Goal: Task Accomplishment & Management: Manage account settings

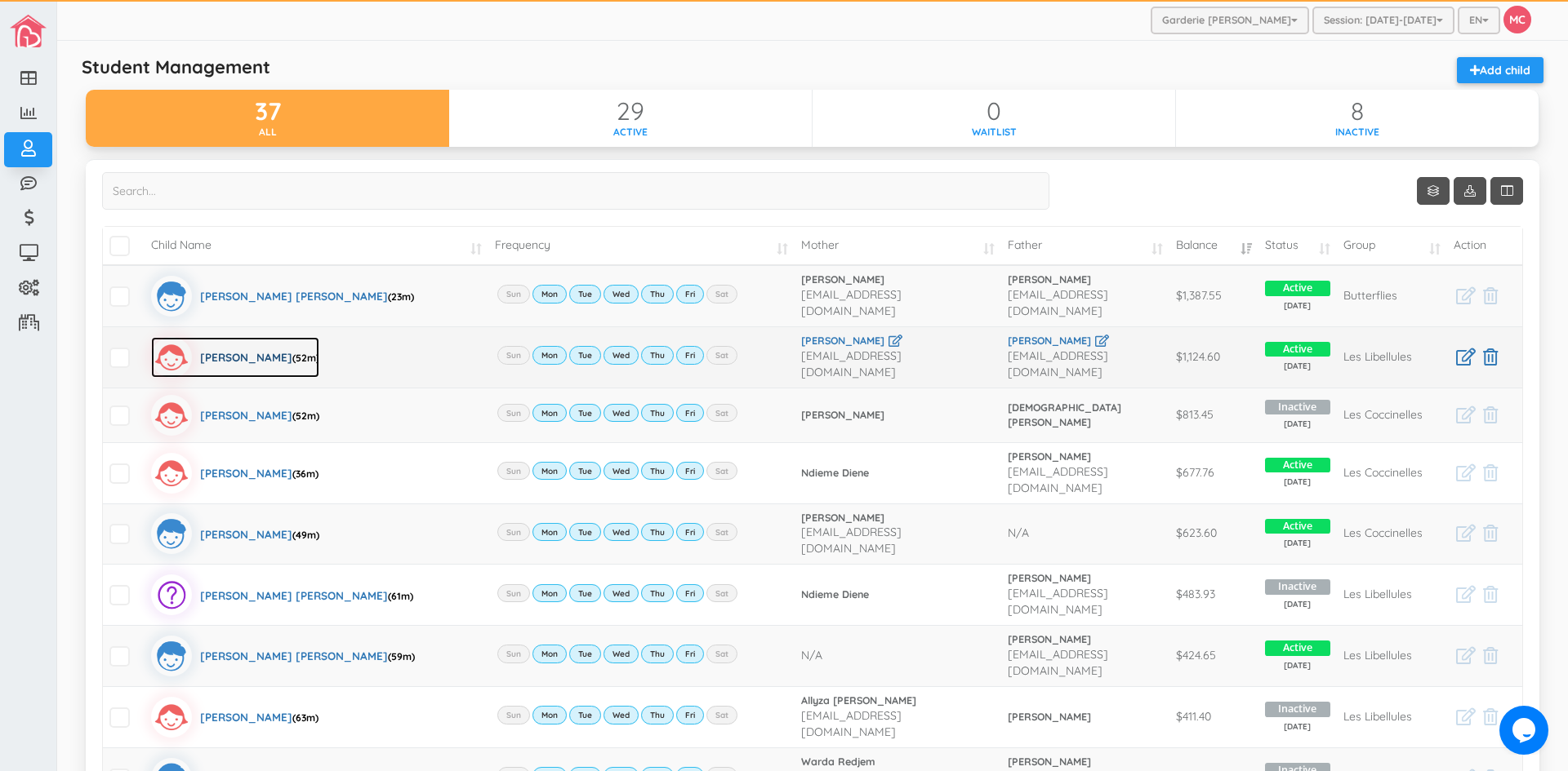
click at [268, 351] on div "Zoe Selena Zamora (52m)" at bounding box center [259, 357] width 119 height 41
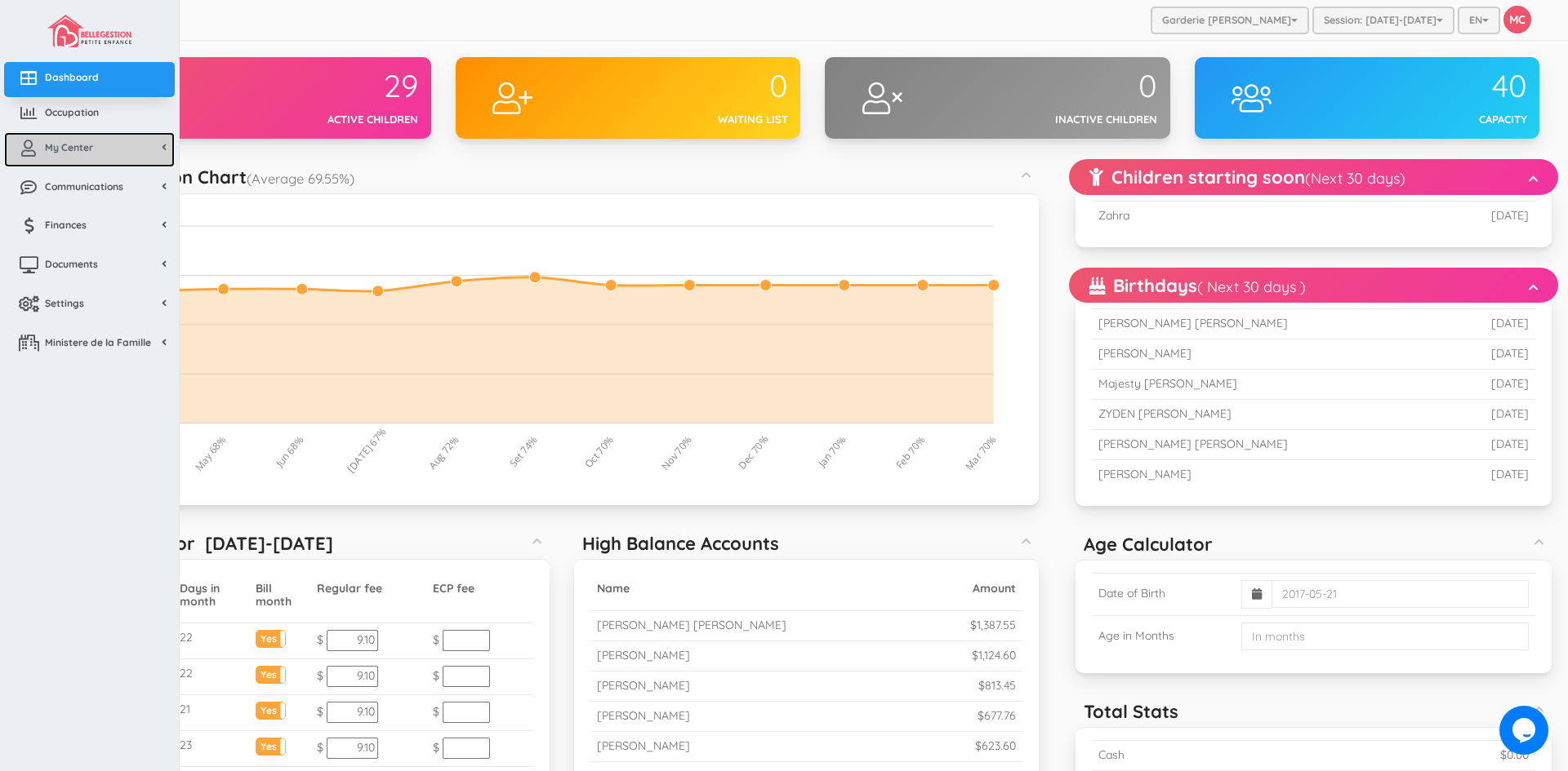
click at [83, 154] on span "My Center" at bounding box center [69, 147] width 48 height 14
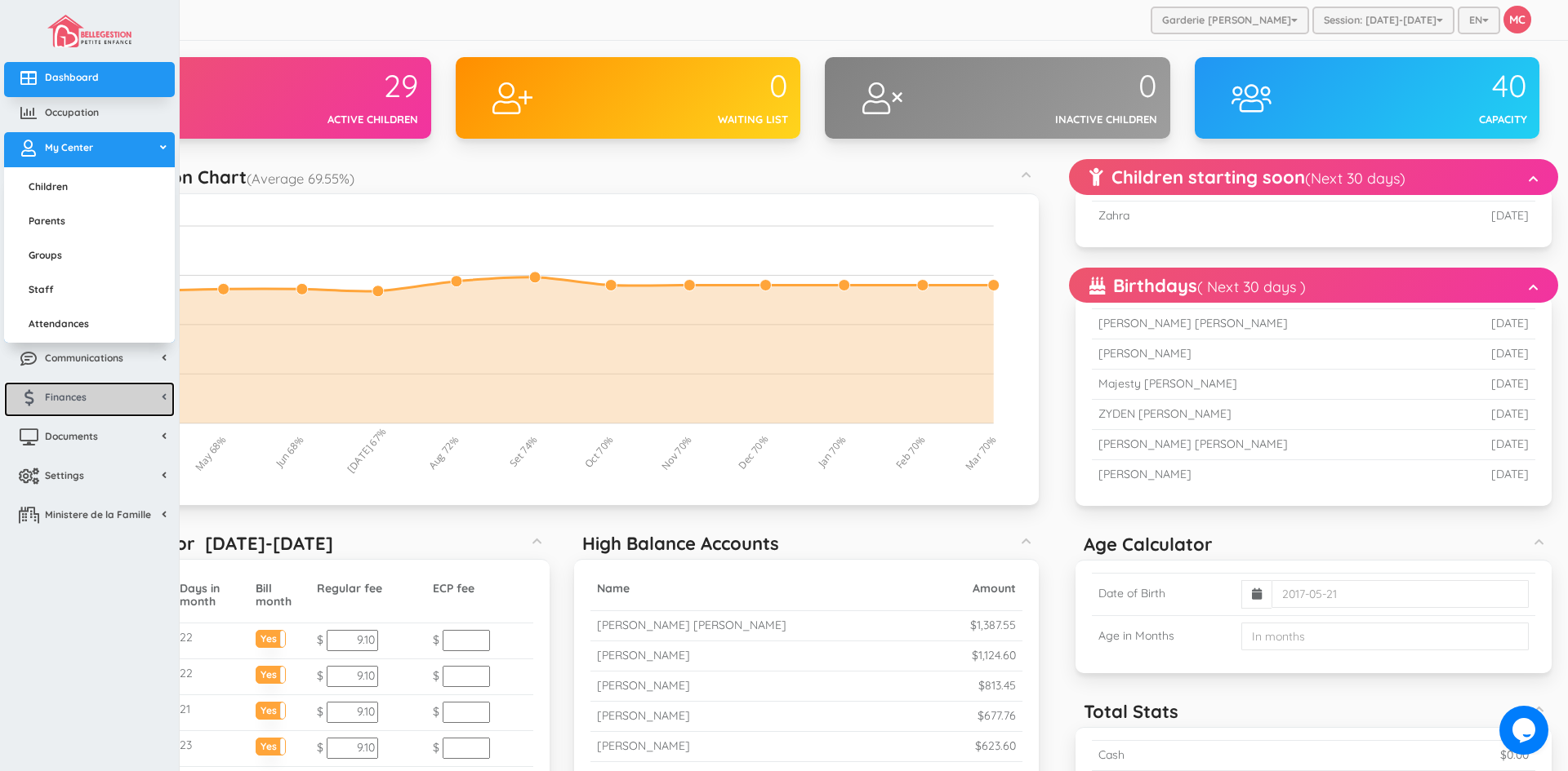
click at [98, 401] on link "Finances" at bounding box center [89, 398] width 171 height 35
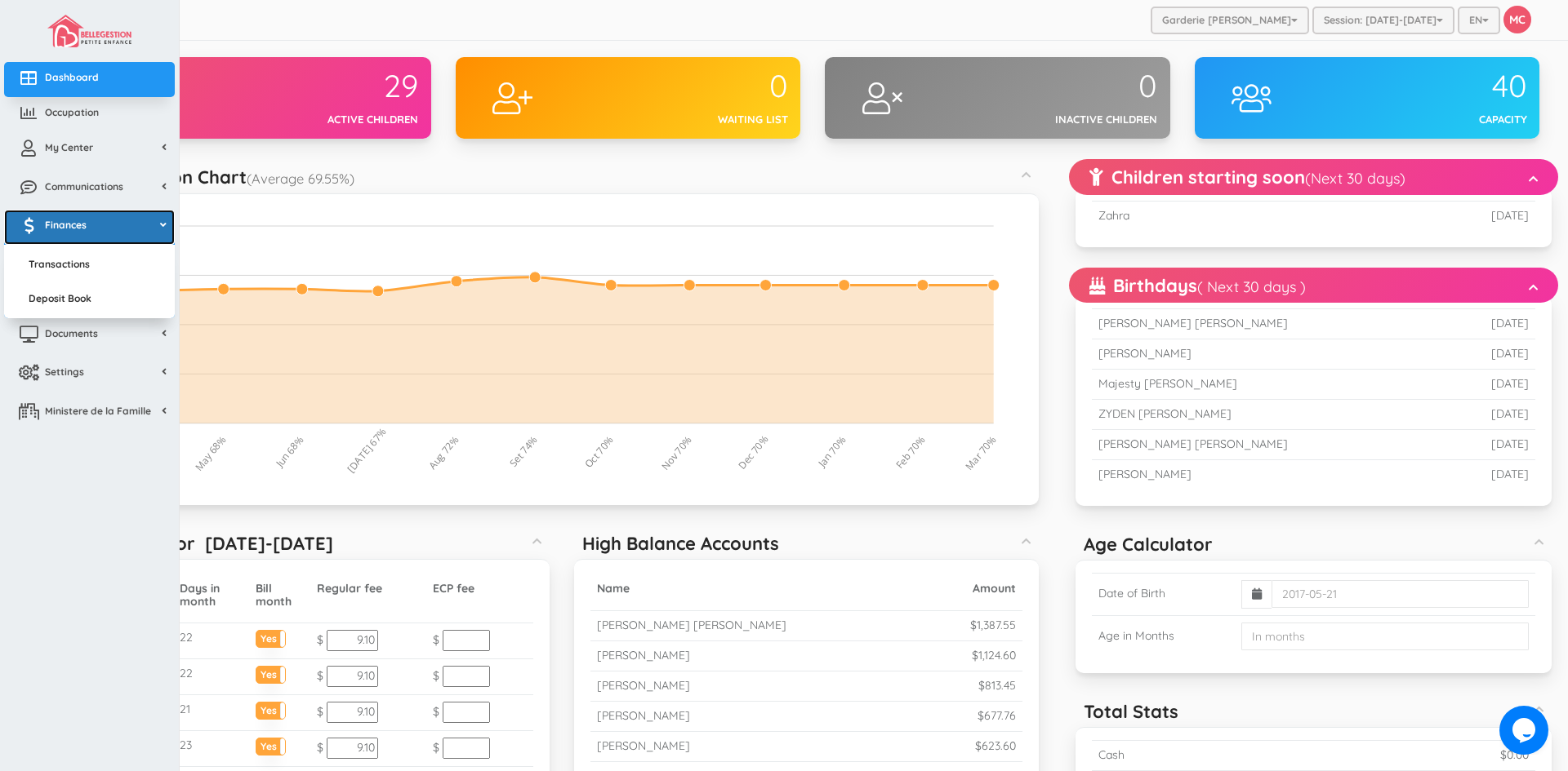
click at [77, 228] on span "Finances" at bounding box center [65, 225] width 42 height 14
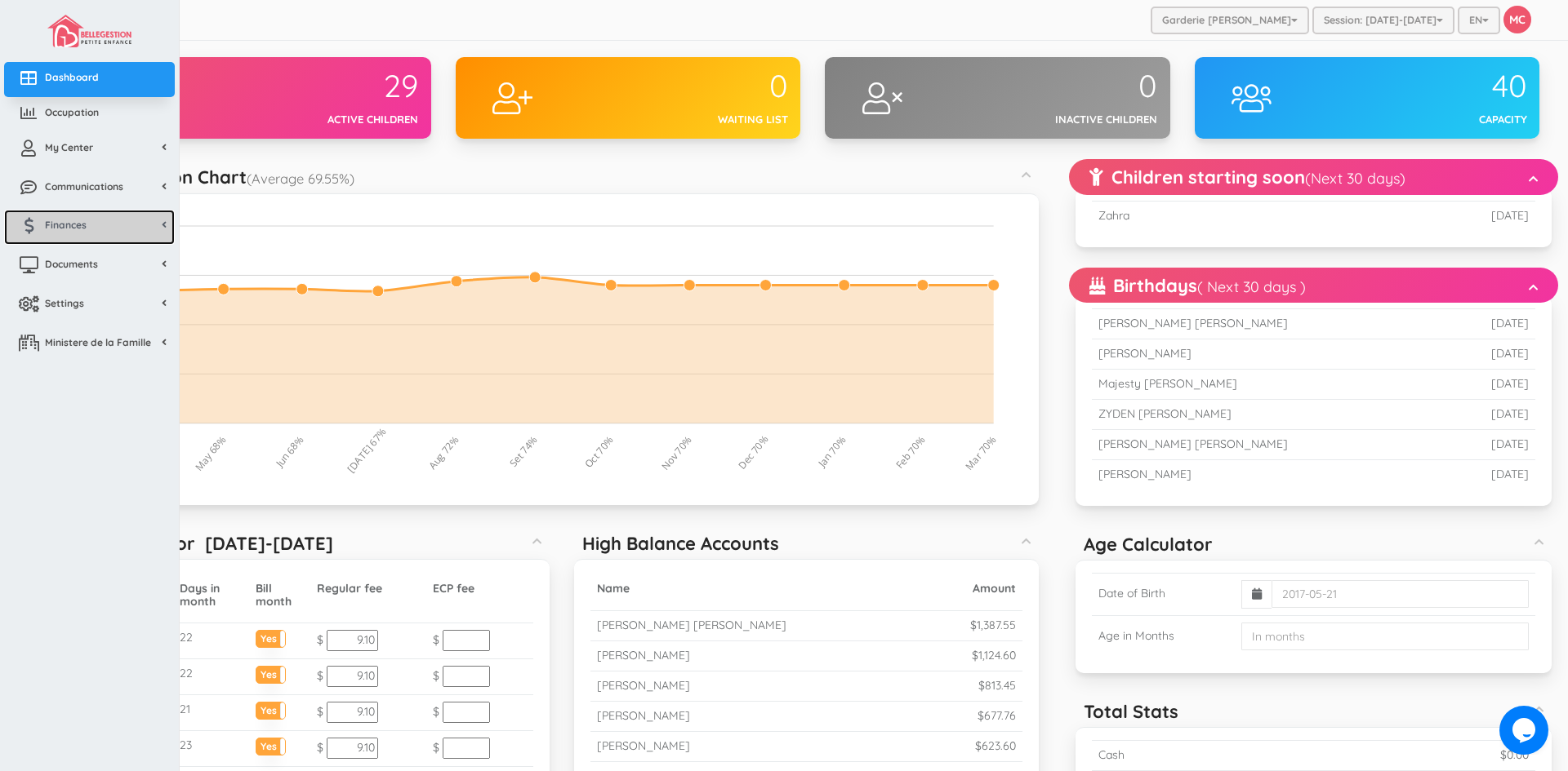
click at [121, 220] on link "Finances" at bounding box center [89, 227] width 171 height 35
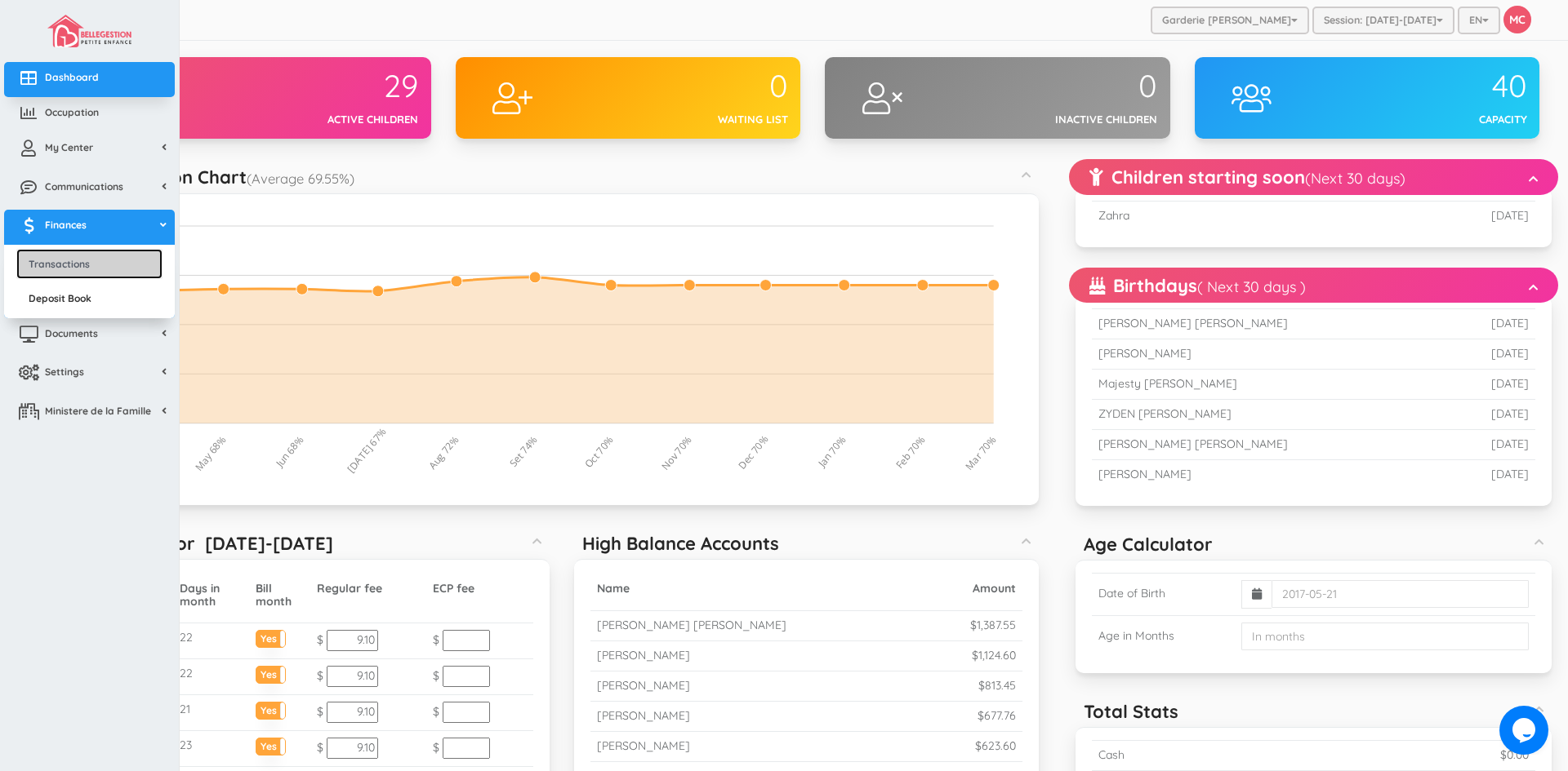
click at [89, 268] on link "Transactions" at bounding box center [89, 264] width 147 height 30
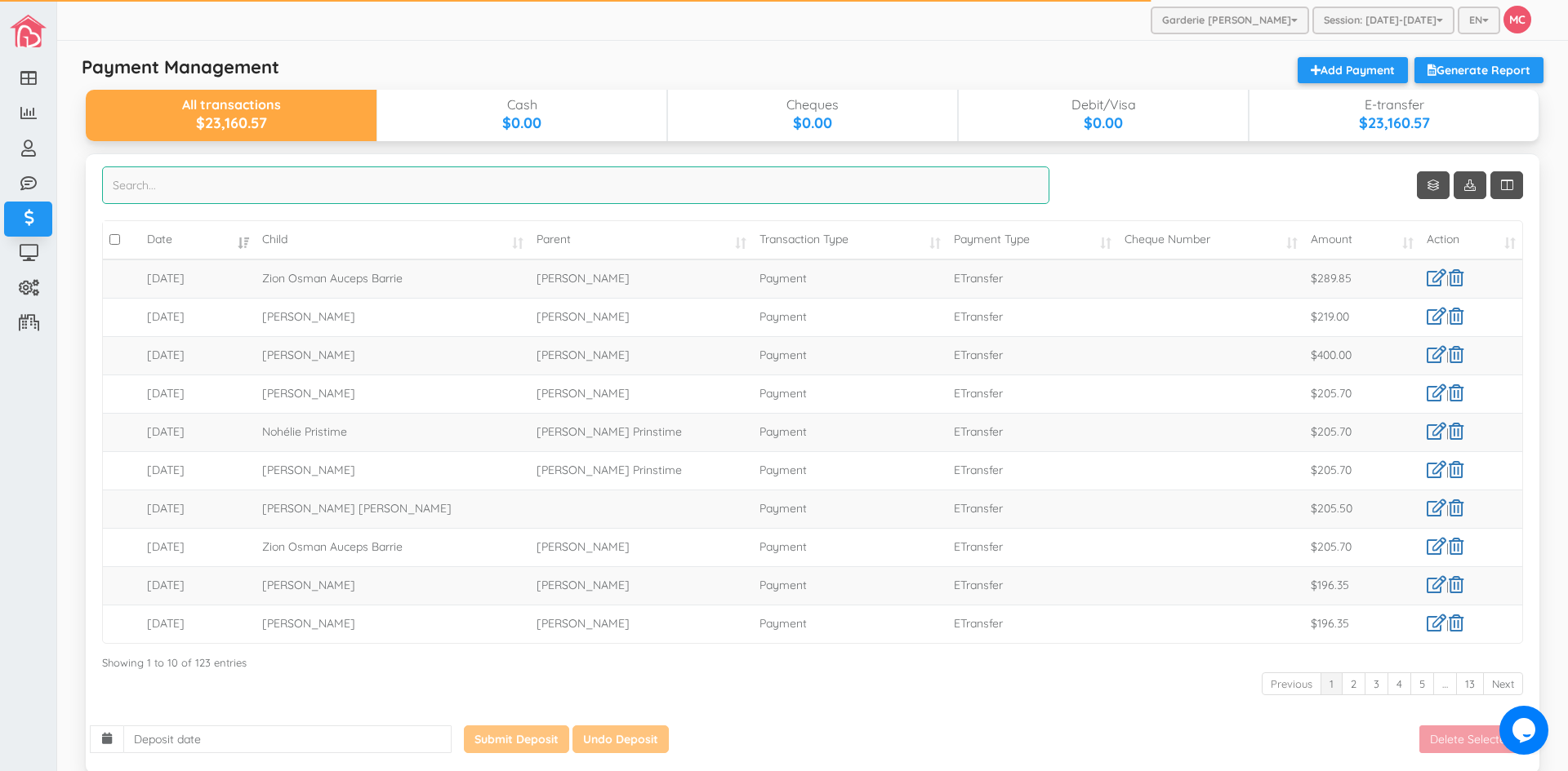
click at [164, 180] on input "search" at bounding box center [576, 185] width 948 height 38
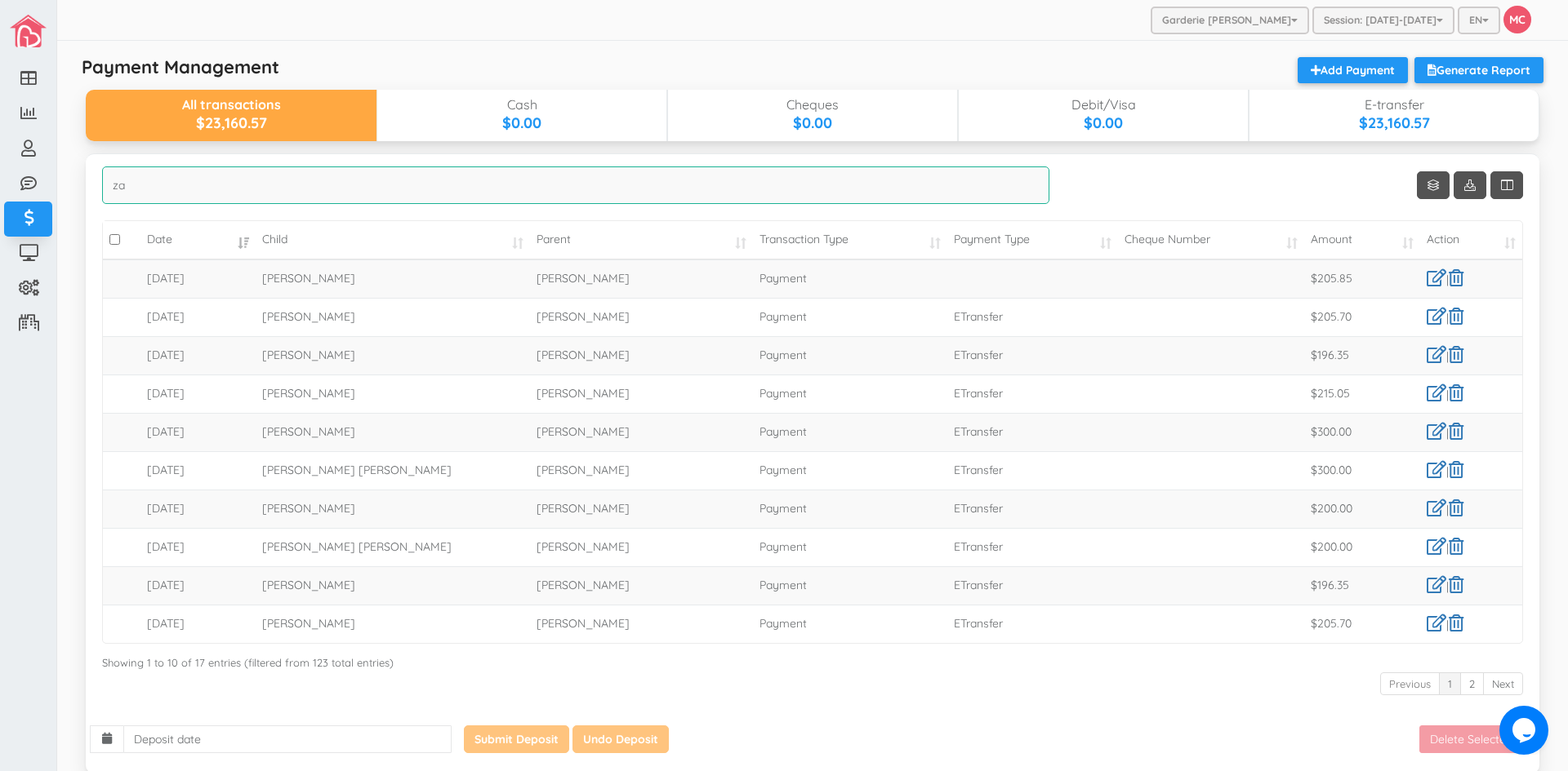
type input "z"
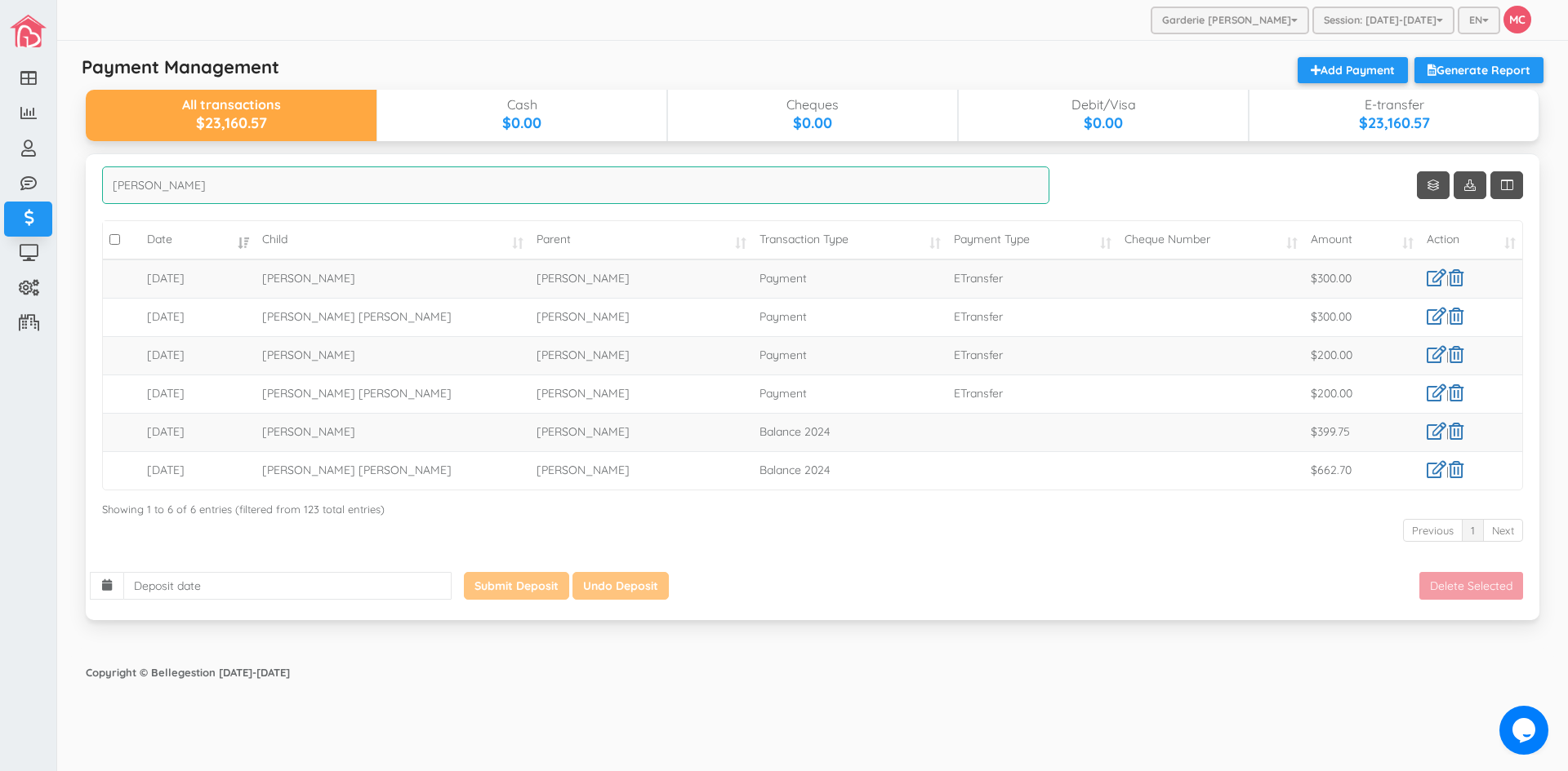
type input "sarah"
click at [1362, 71] on link "Add Payment" at bounding box center [1352, 70] width 110 height 26
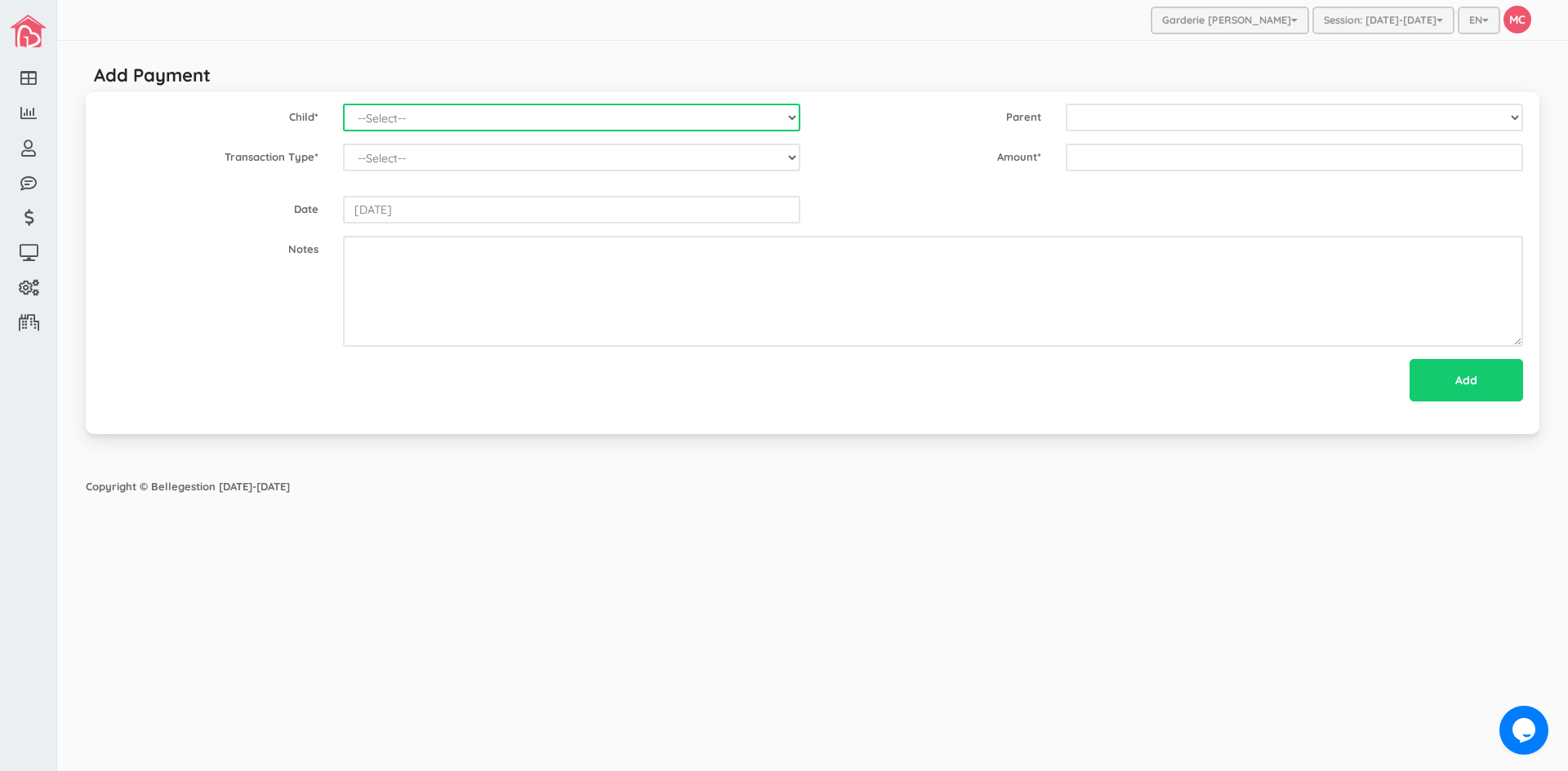
click at [791, 118] on select "--Select-- [PERSON_NAME] [PERSON_NAME] [PERSON_NAME] [PERSON_NAME] [PERSON_NAME…" at bounding box center [572, 117] width 458 height 28
select select "1713"
click at [343, 104] on select "--Select-- Alexander Romeo Zamora Alistair Reaksatith Kheng Asher Osborne Willi…" at bounding box center [572, 117] width 458 height 28
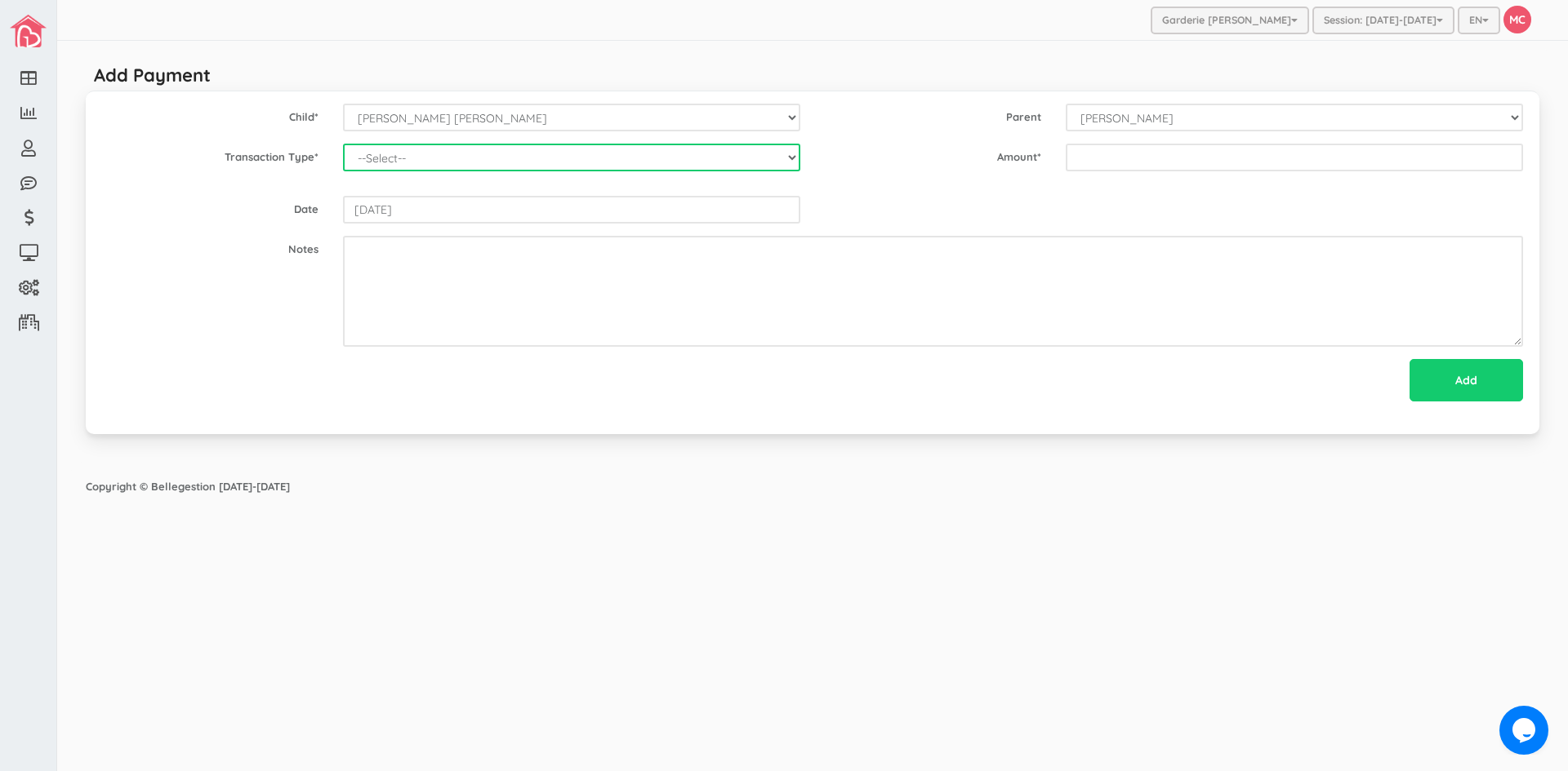
click at [747, 155] on select "--Select-- Balance Administrative credit Payment ChargeNSF Check Returned Contr…" at bounding box center [572, 157] width 458 height 28
select select "Payment"
click at [343, 144] on select "--Select-- Balance Administrative credit Payment ChargeNSF Check Returned Contr…" at bounding box center [572, 157] width 458 height 28
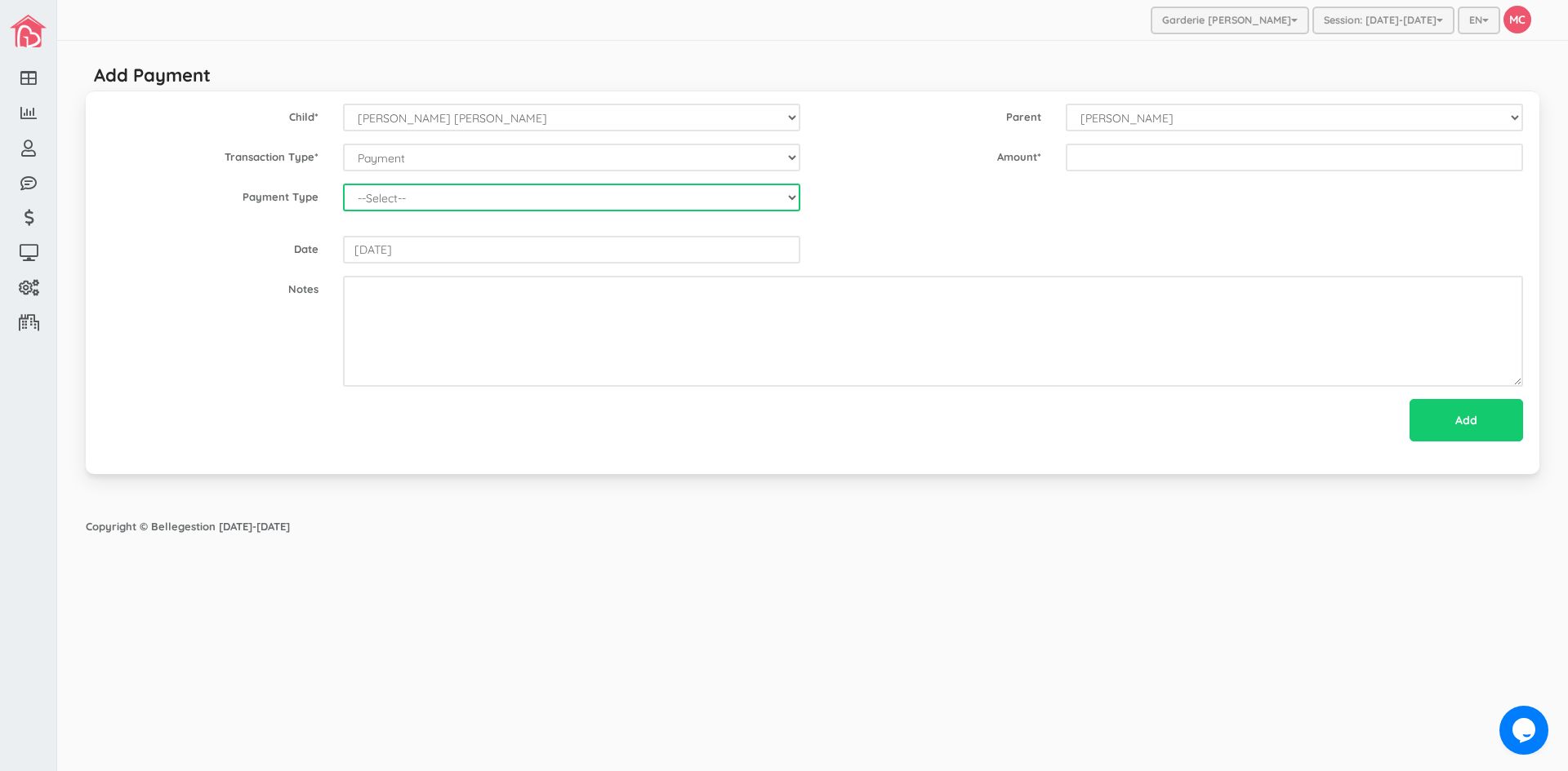
click at [422, 207] on select "--Select-- Cash Cheque Debit E-transfer" at bounding box center [572, 197] width 458 height 28
select select "ETransfer"
click at [343, 184] on select "--Select-- Cash Cheque Debit E-transfer" at bounding box center [572, 197] width 458 height 28
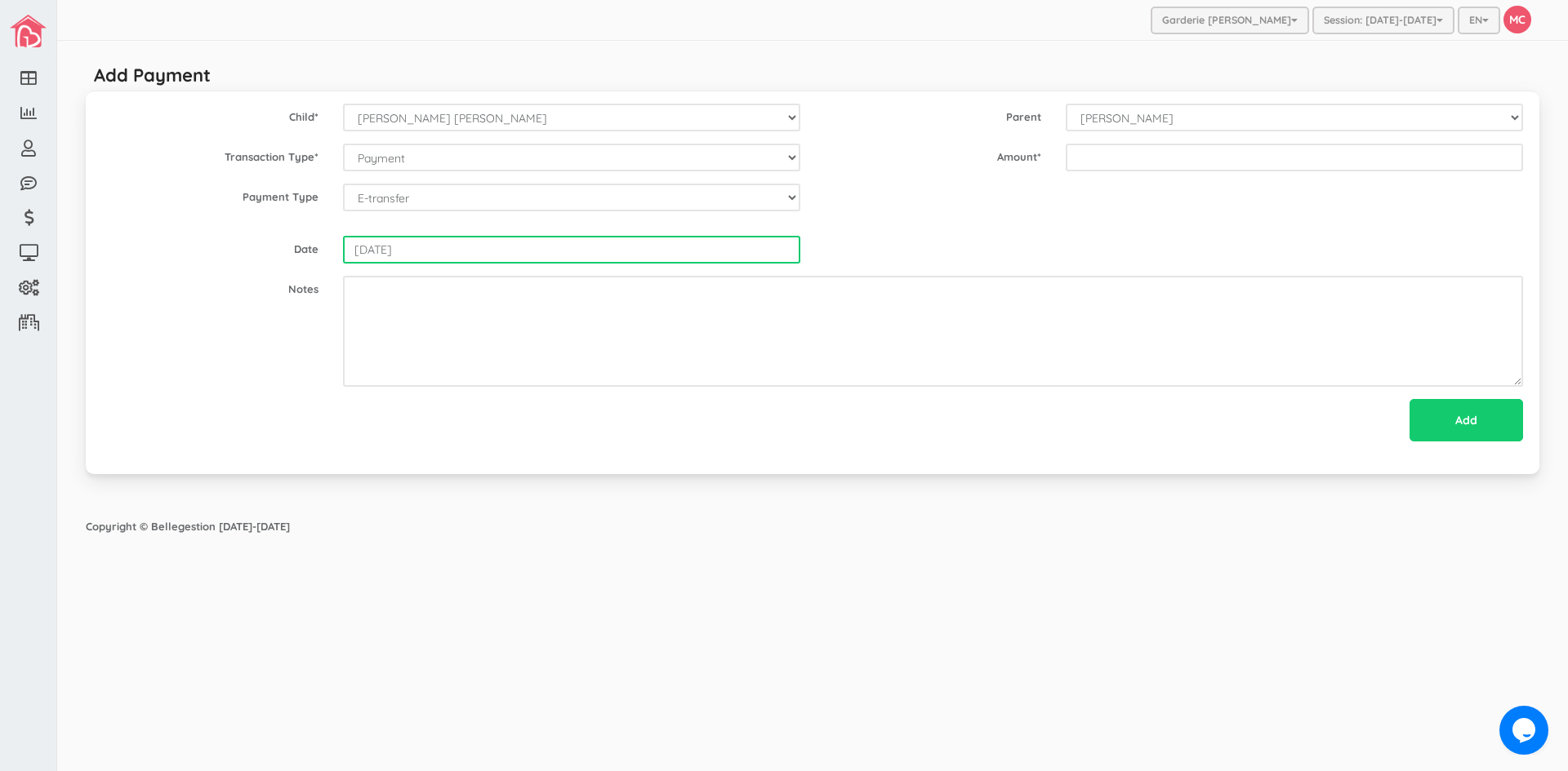
click at [443, 251] on input "[DATE]" at bounding box center [572, 249] width 458 height 28
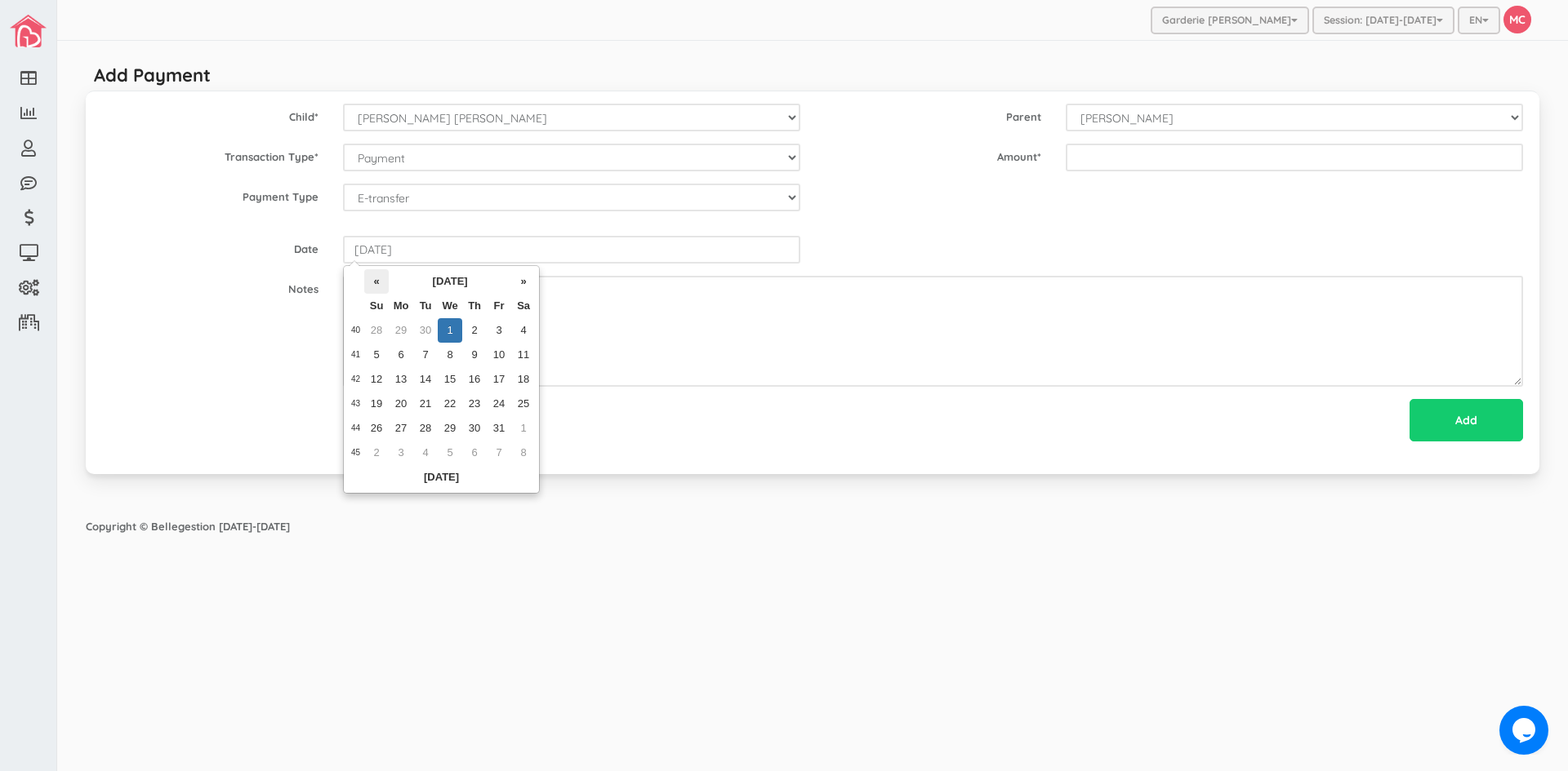
click at [376, 288] on th "«" at bounding box center [375, 281] width 24 height 24
click at [498, 331] on td "4" at bounding box center [498, 330] width 24 height 24
type input "2025-07-04"
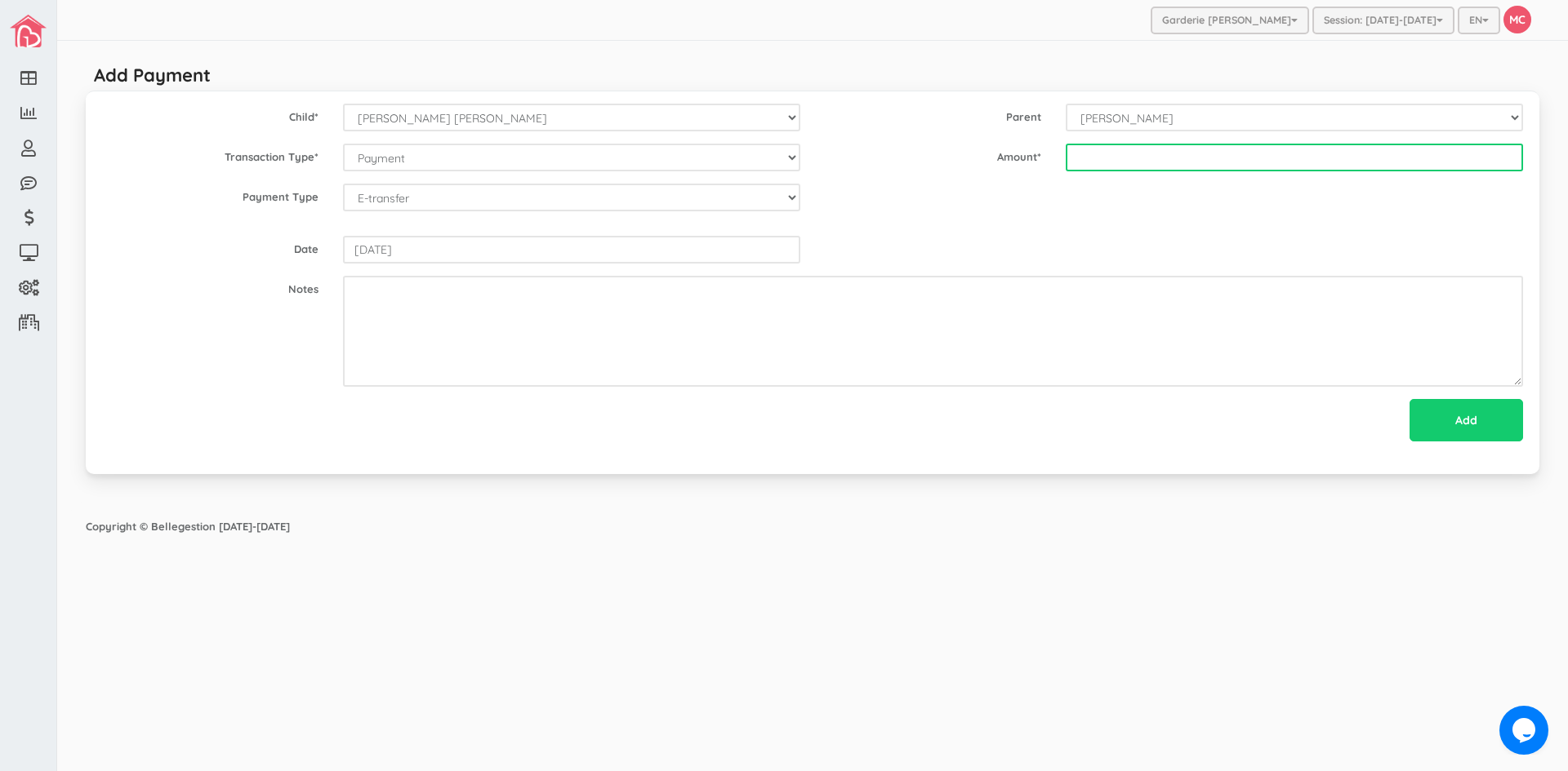
click at [1089, 155] on input "text" at bounding box center [1294, 157] width 458 height 28
type input "400"
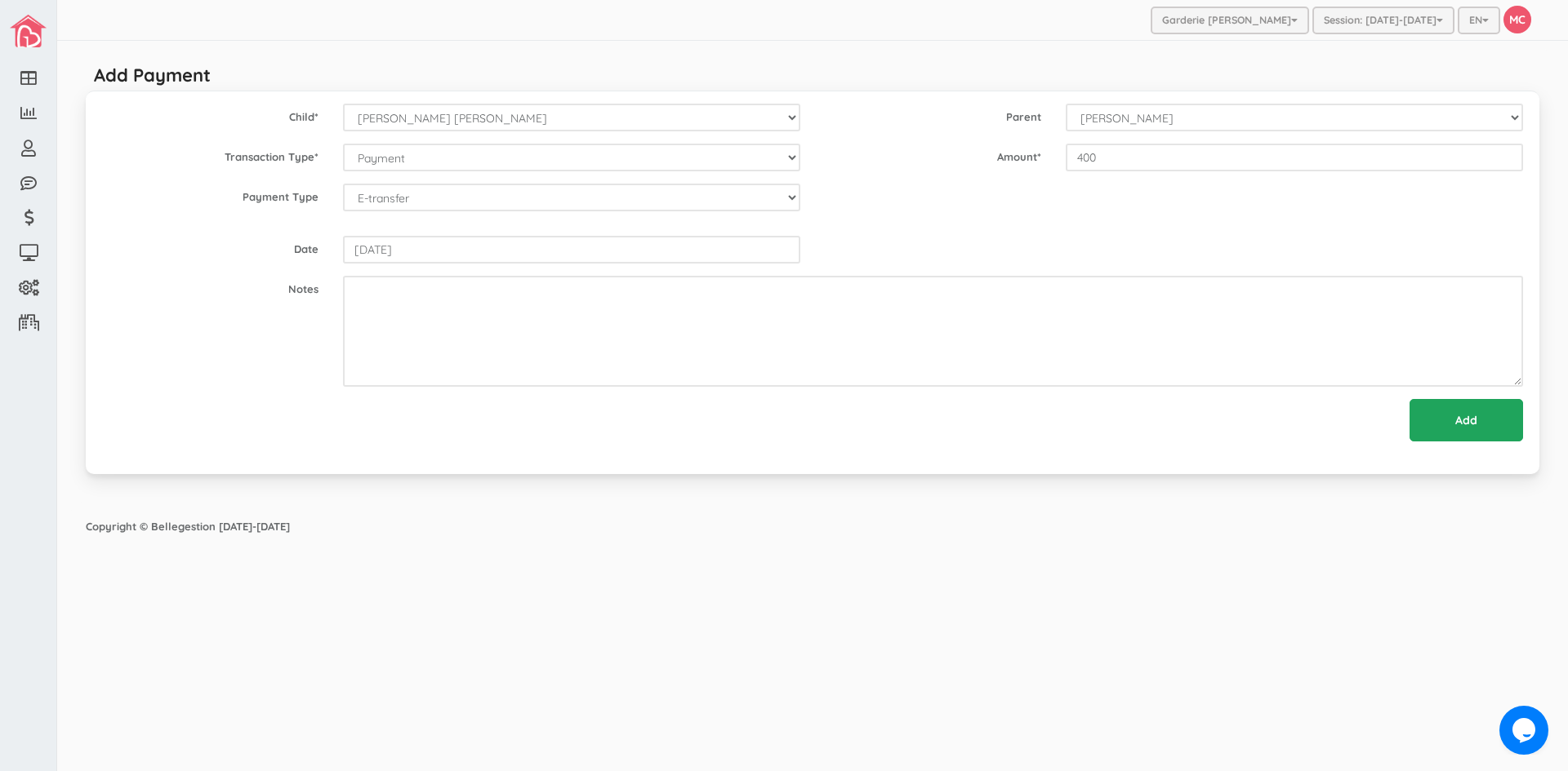
click at [1445, 418] on input "Add" at bounding box center [1466, 420] width 114 height 42
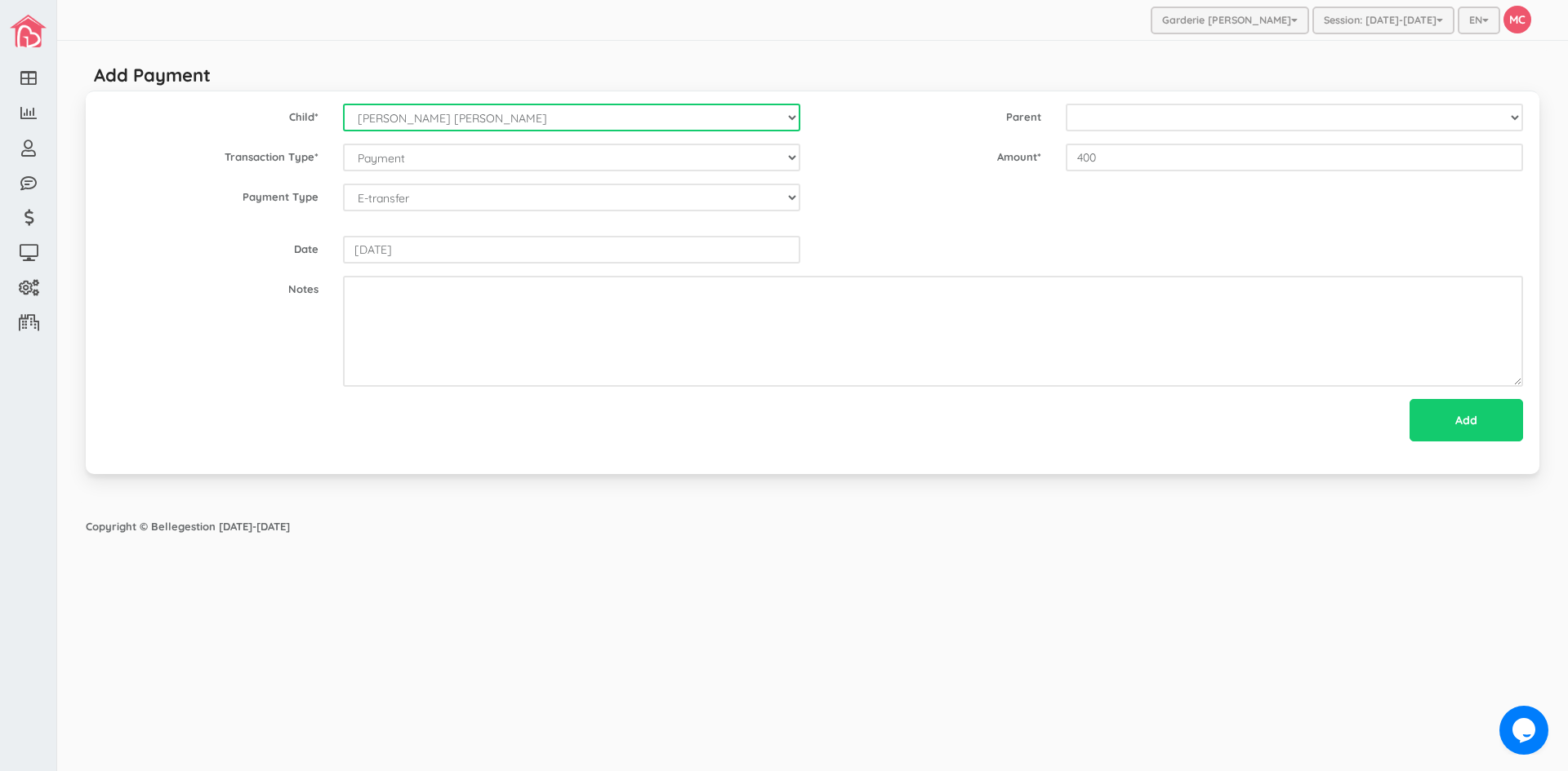
click at [794, 119] on select "--Select-- Alexander Romeo Zamora Alistair Reaksatith Kheng Asher Osborne Willi…" at bounding box center [572, 117] width 458 height 28
select select "861"
click at [343, 104] on select "--Select-- Alexander Romeo Zamora Alistair Reaksatith Kheng Asher Osborne Willi…" at bounding box center [572, 117] width 458 height 28
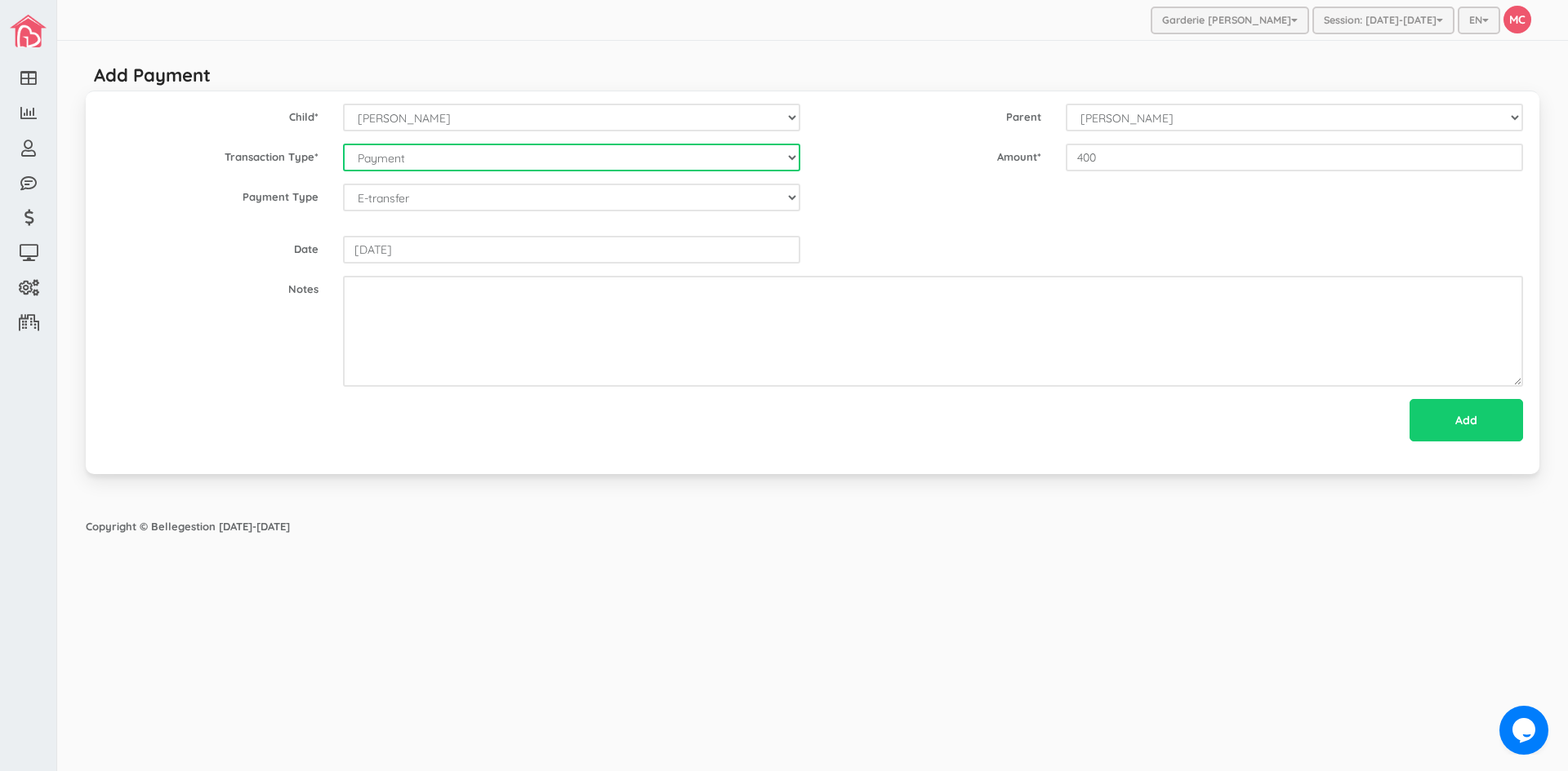
click at [793, 159] on select "--Select-- Balance Administrative credit Payment ChargeNSF Check Returned Contr…" at bounding box center [572, 157] width 458 height 28
select select "Payment"
click at [343, 144] on select "--Select-- Balance Administrative credit Payment ChargeNSF Check Returned Contr…" at bounding box center [572, 157] width 458 height 28
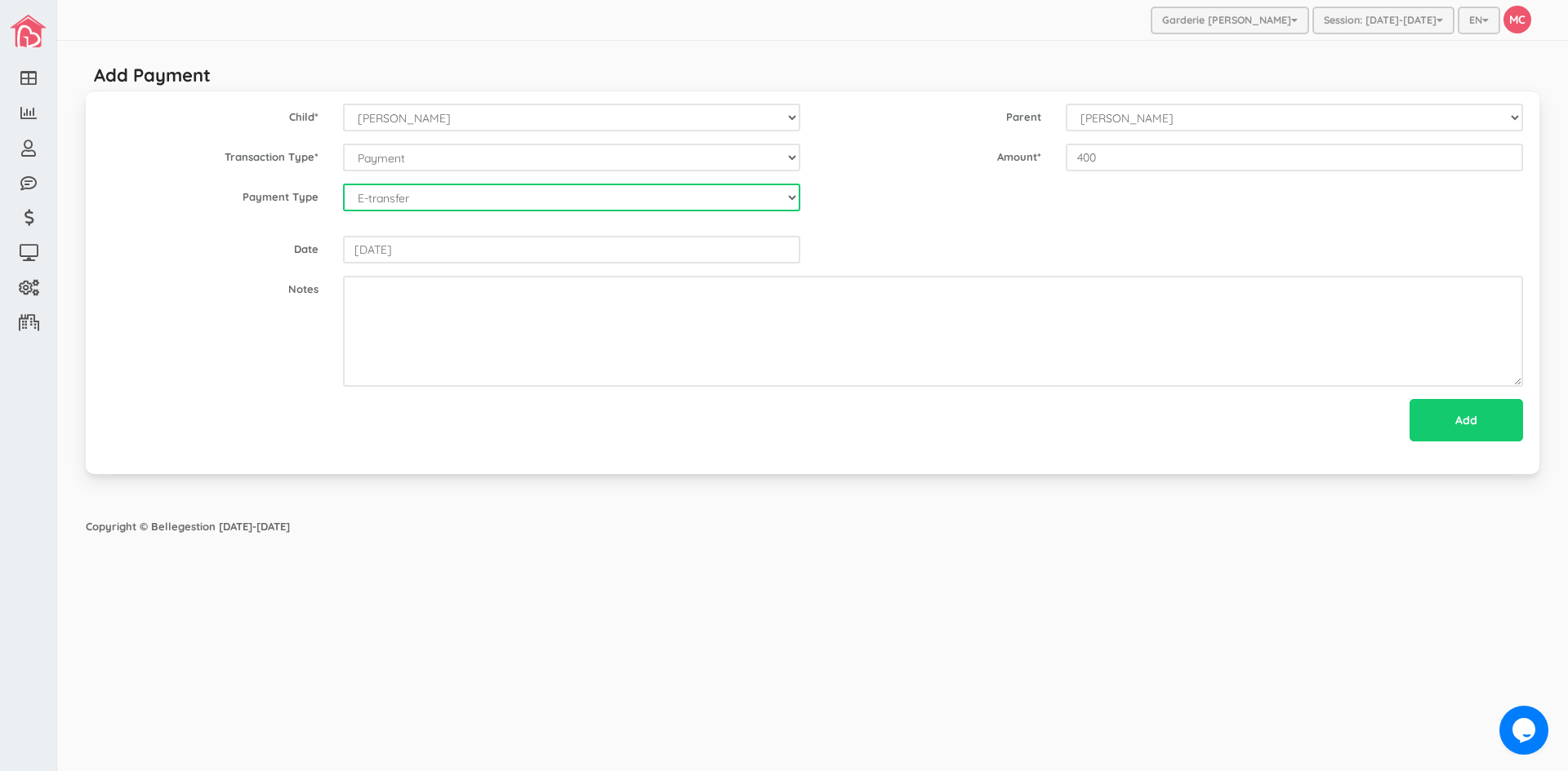
click at [621, 203] on select "--Select-- Cash Cheque Debit E-transfer" at bounding box center [572, 197] width 458 height 28
select select "ETransfer"
click at [343, 184] on select "--Select-- Cash Cheque Debit E-transfer" at bounding box center [572, 197] width 458 height 28
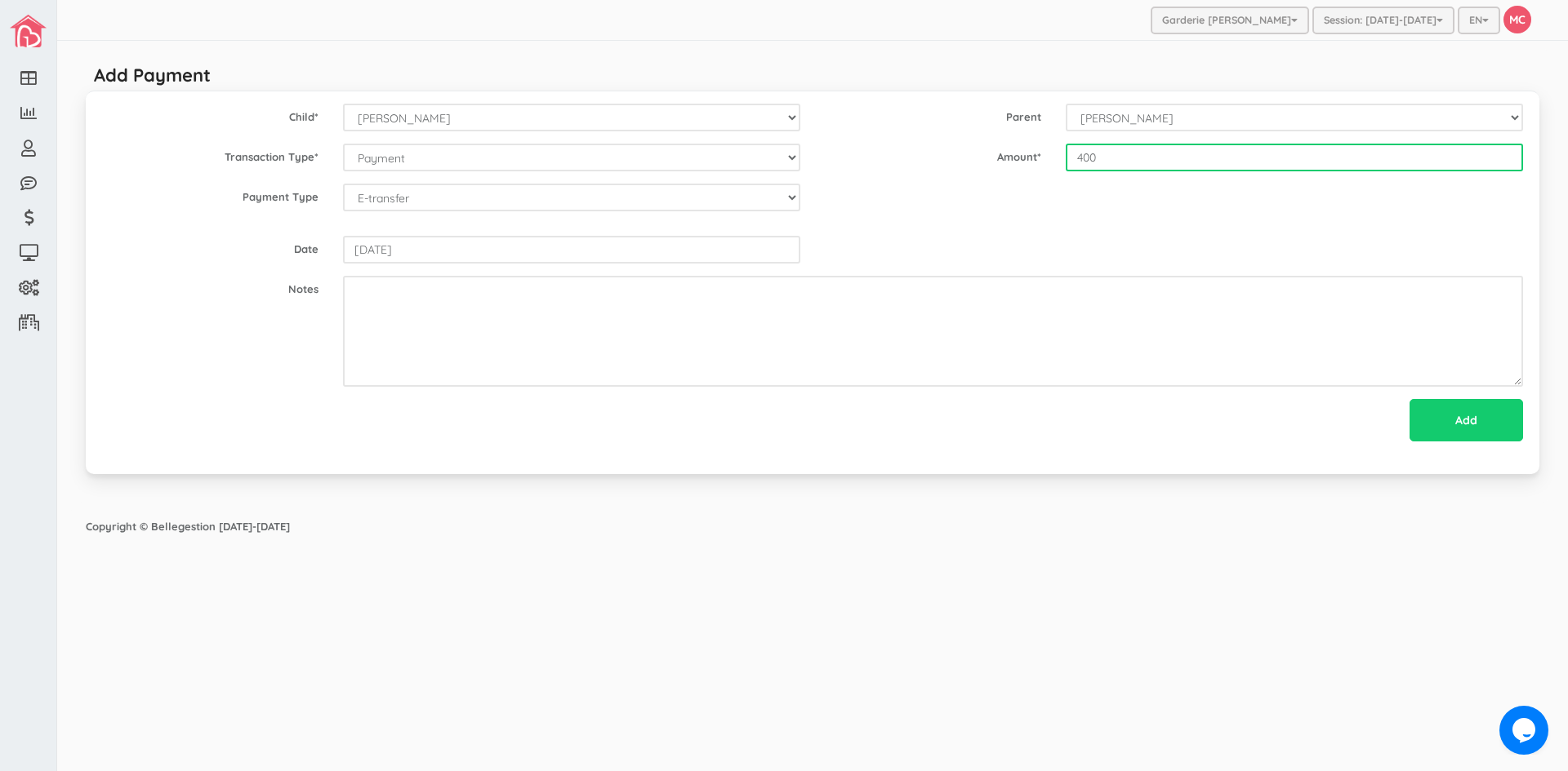
click at [1082, 155] on input "400" at bounding box center [1294, 157] width 458 height 28
type input "400"
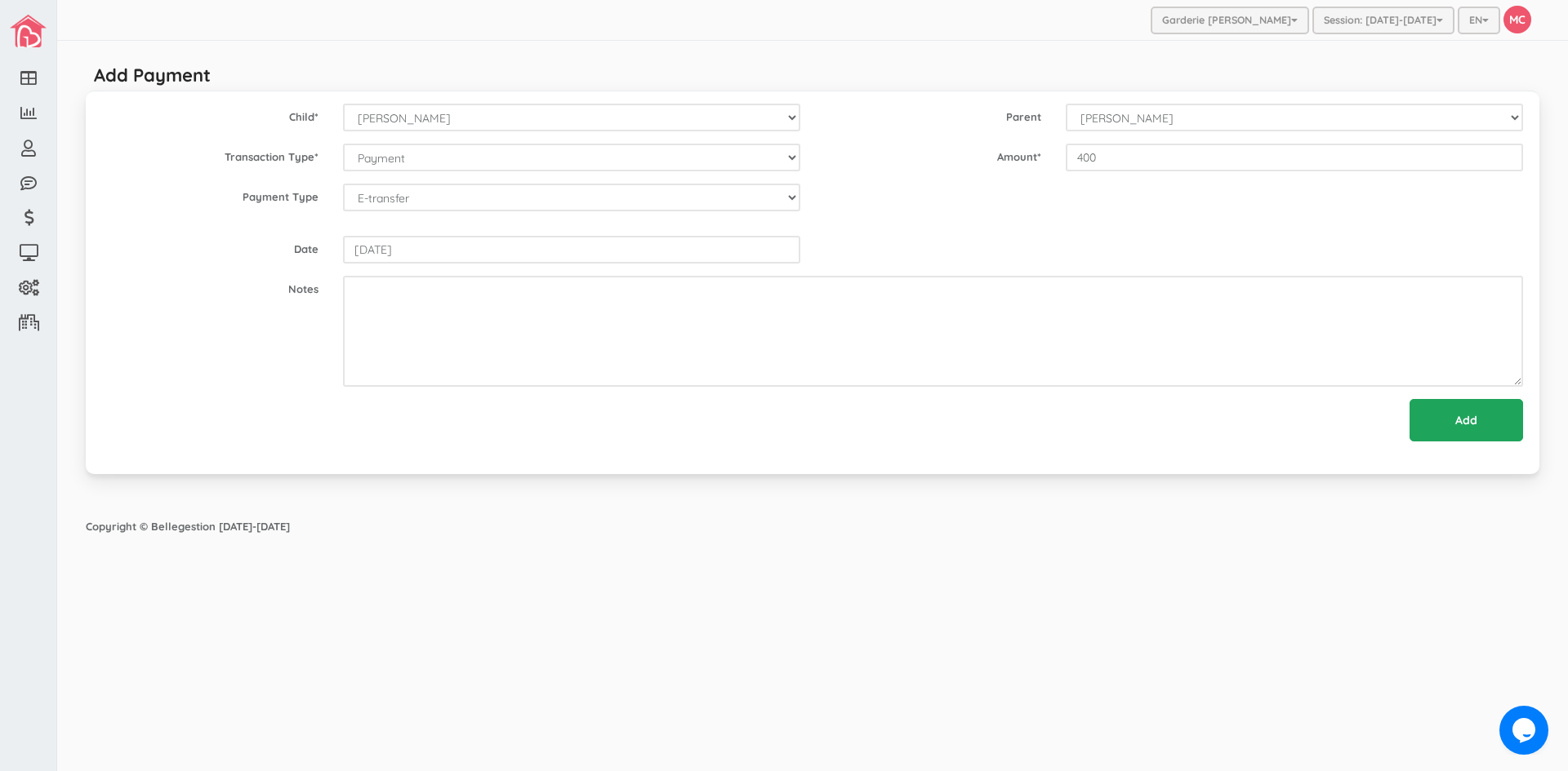
click at [1448, 421] on input "Add" at bounding box center [1466, 420] width 114 height 42
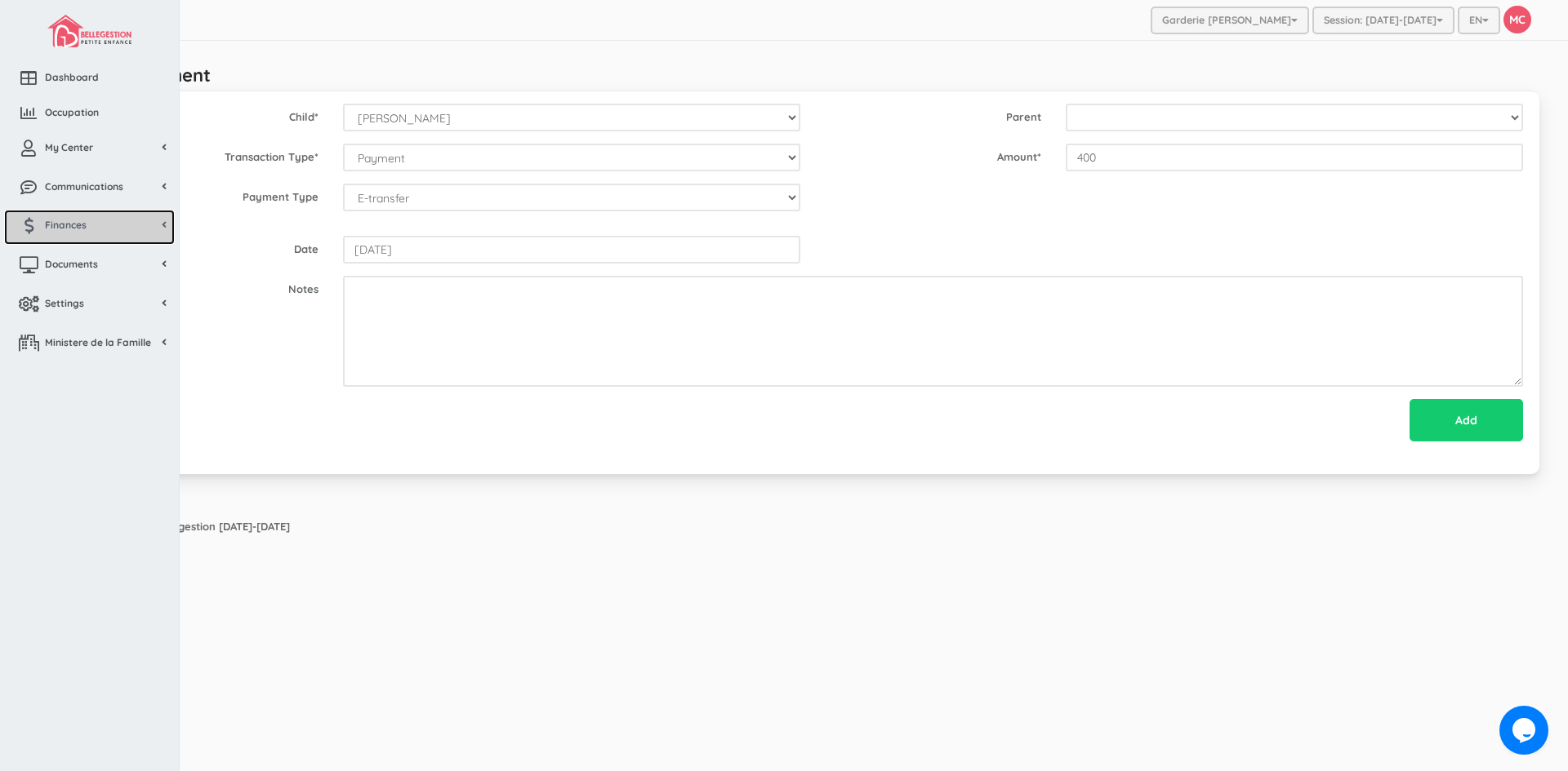
click at [76, 222] on span "Finances" at bounding box center [65, 225] width 42 height 14
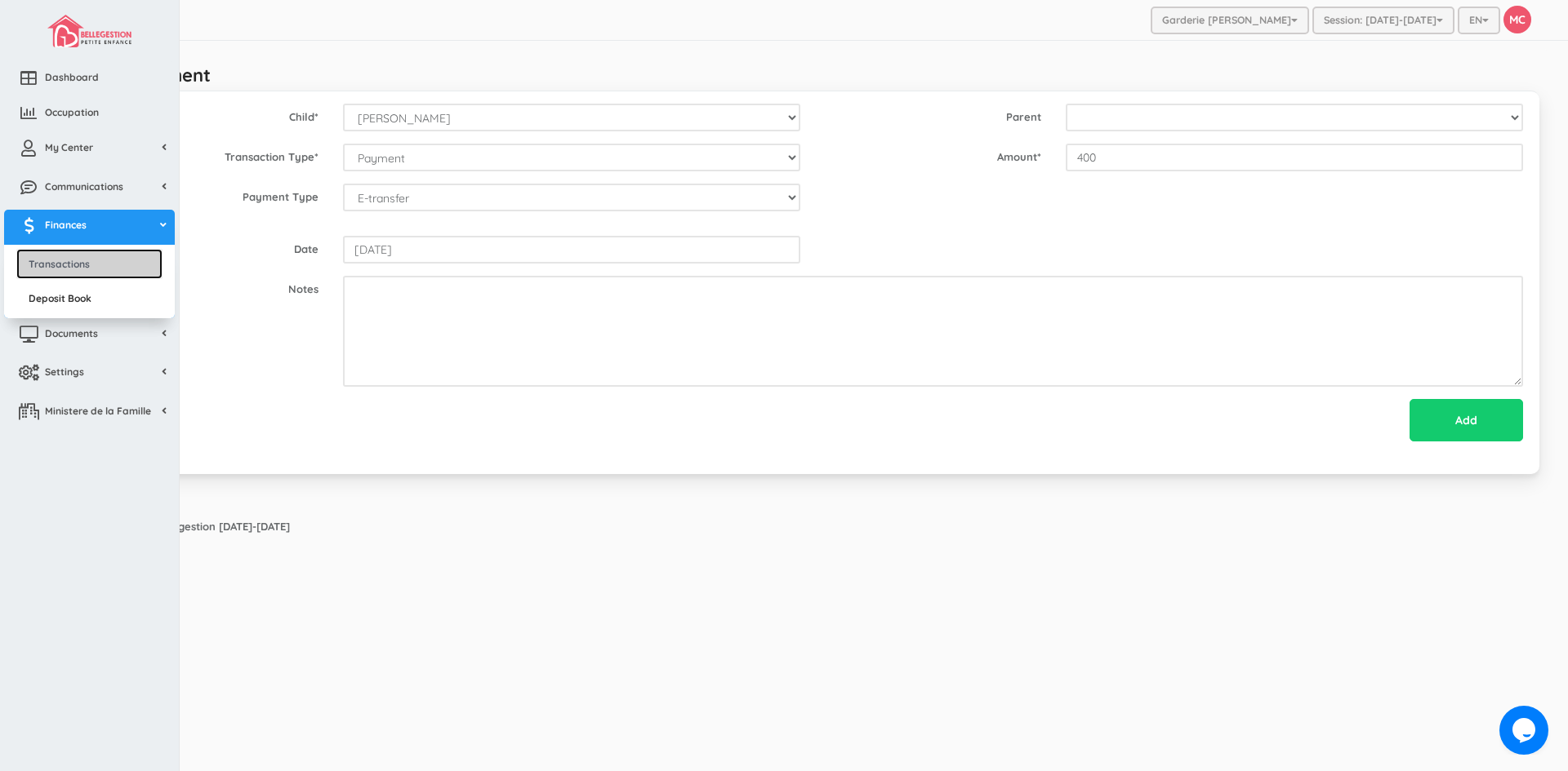
click at [79, 259] on link "Transactions" at bounding box center [89, 264] width 147 height 30
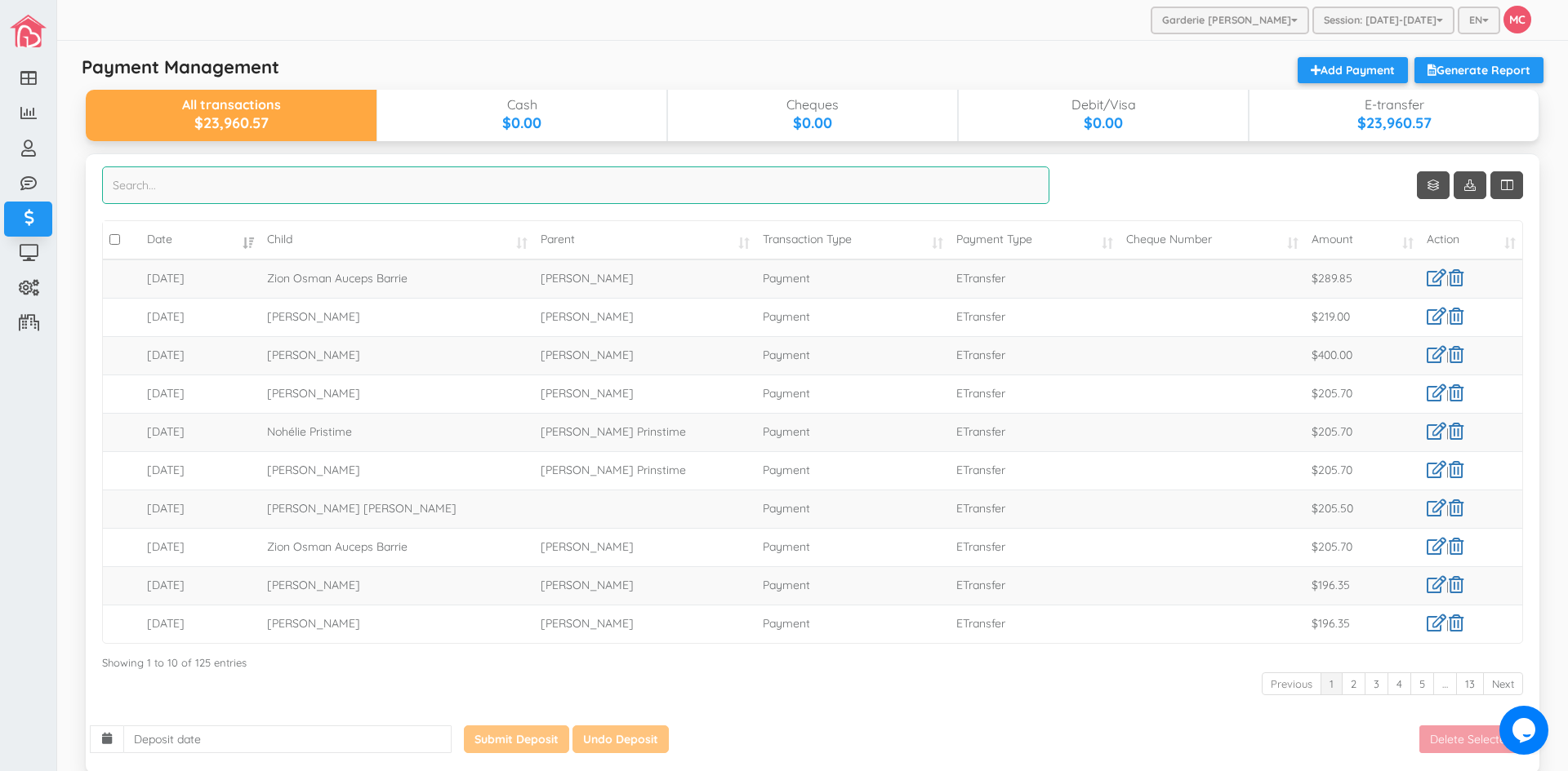
click at [188, 190] on input "search" at bounding box center [576, 185] width 948 height 38
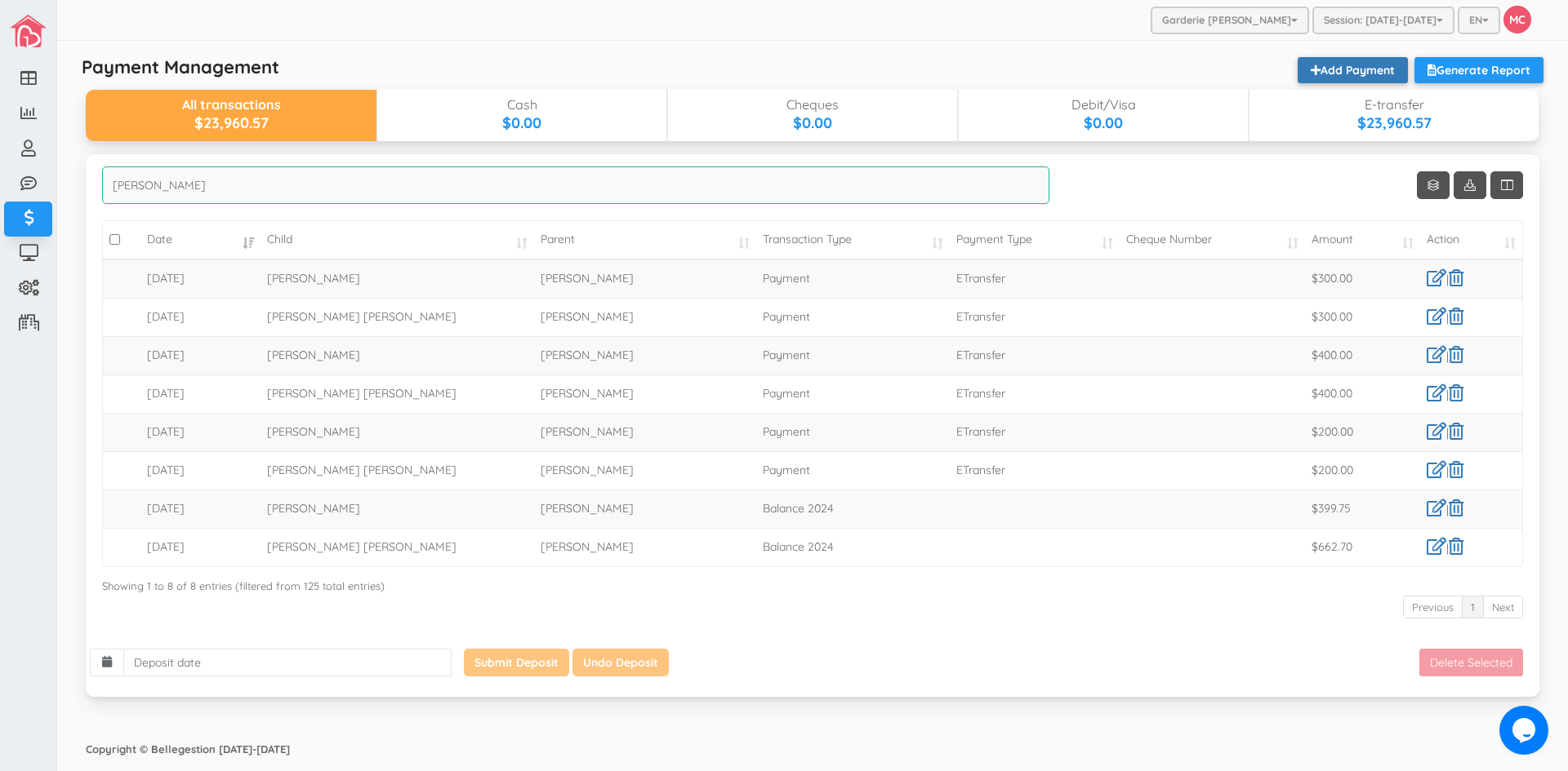
type input "[PERSON_NAME]"
click at [1363, 67] on link "Add Payment" at bounding box center [1352, 70] width 110 height 26
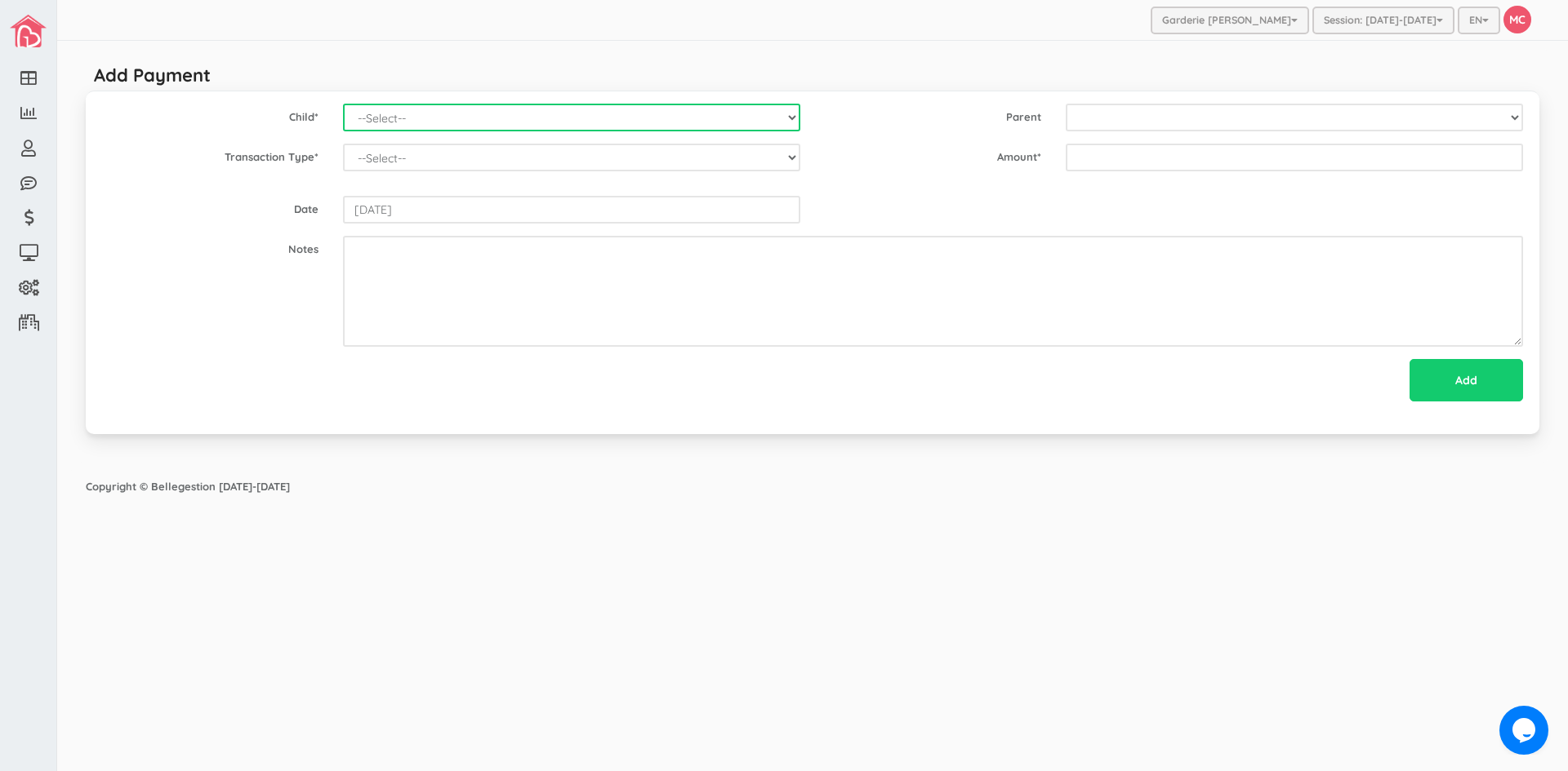
click at [795, 118] on select "--Select-- Alexander Romeo Zamora Alistair Reaksatith Kheng Asher Osborne Willi…" at bounding box center [572, 117] width 458 height 28
select select "1713"
click at [343, 104] on select "--Select-- Alexander Romeo Zamora Alistair Reaksatith Kheng Asher Osborne Willi…" at bounding box center [572, 117] width 458 height 28
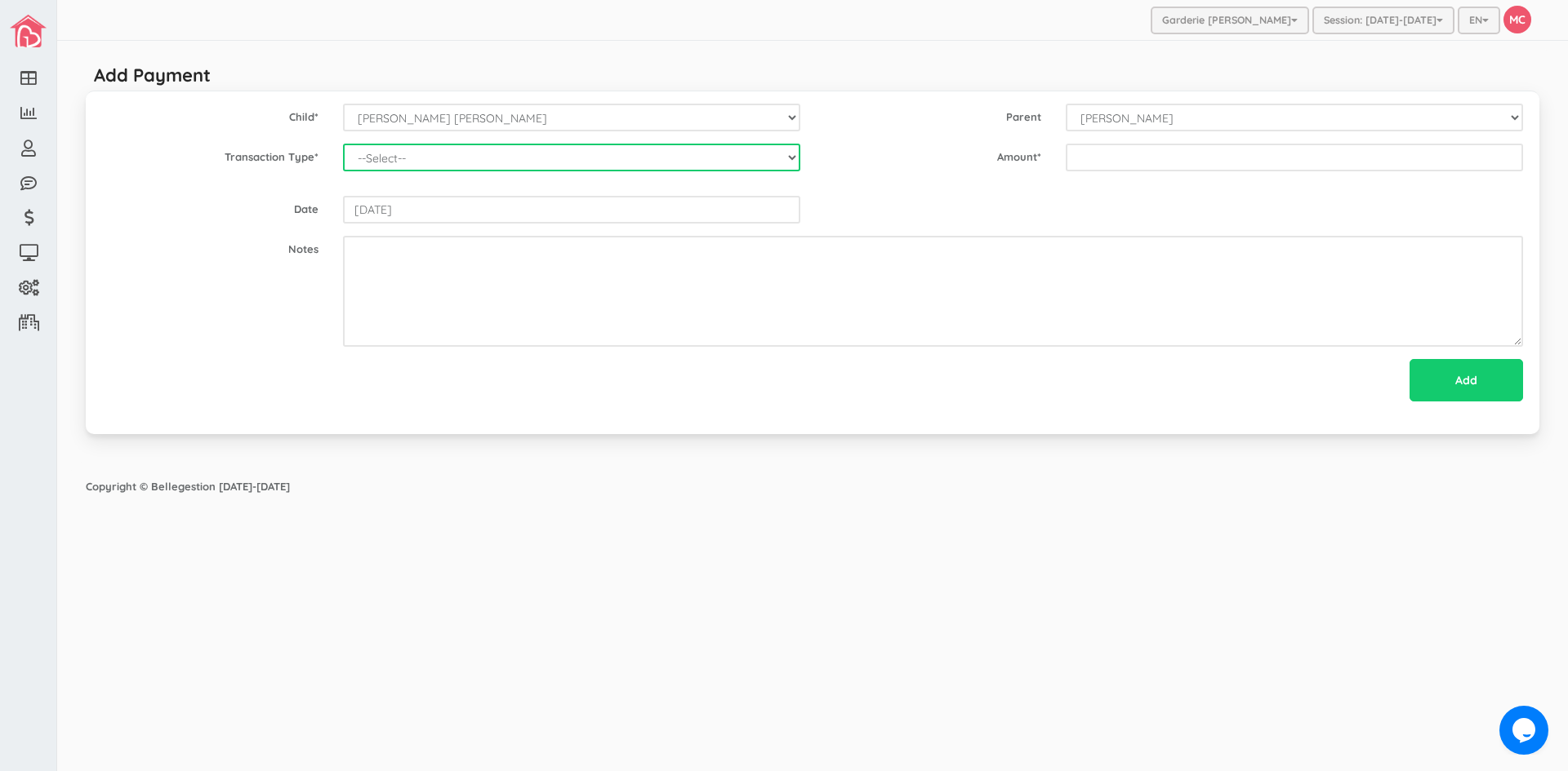
click at [401, 163] on select "--Select-- Balance Administrative credit Payment ChargeNSF Check Returned Contr…" at bounding box center [572, 157] width 458 height 28
select select "Payment"
click at [343, 144] on select "--Select-- Balance Administrative credit Payment ChargeNSF Check Returned Contr…" at bounding box center [572, 157] width 458 height 28
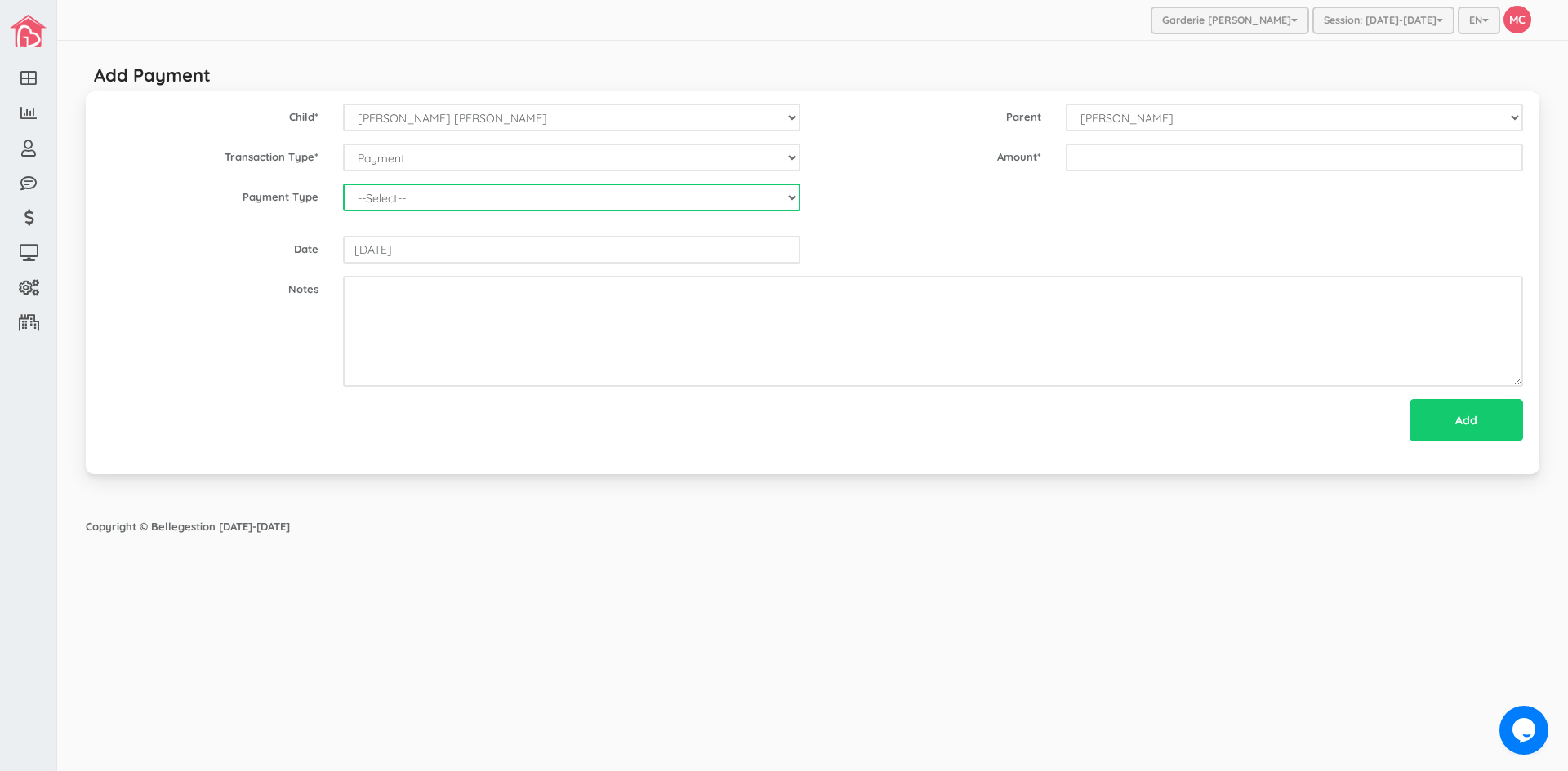
click at [400, 197] on select "--Select-- Cash Cheque Debit E-transfer" at bounding box center [572, 197] width 458 height 28
select select "ETransfer"
click at [343, 184] on select "--Select-- Cash Cheque Debit E-transfer" at bounding box center [572, 197] width 458 height 28
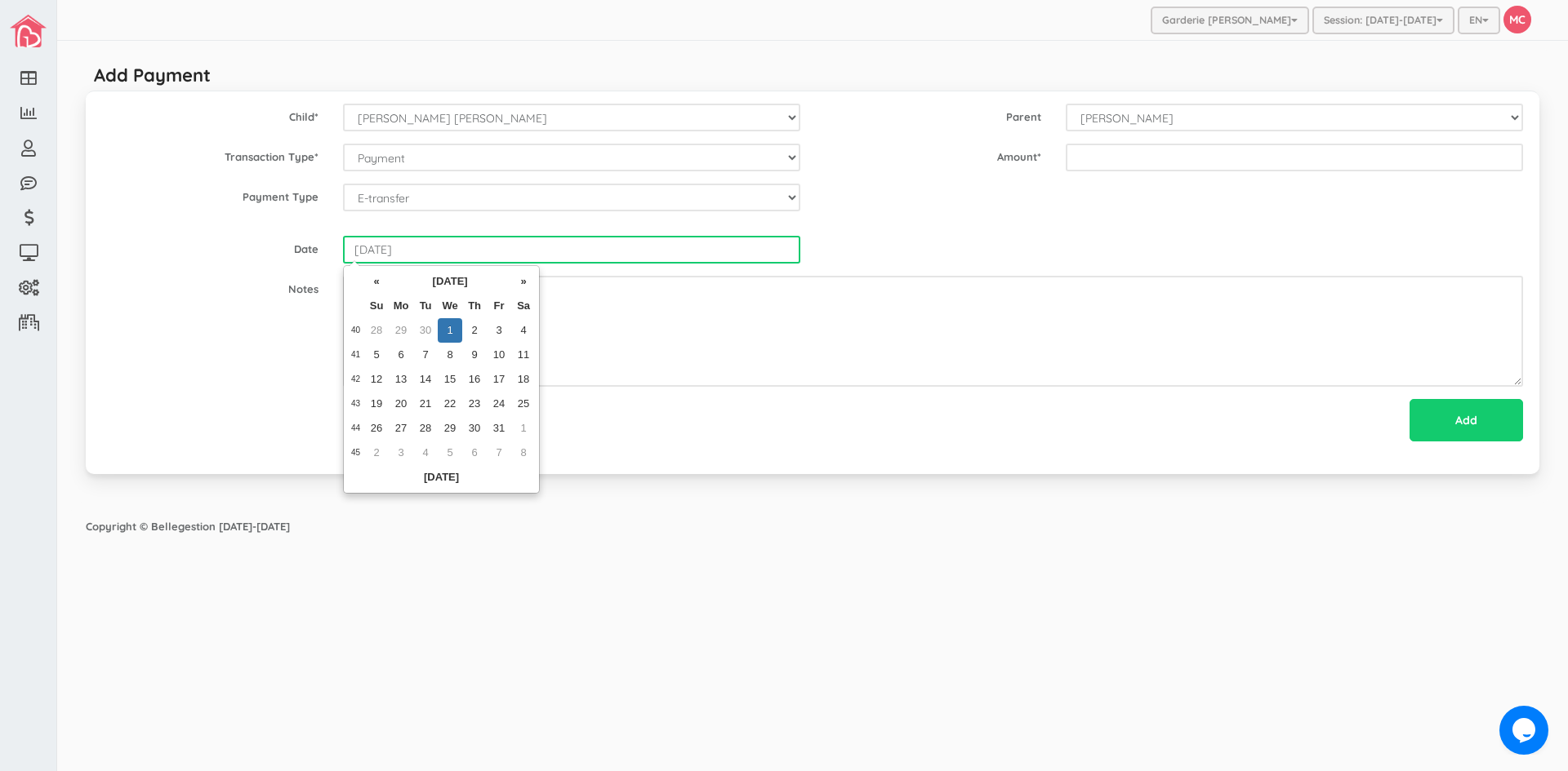
click at [387, 244] on input "[DATE]" at bounding box center [572, 249] width 458 height 28
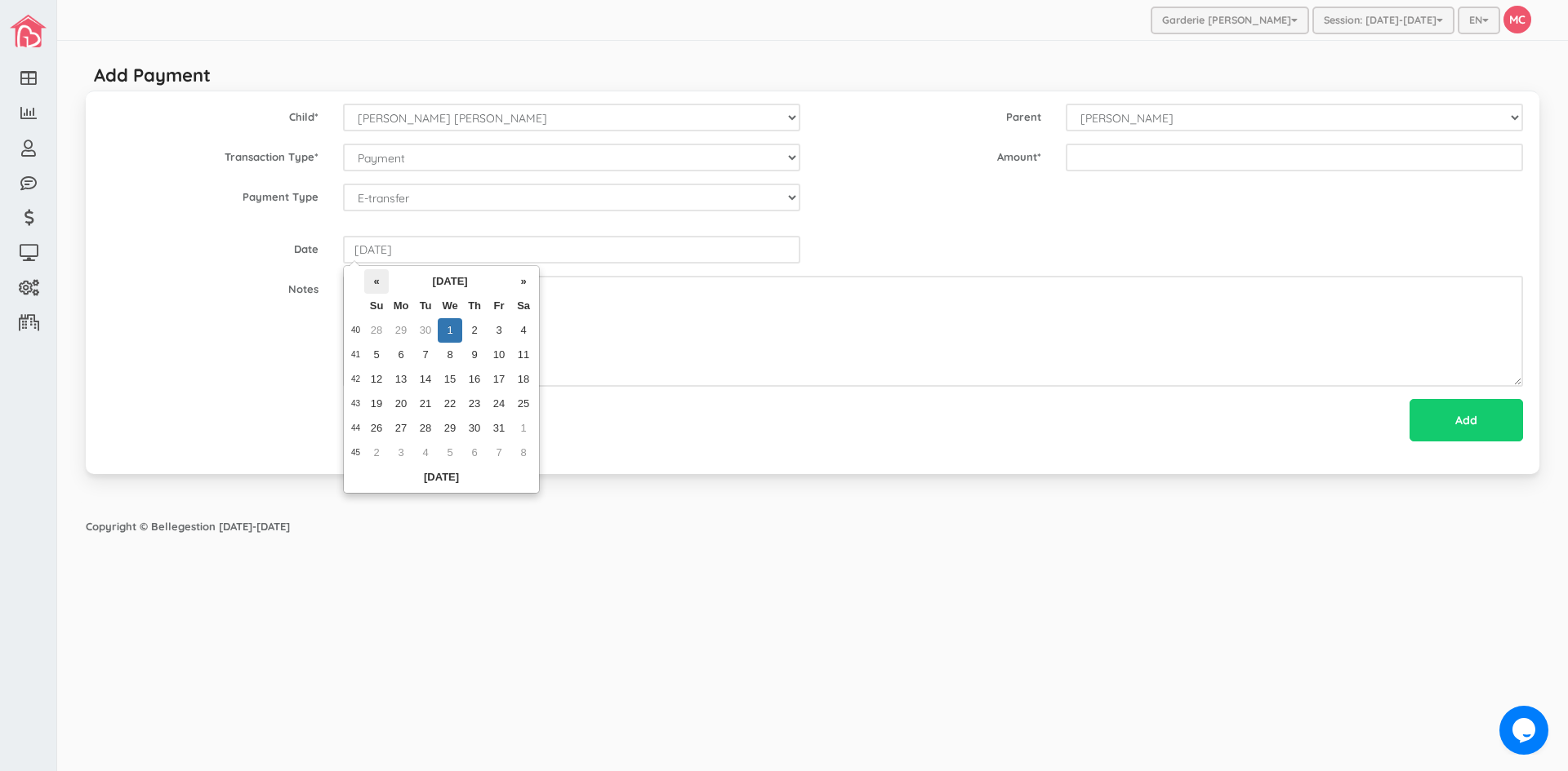
click at [375, 283] on th "«" at bounding box center [375, 281] width 24 height 24
click at [497, 377] on td "19" at bounding box center [498, 379] width 24 height 24
type input "2025-09-19"
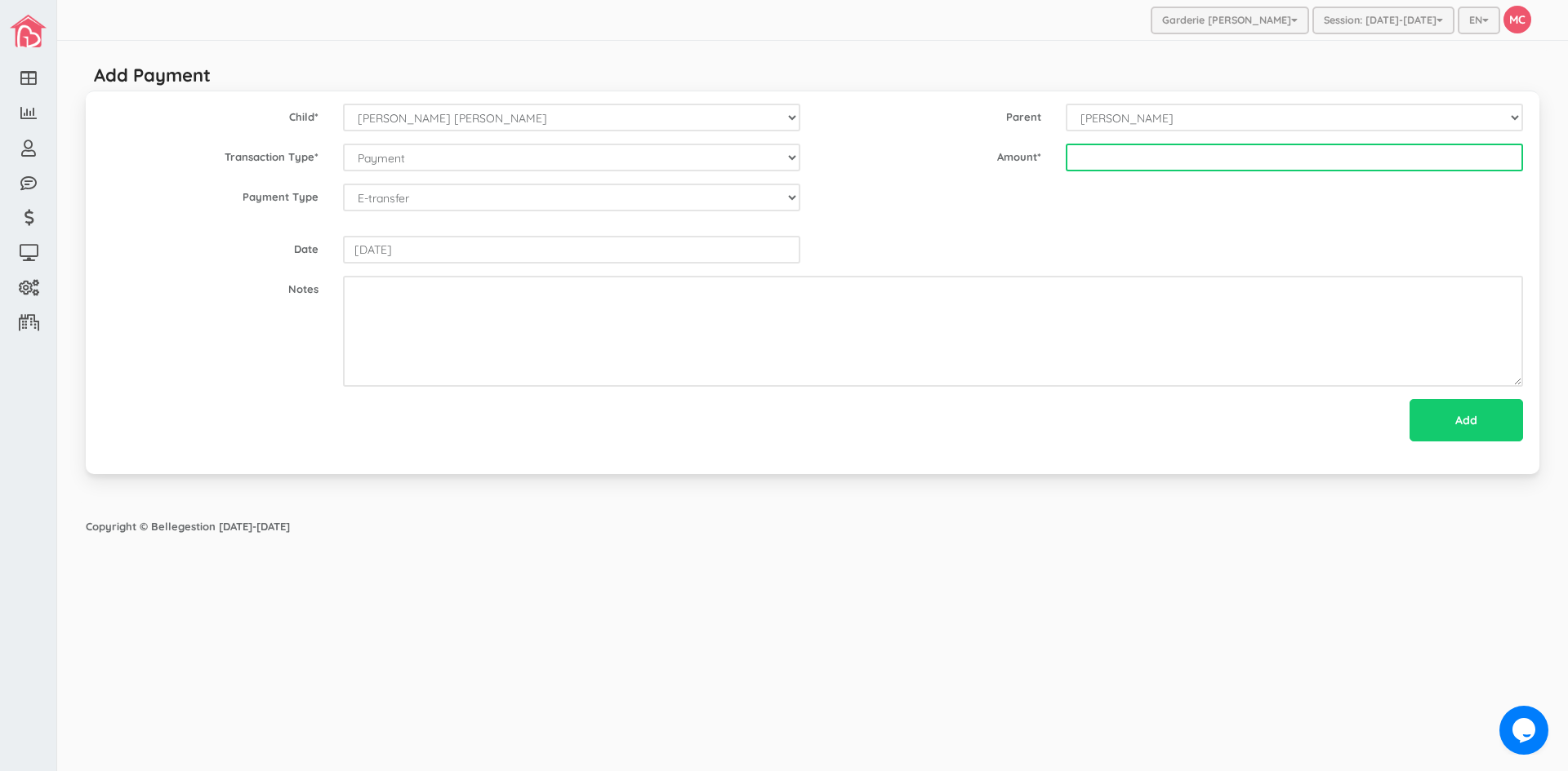
click at [1084, 163] on input "text" at bounding box center [1294, 157] width 458 height 28
type input "200"
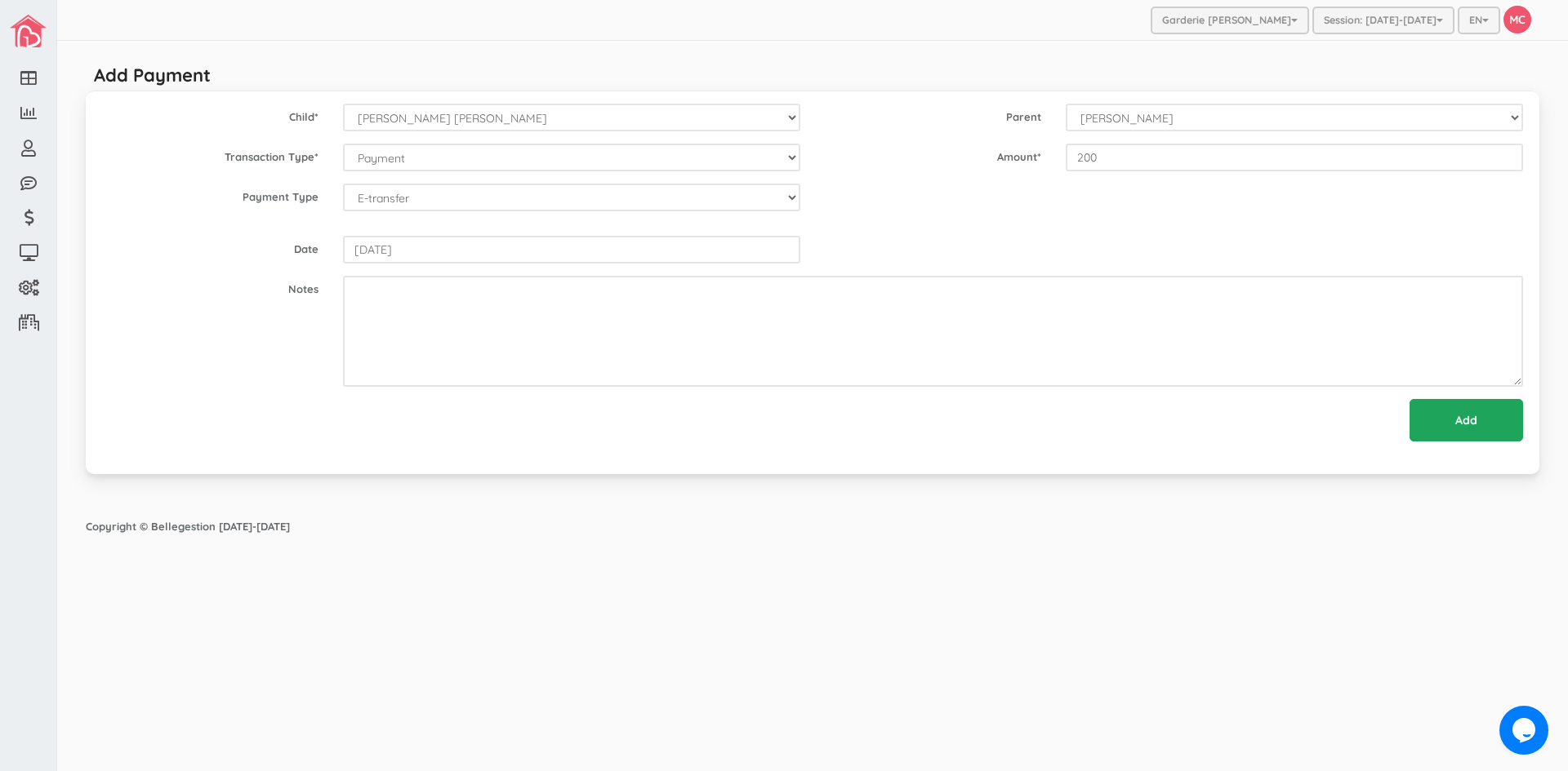
click at [1471, 415] on input "Add" at bounding box center [1466, 420] width 114 height 42
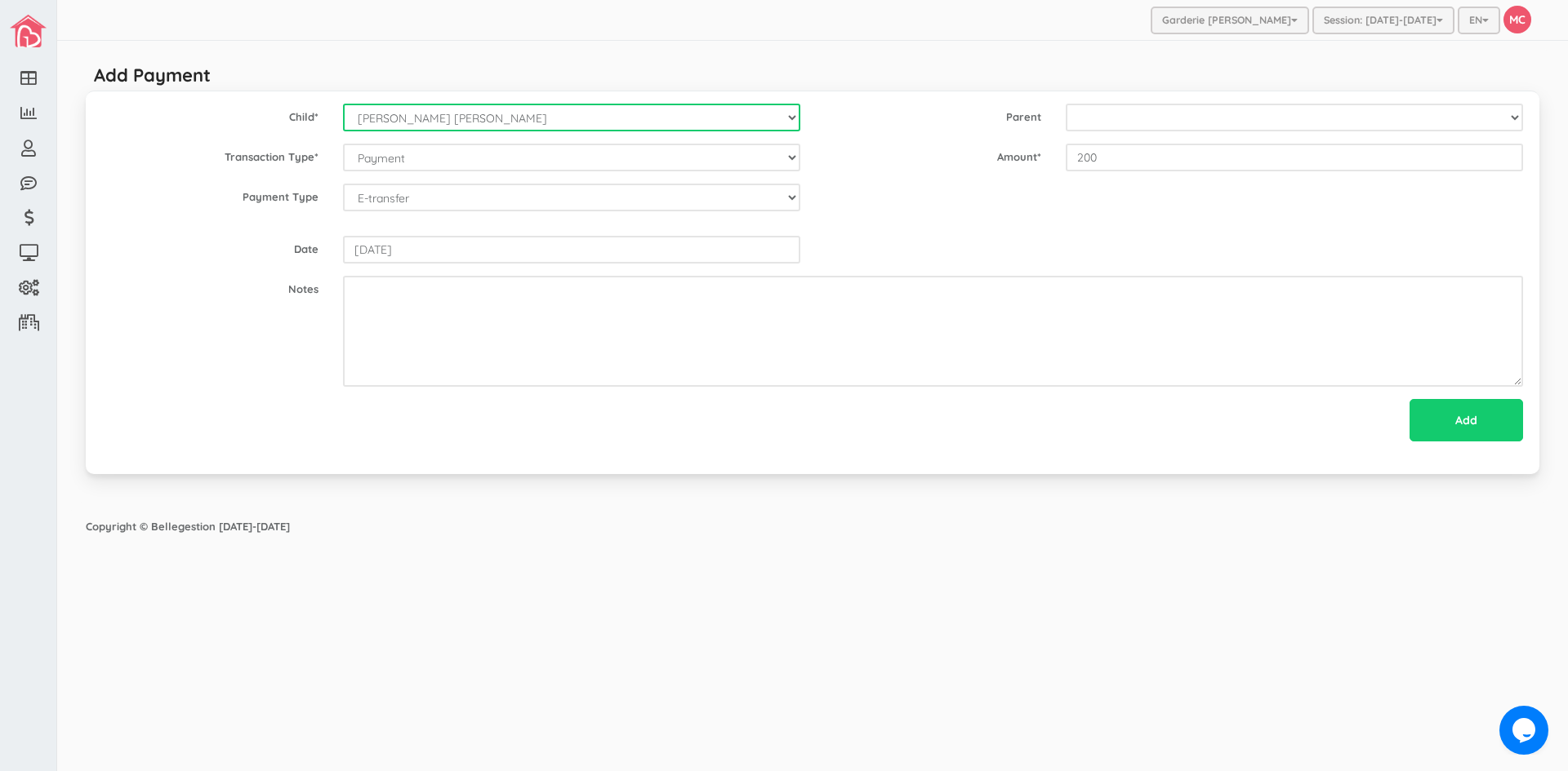
click at [786, 113] on select "--Select-- Alexander Romeo Zamora Alistair Reaksatith Kheng Asher Osborne Willi…" at bounding box center [572, 117] width 458 height 28
select select "861"
click at [343, 104] on select "--Select-- Alexander Romeo Zamora Alistair Reaksatith Kheng Asher Osborne Willi…" at bounding box center [572, 117] width 458 height 28
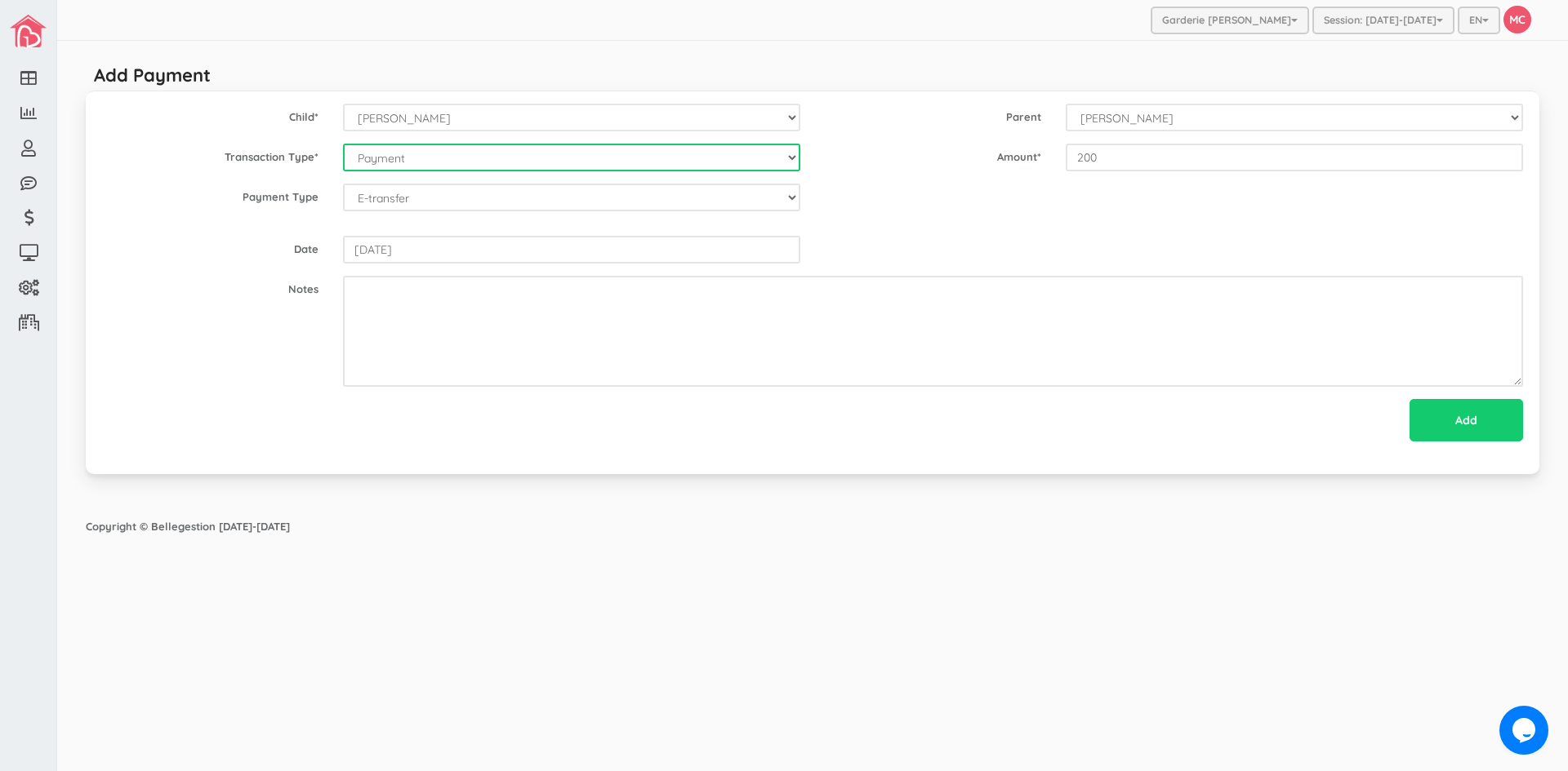
click at [797, 156] on select "--Select-- Balance Administrative credit Payment ChargeNSF Check Returned Contr…" at bounding box center [572, 157] width 458 height 28
select select "Payment"
click at [343, 144] on select "--Select-- Balance Administrative credit Payment ChargeNSF Check Returned Contr…" at bounding box center [572, 157] width 458 height 28
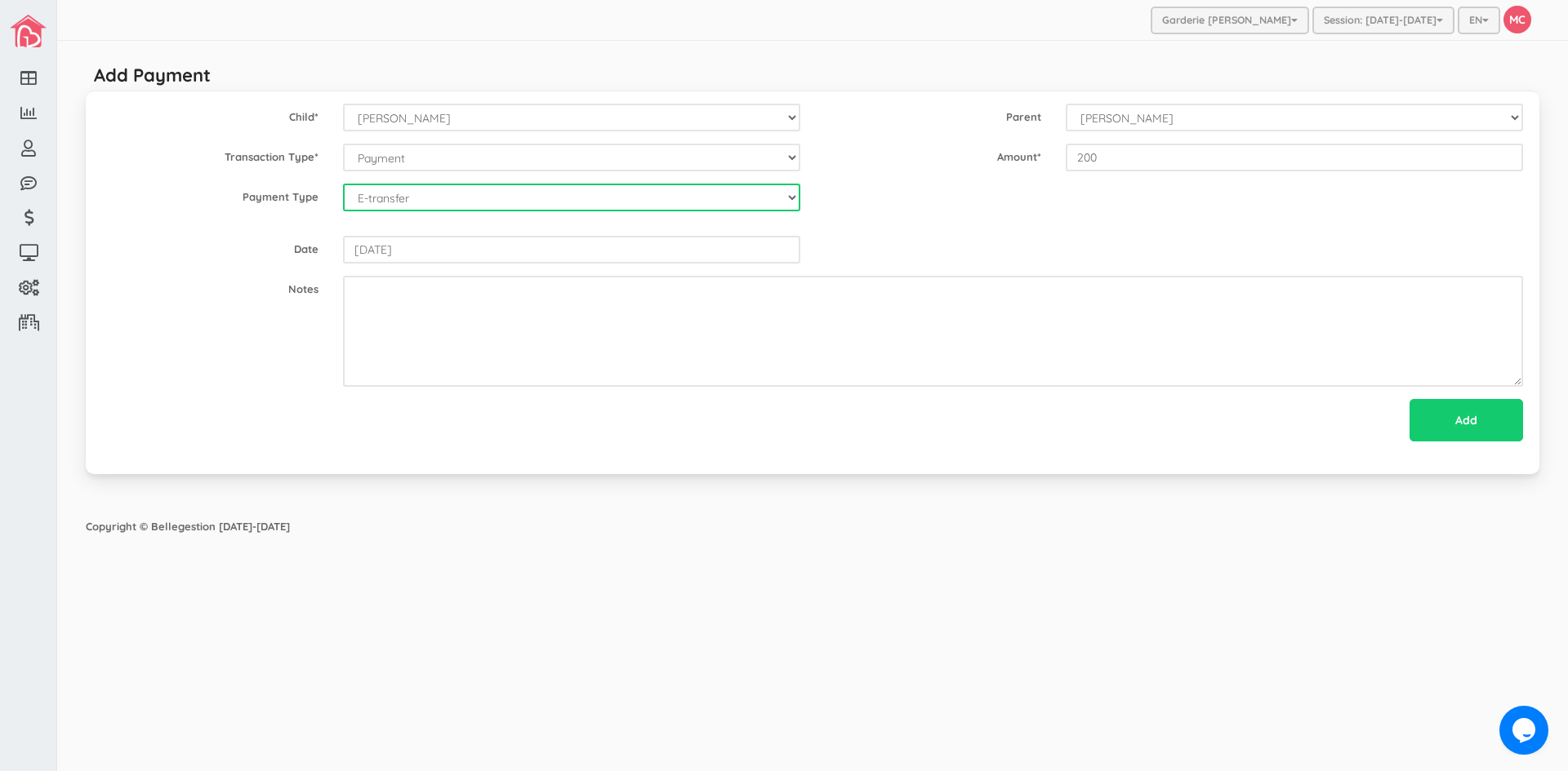
click at [407, 200] on select "--Select-- Cash Cheque Debit E-transfer" at bounding box center [572, 197] width 458 height 28
select select "ETransfer"
click at [343, 184] on select "--Select-- Cash Cheque Debit E-transfer" at bounding box center [572, 197] width 458 height 28
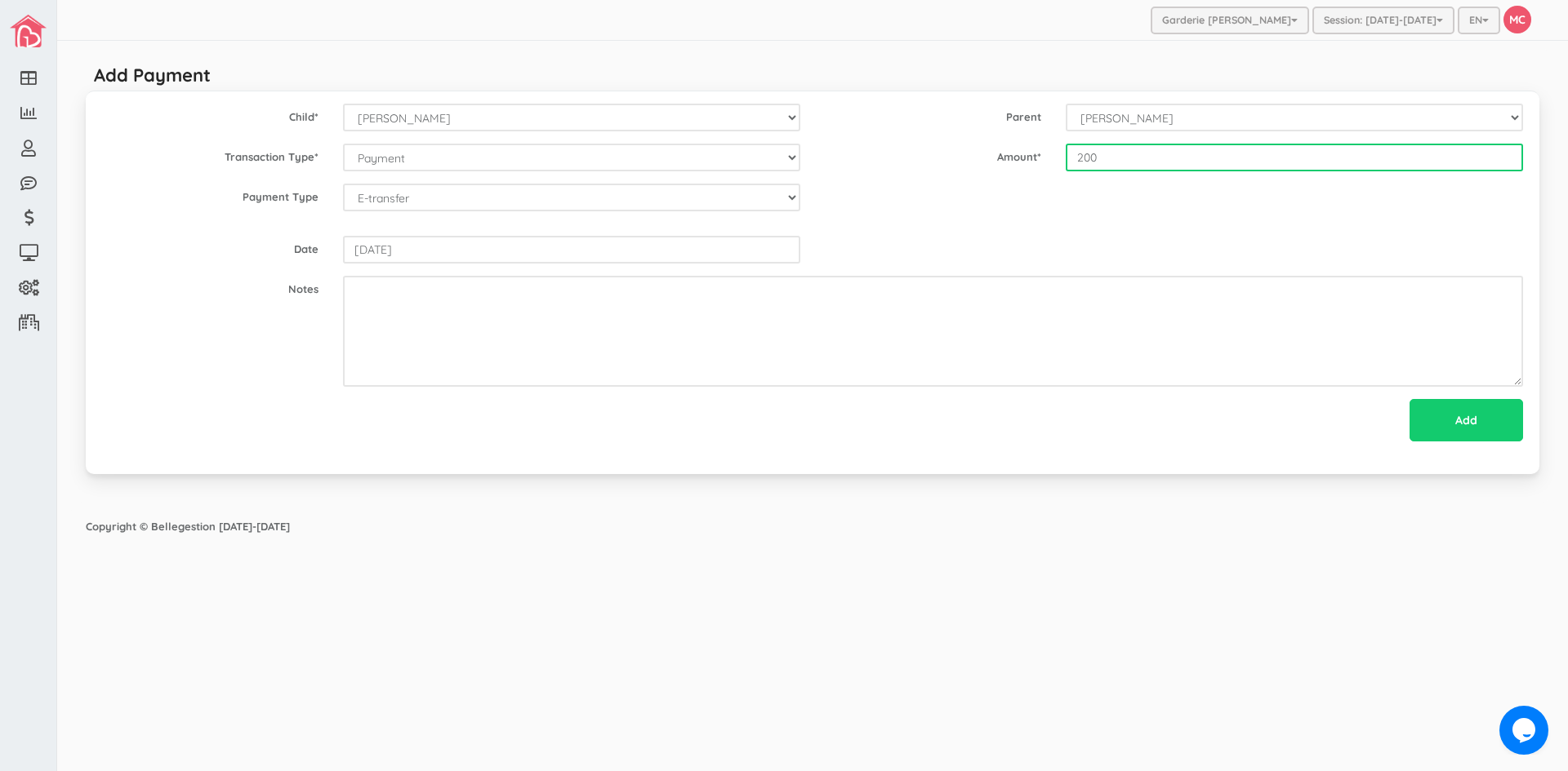
click at [1082, 160] on input "200" at bounding box center [1294, 157] width 458 height 28
type input "200"
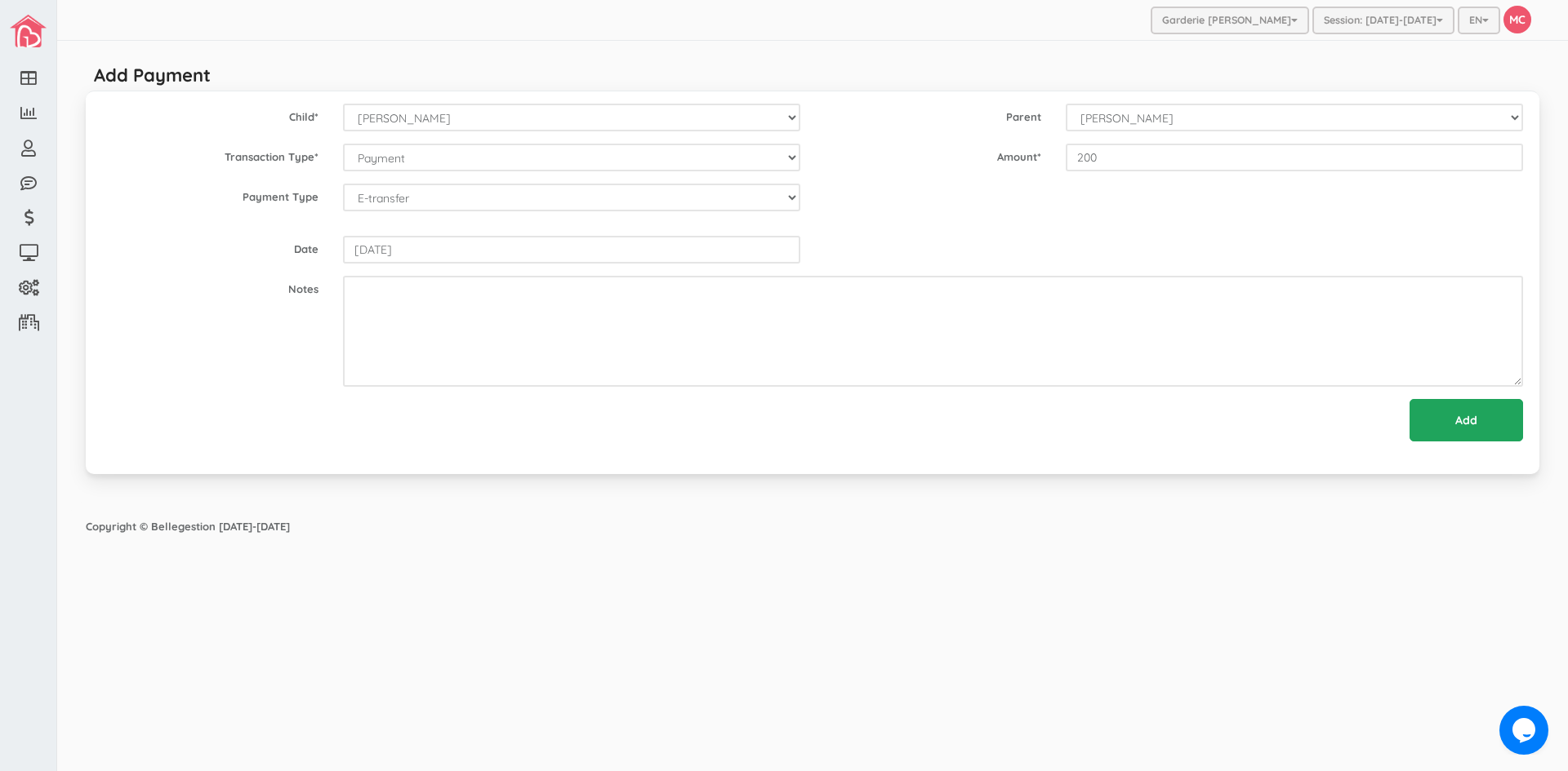
click at [1447, 416] on input "Add" at bounding box center [1466, 420] width 114 height 42
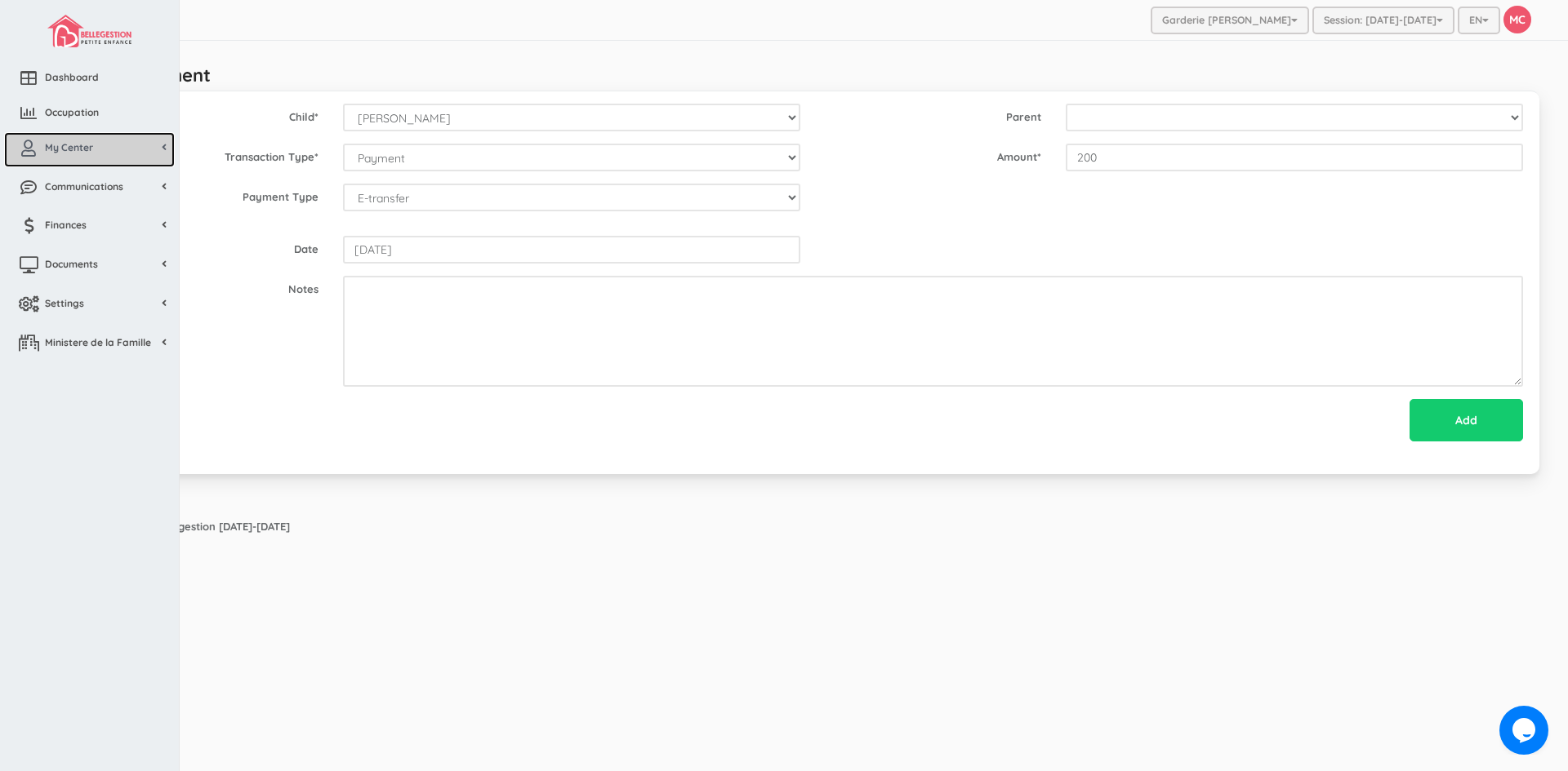
click at [72, 143] on span "My Center" at bounding box center [69, 147] width 48 height 14
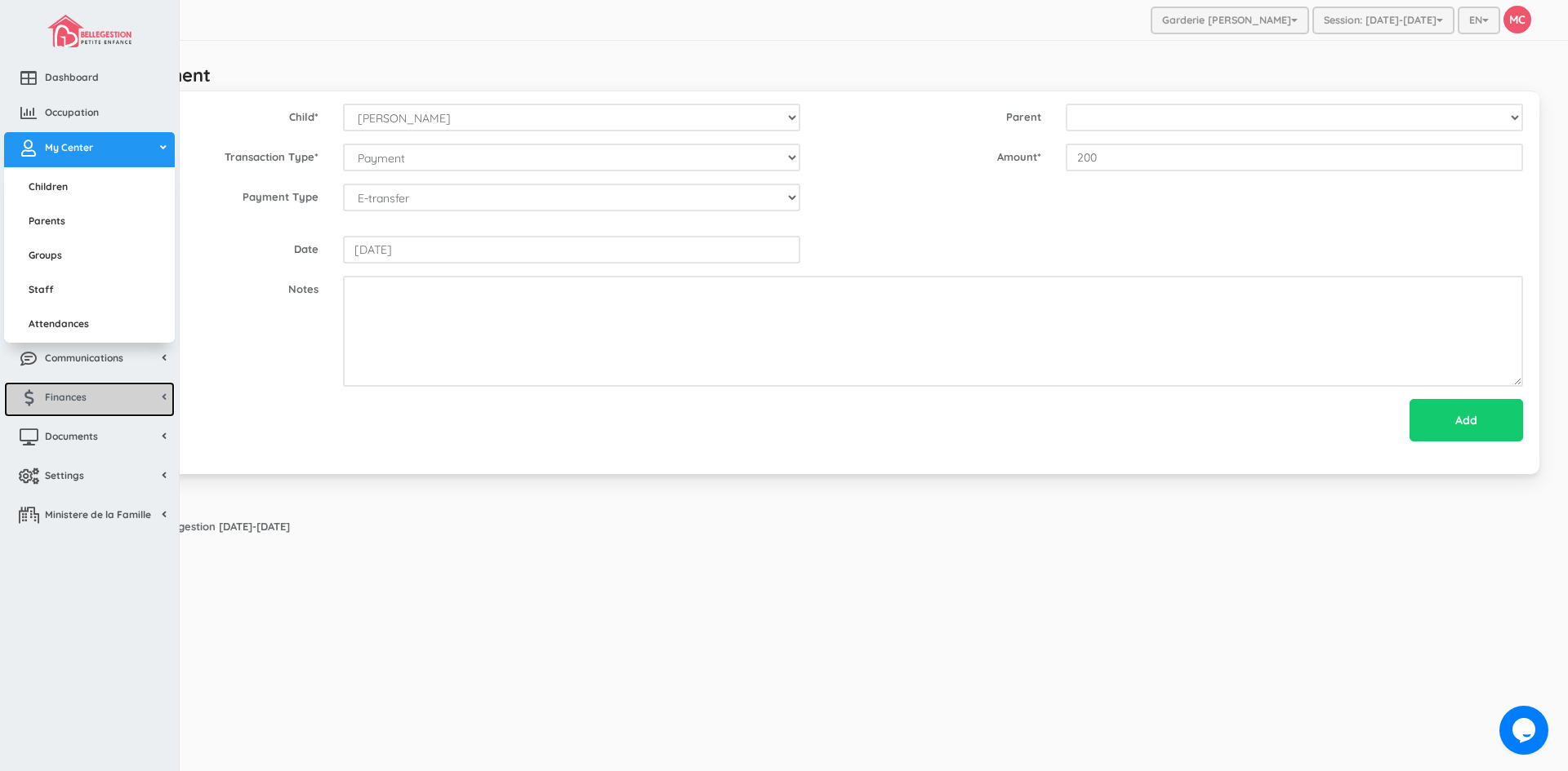
click at [57, 400] on span "Finances" at bounding box center [65, 398] width 42 height 14
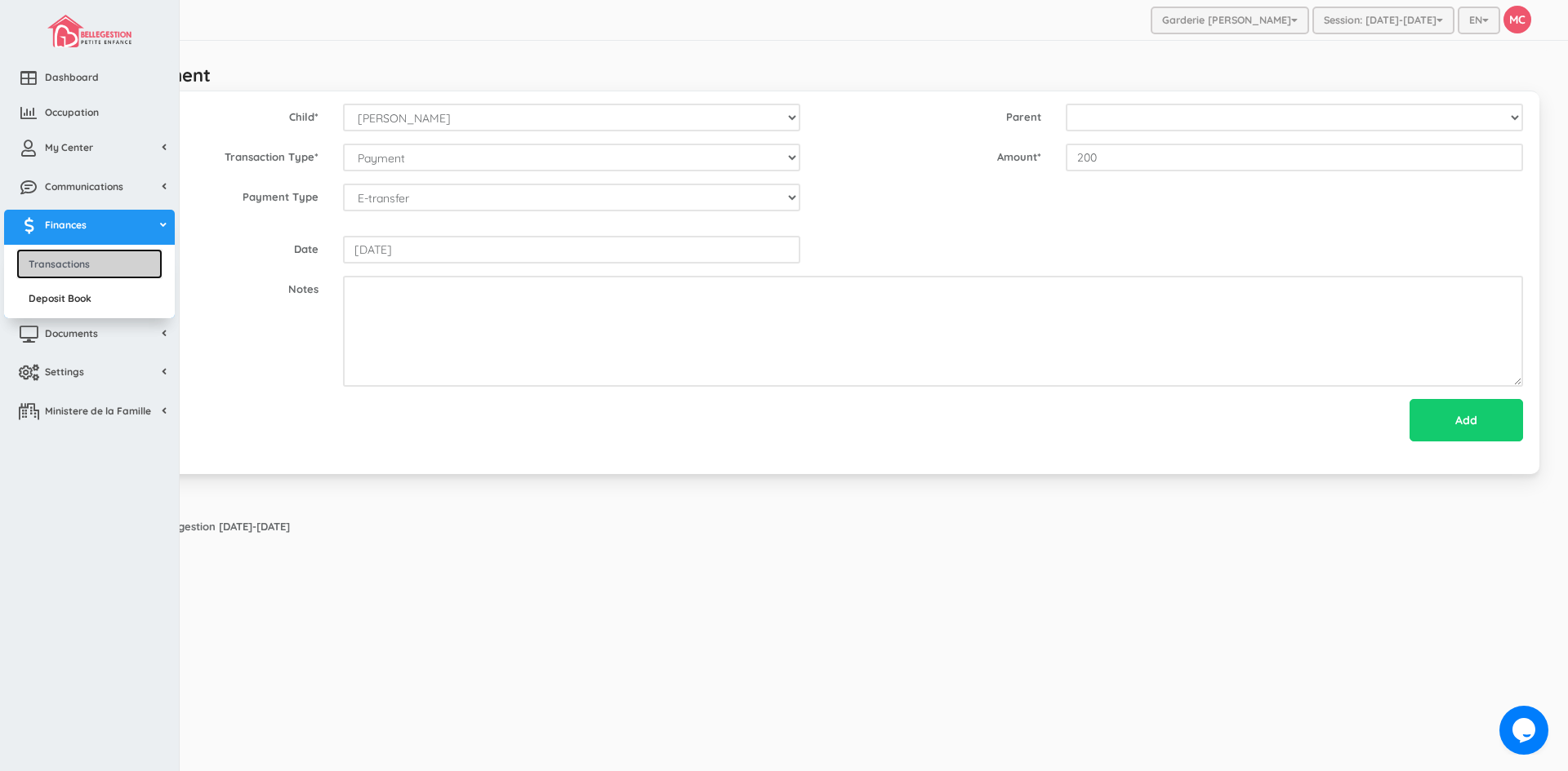
click at [77, 269] on link "Transactions" at bounding box center [89, 264] width 147 height 30
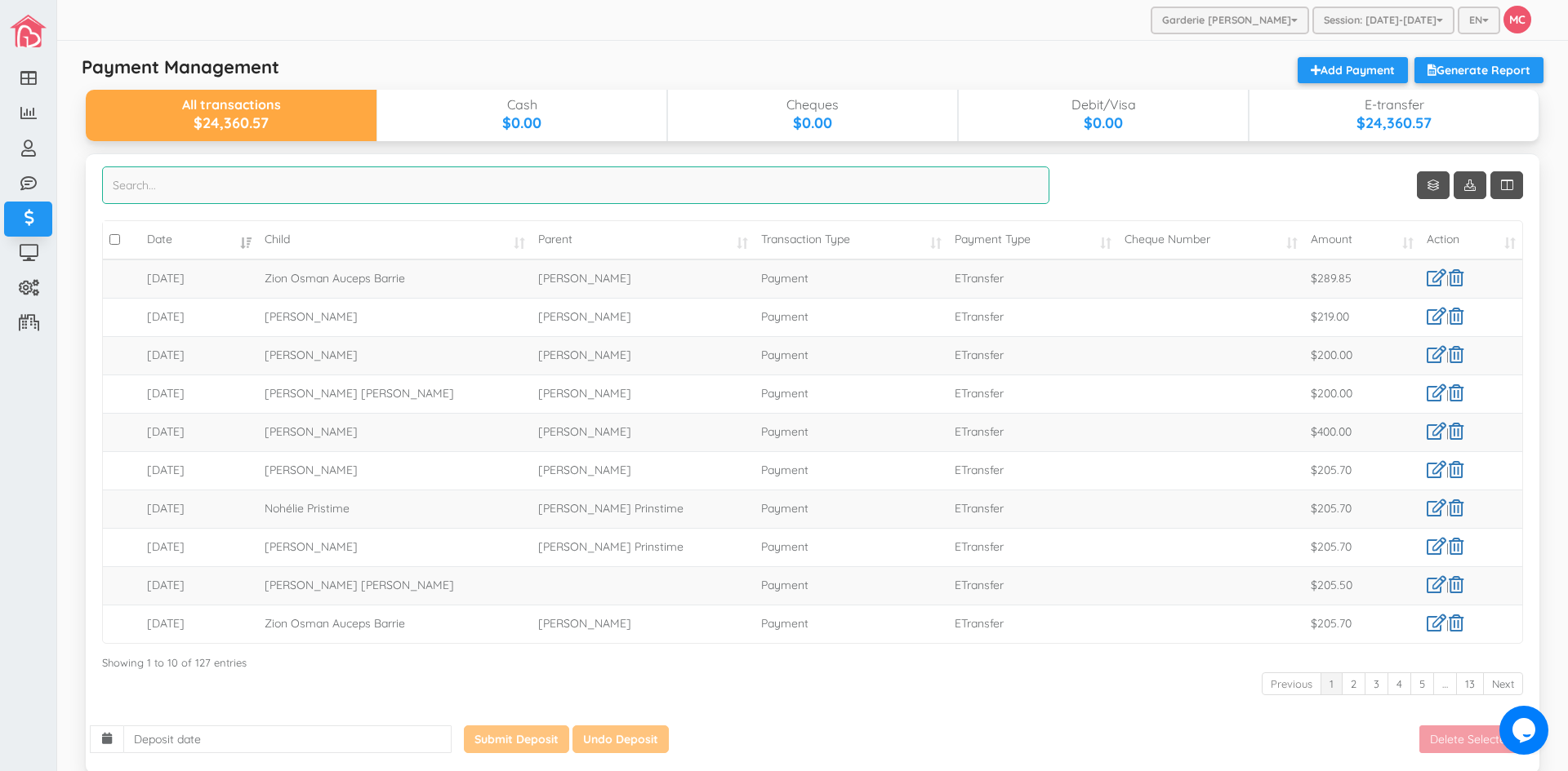
click at [190, 195] on input "search" at bounding box center [576, 185] width 948 height 38
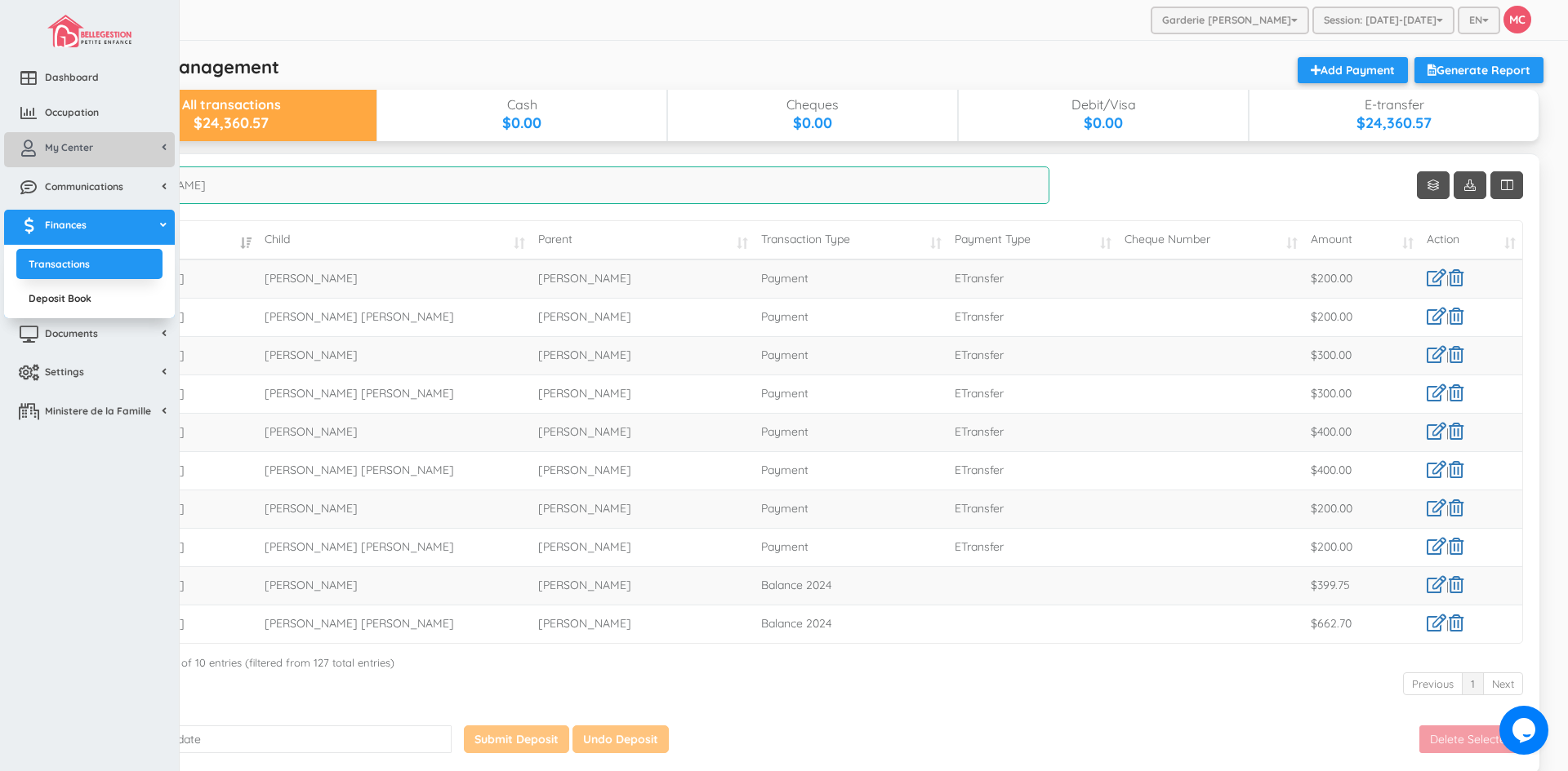
type input "[PERSON_NAME]"
click at [52, 147] on span "My Center" at bounding box center [69, 147] width 48 height 14
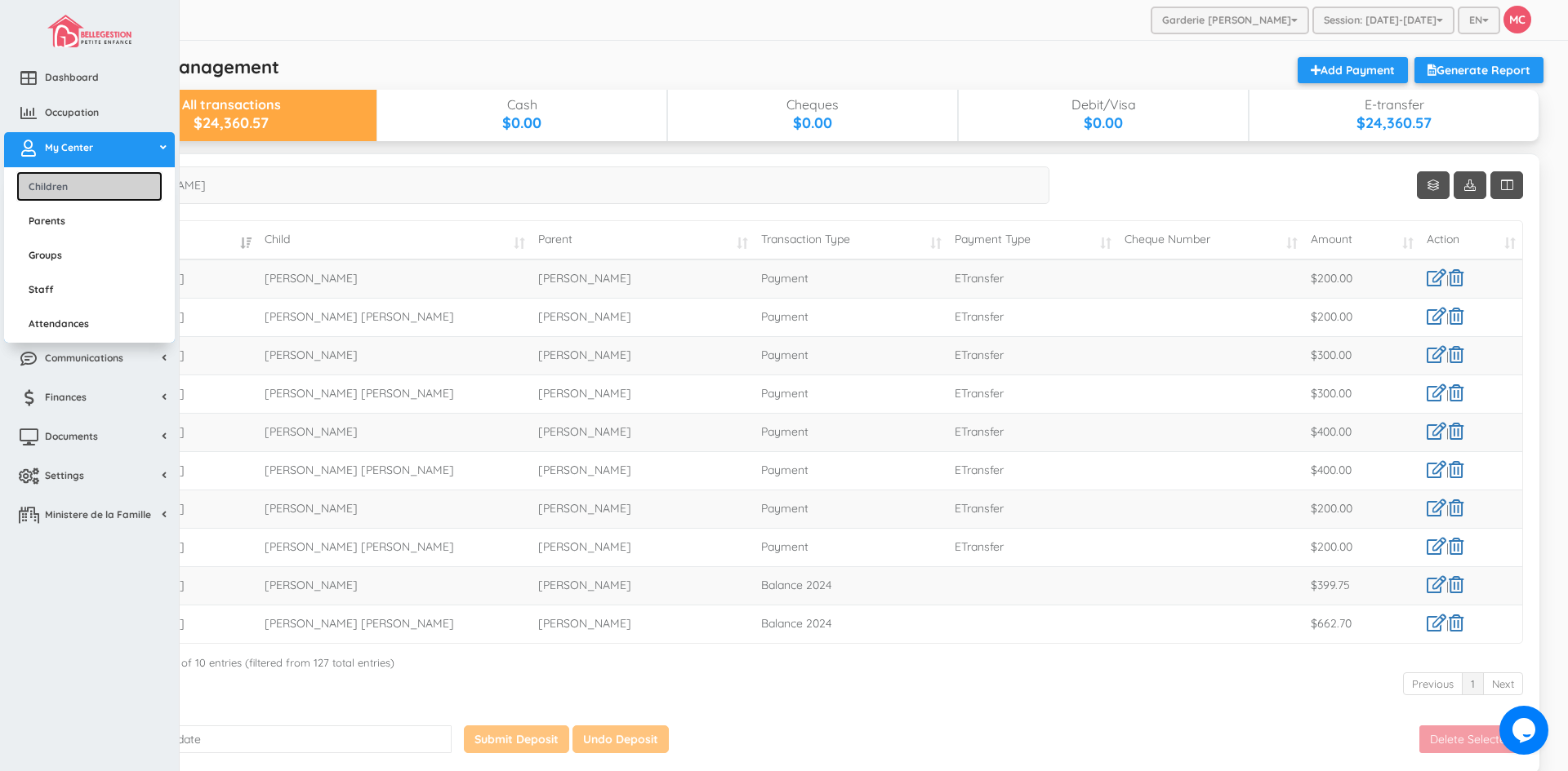
click at [48, 196] on link "Children" at bounding box center [89, 187] width 147 height 30
click at [69, 76] on span "Dashboard" at bounding box center [72, 78] width 54 height 14
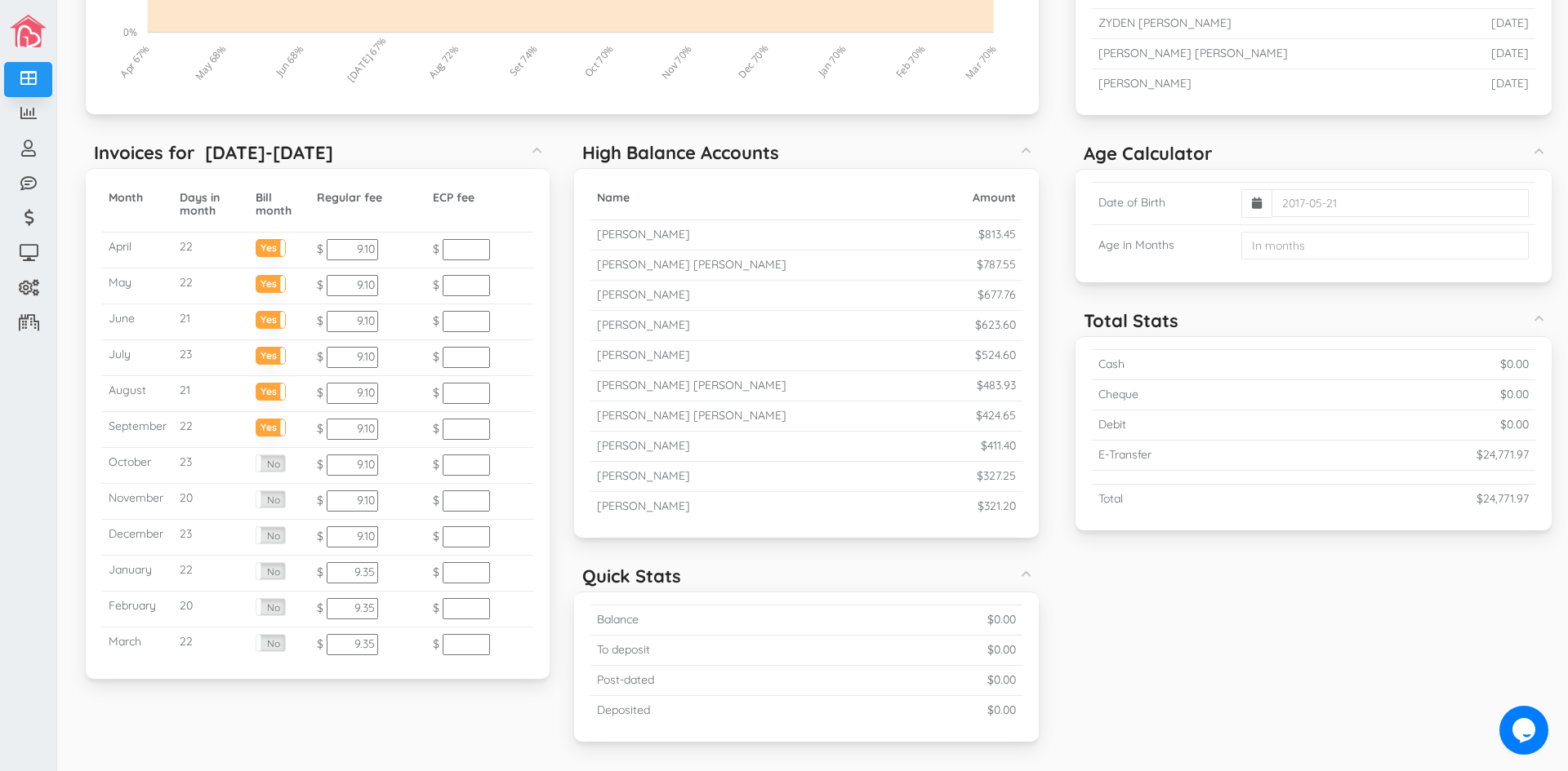
scroll to position [408, 0]
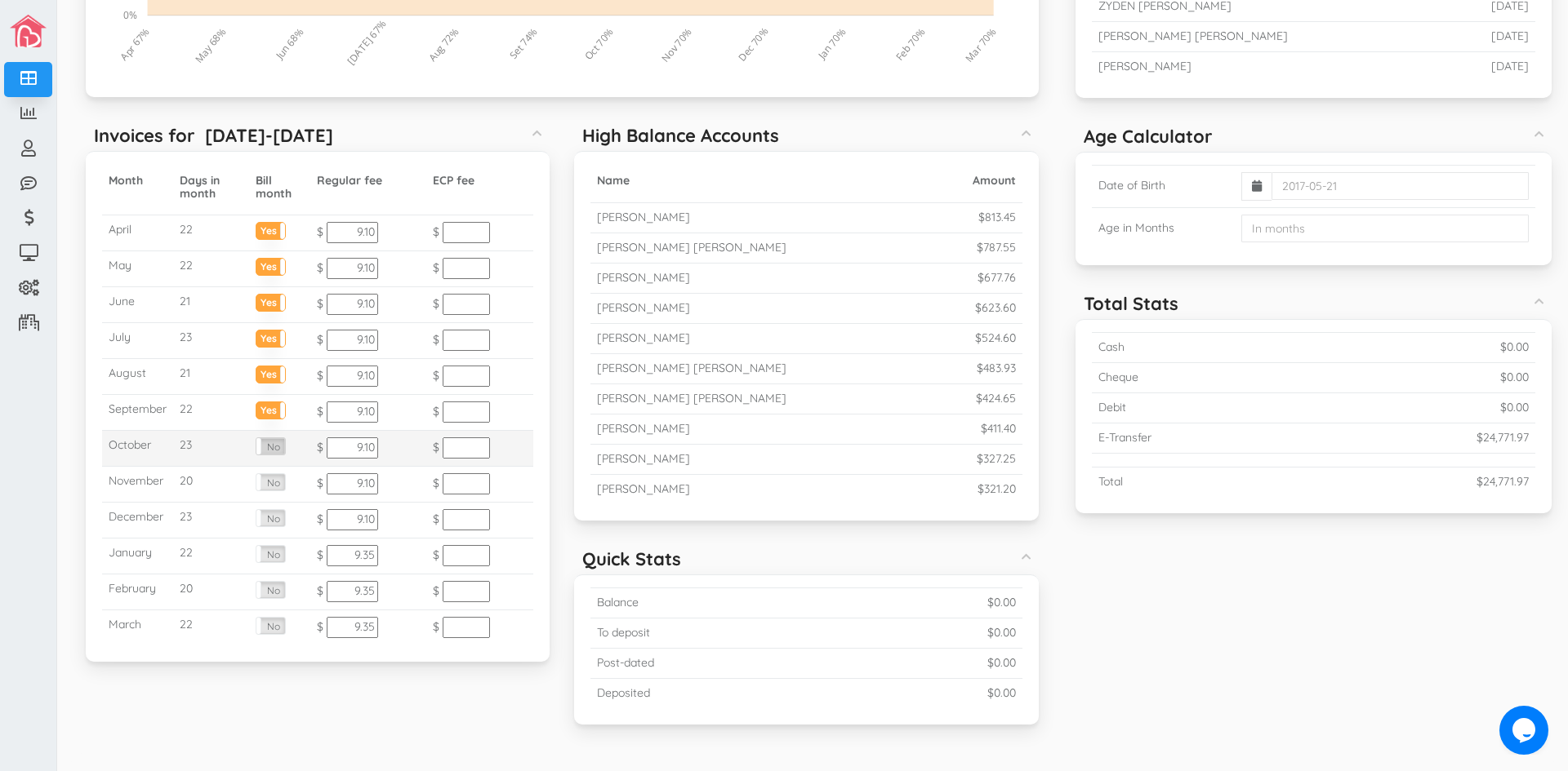
click at [267, 446] on label "No" at bounding box center [271, 447] width 30 height 16
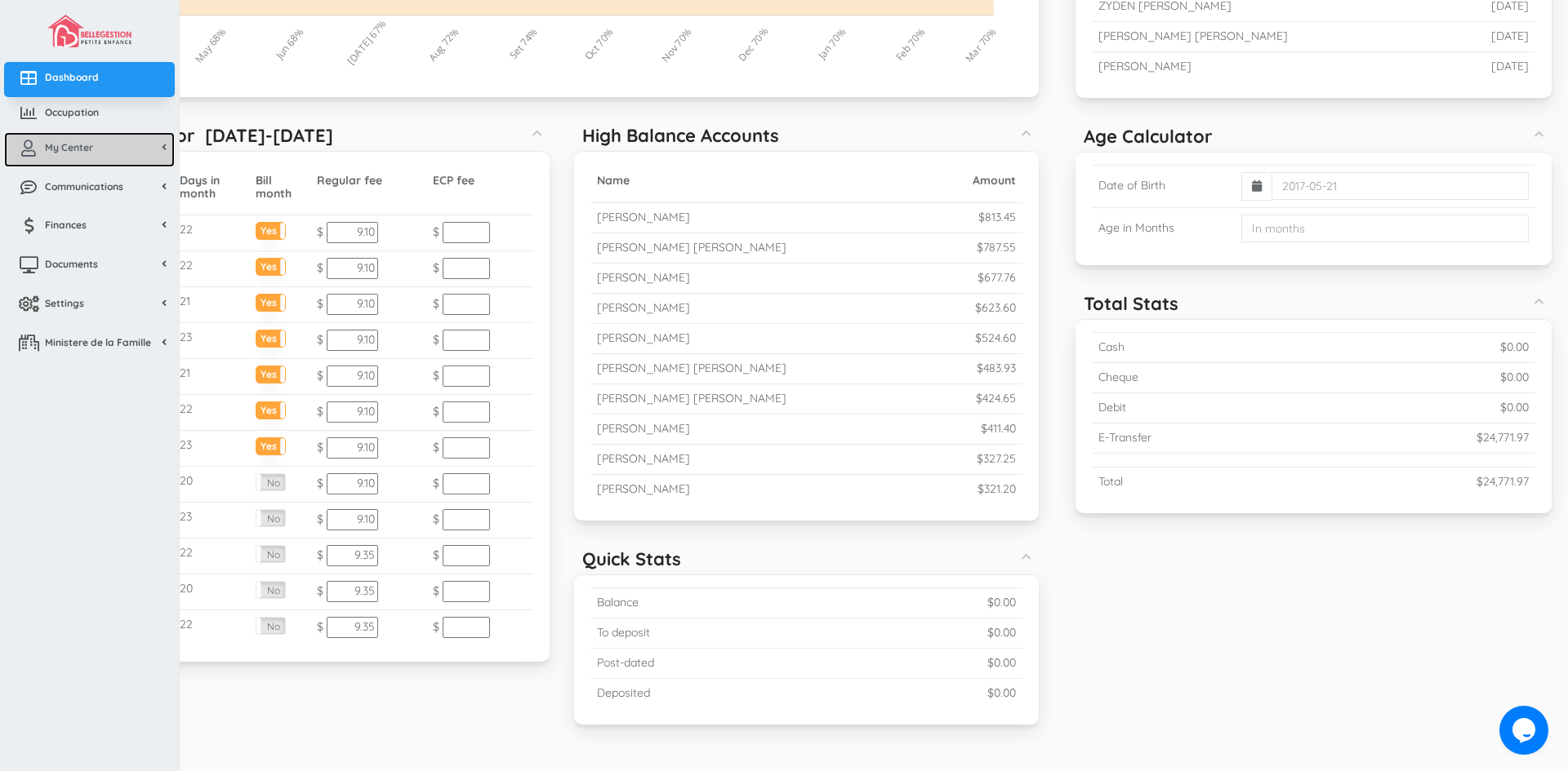
click at [59, 152] on span "My Center" at bounding box center [69, 147] width 48 height 14
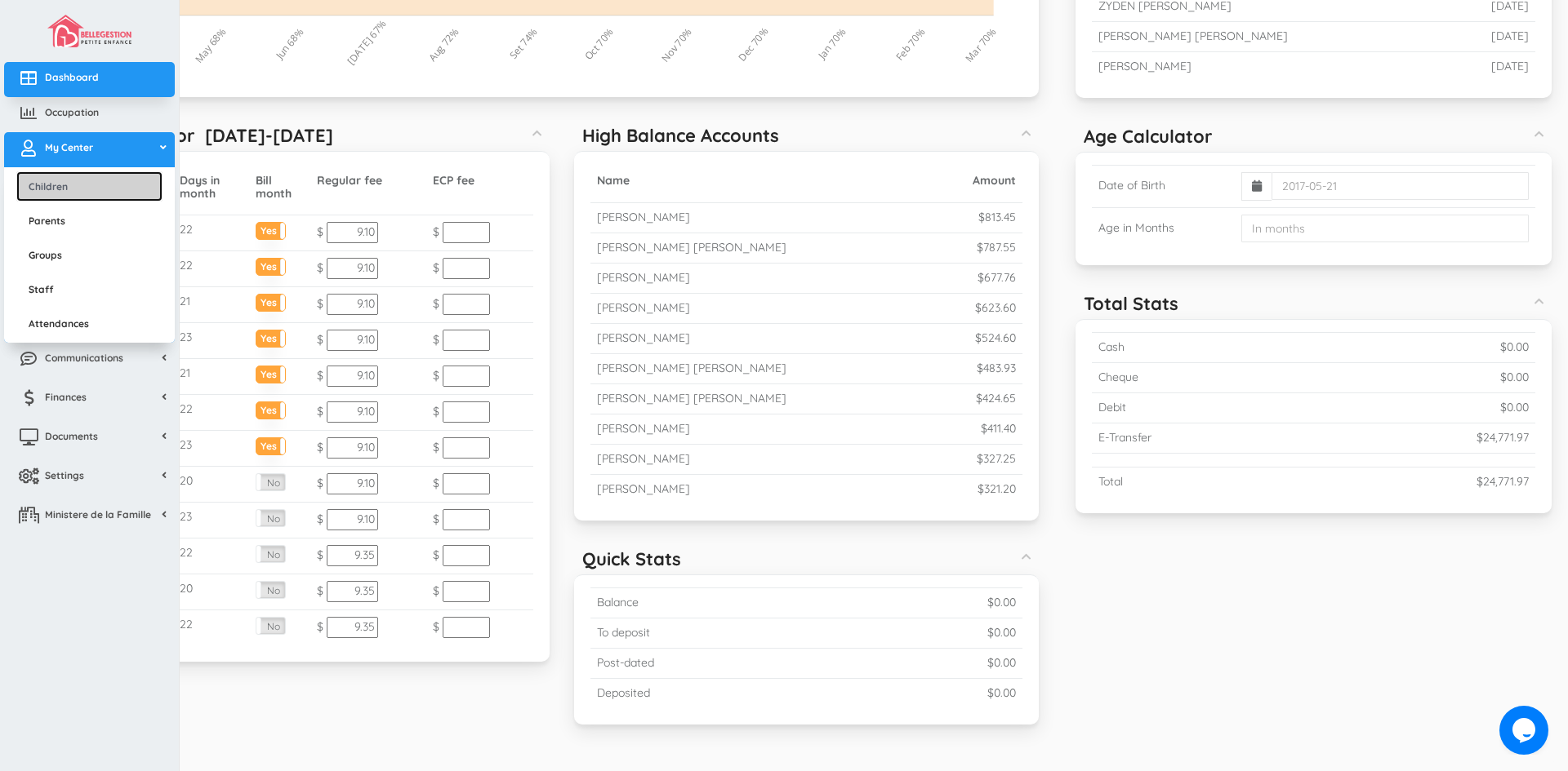
click at [58, 189] on link "Children" at bounding box center [89, 187] width 147 height 30
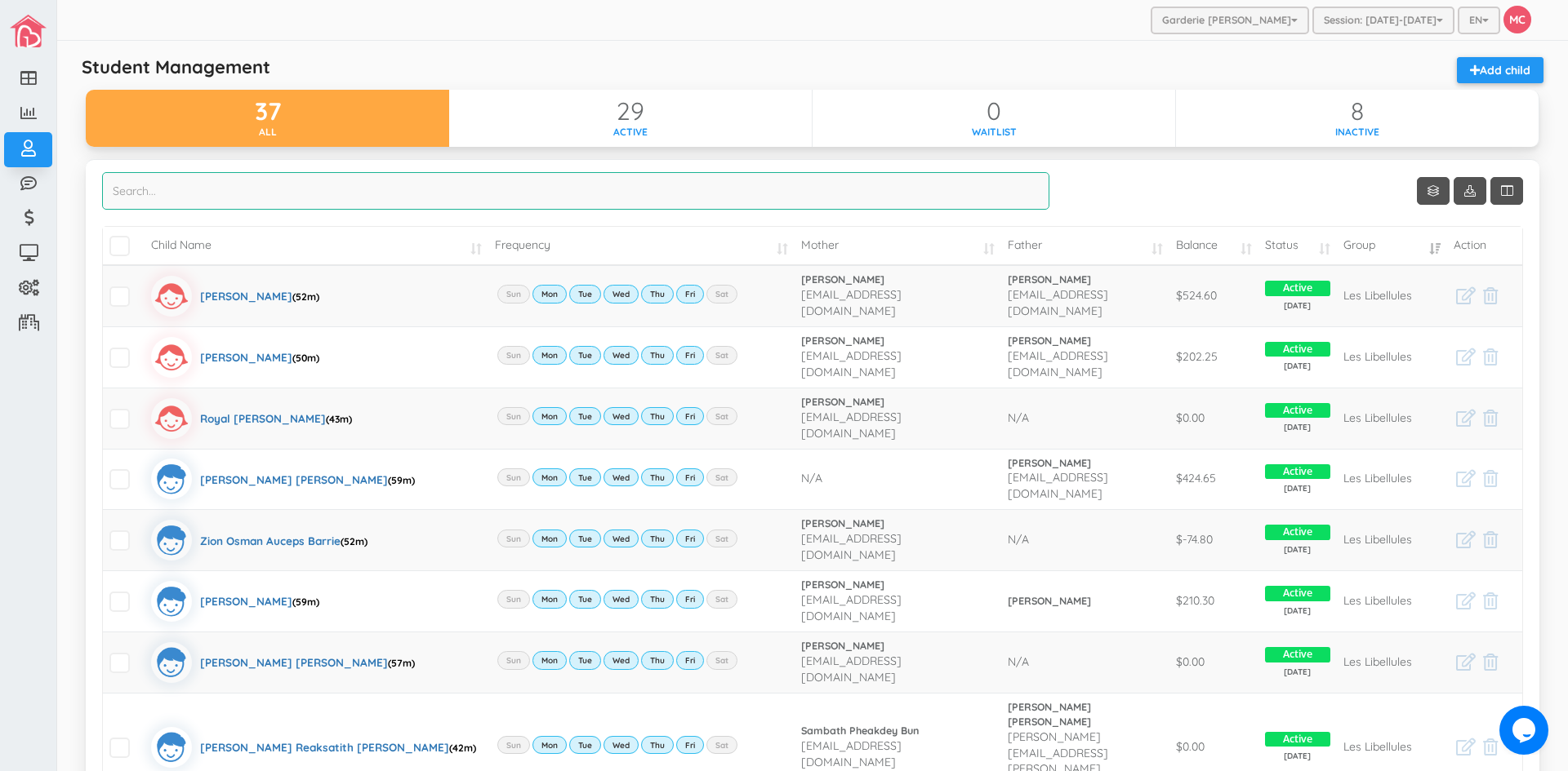
click at [137, 195] on input "search" at bounding box center [576, 191] width 948 height 38
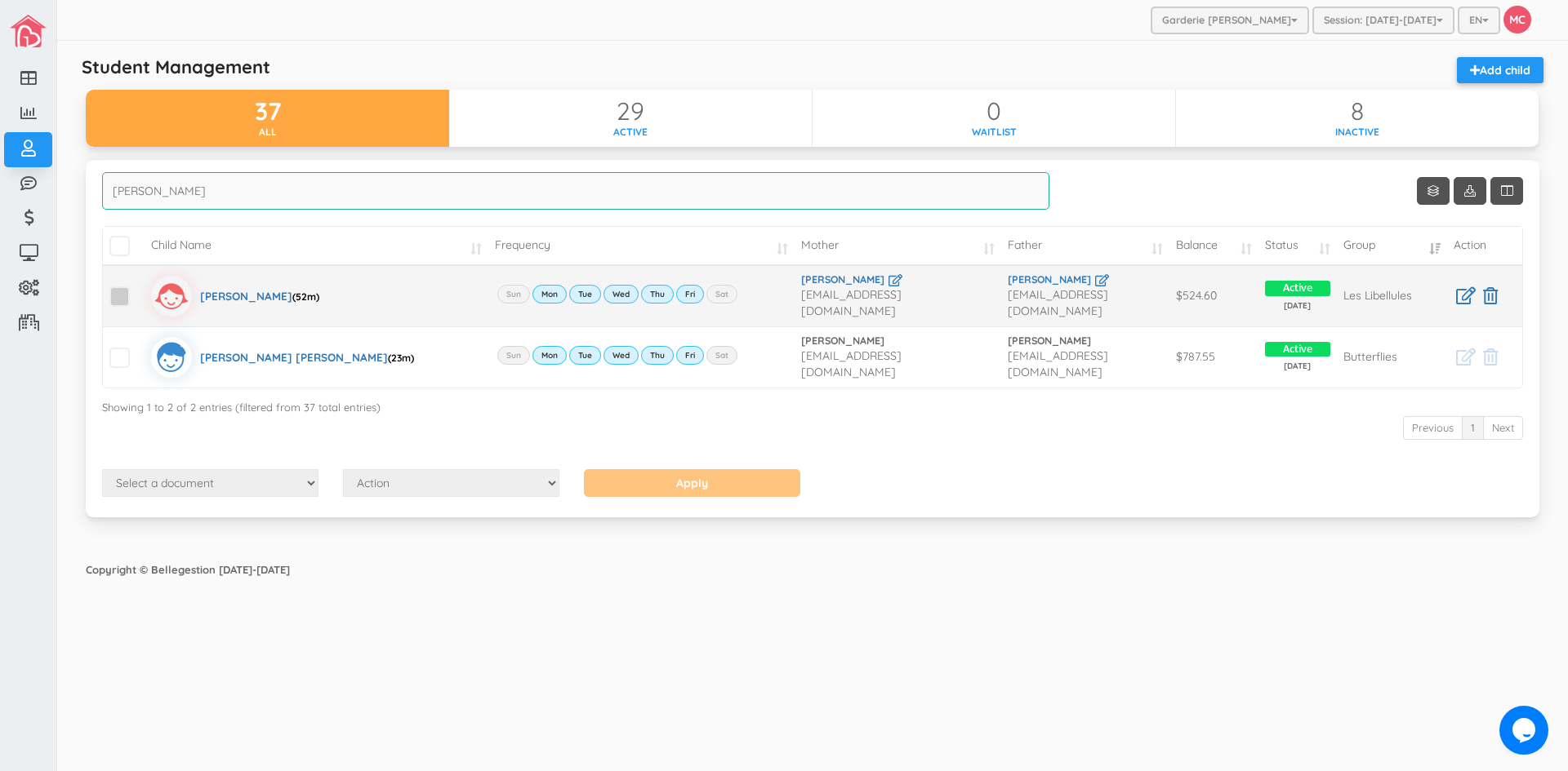
type input "[PERSON_NAME]"
click at [122, 293] on span at bounding box center [119, 297] width 21 height 21
click at [138, 289] on input "checkbox" at bounding box center [138, 289] width 0 height 0
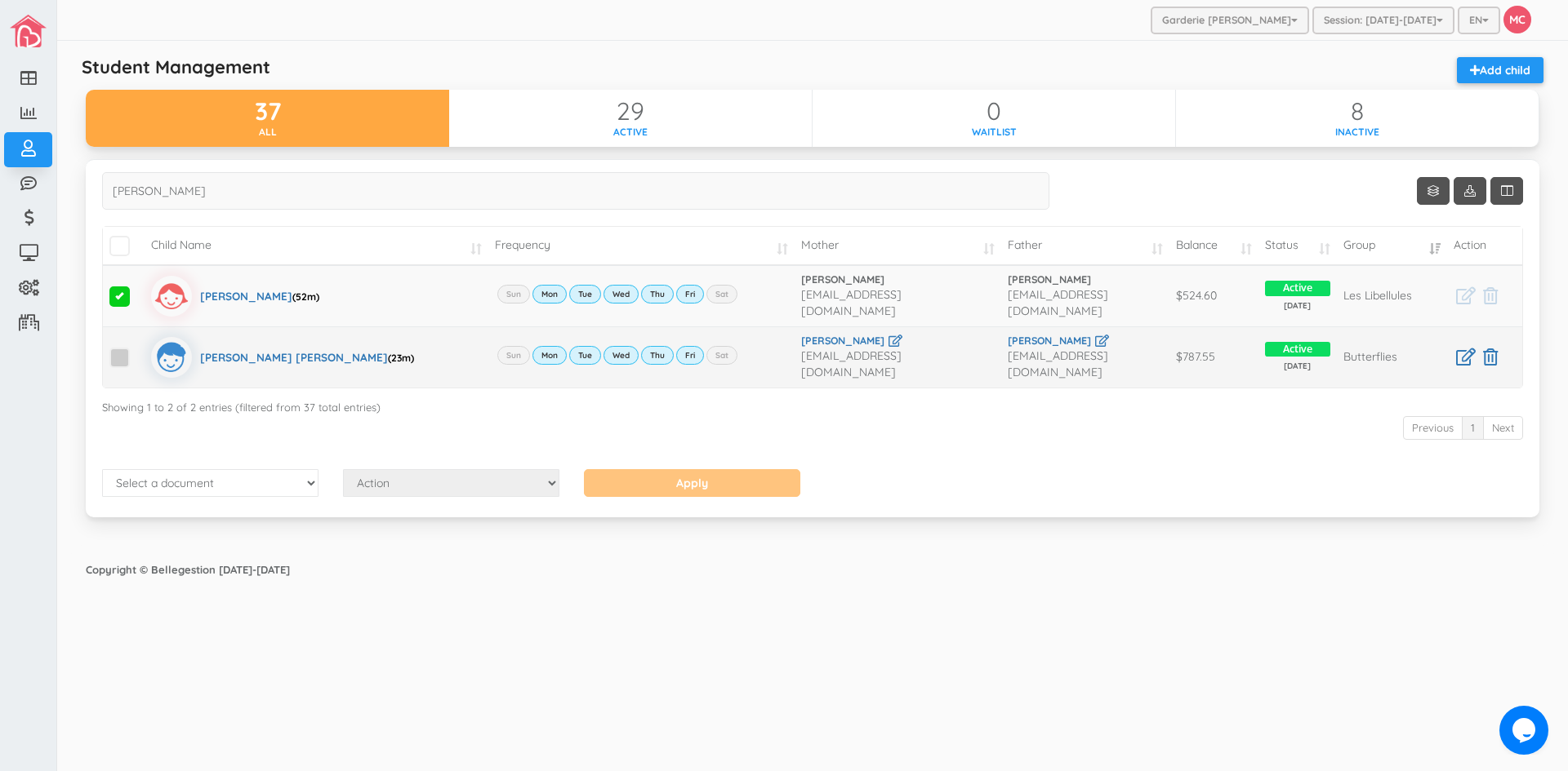
click at [123, 352] on span at bounding box center [119, 357] width 21 height 21
click at [138, 351] on input "checkbox" at bounding box center [138, 351] width 0 height 0
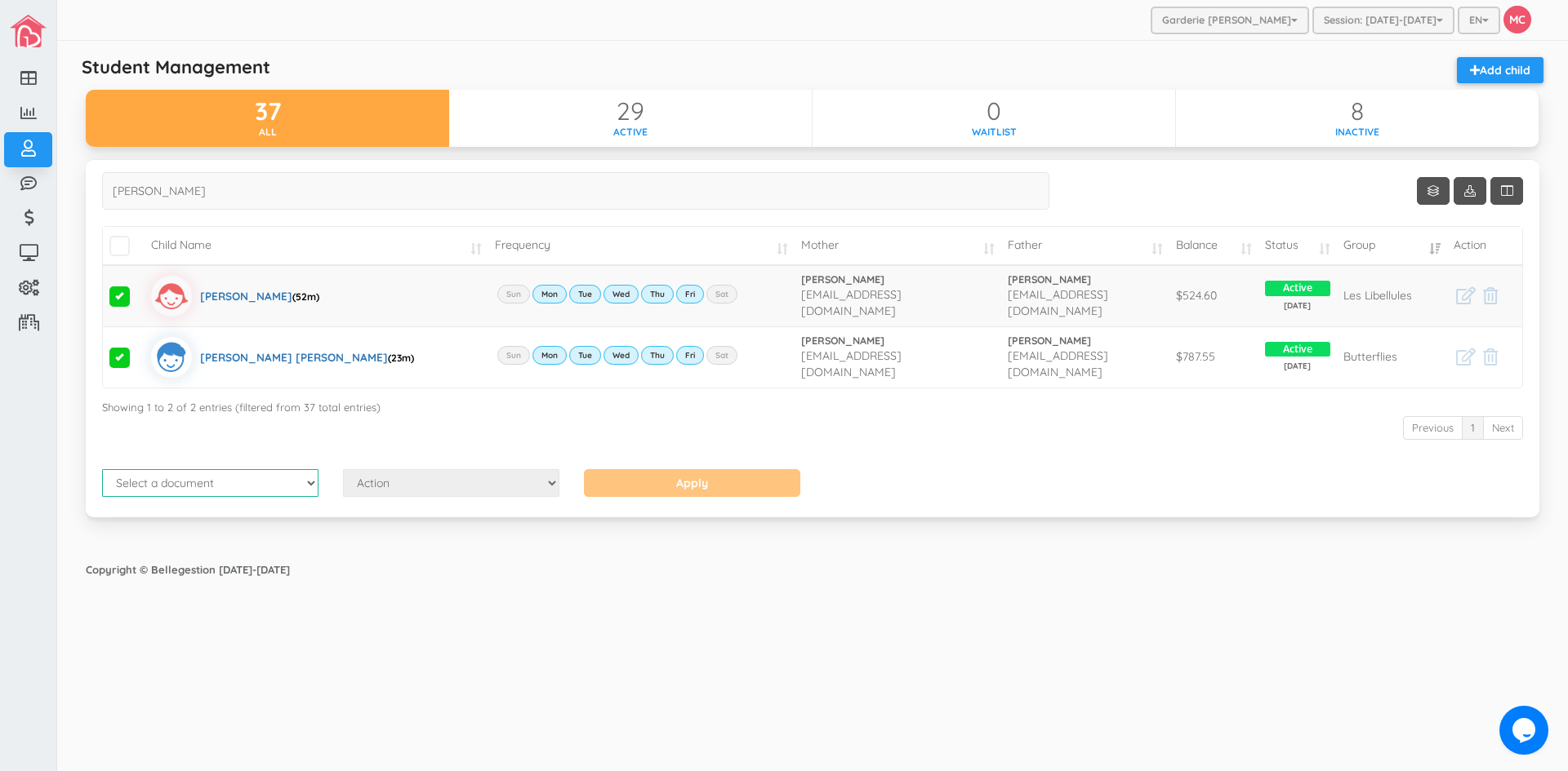
click at [307, 473] on select "Select a document Account Statement Pay Plan" at bounding box center [210, 482] width 216 height 28
select select "1"
click at [102, 469] on select "Select a document Account Statement Pay Plan" at bounding box center [210, 482] width 216 height 28
click at [552, 473] on select "Action Send Email View Download" at bounding box center [451, 482] width 216 height 28
select select "1"
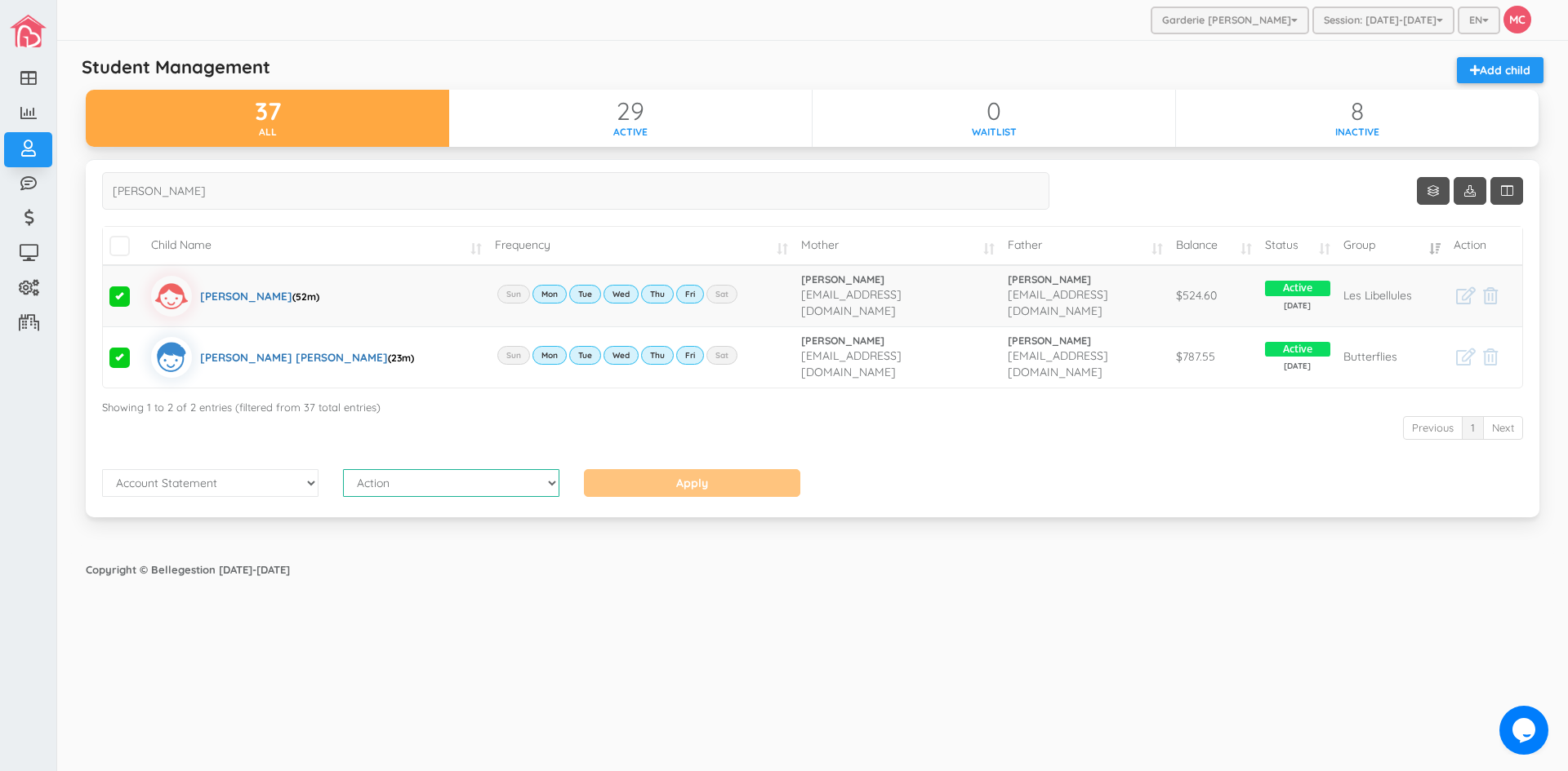
click at [343, 469] on select "Action Send Email View Download" at bounding box center [451, 482] width 216 height 28
click at [664, 474] on input "Apply" at bounding box center [692, 482] width 216 height 28
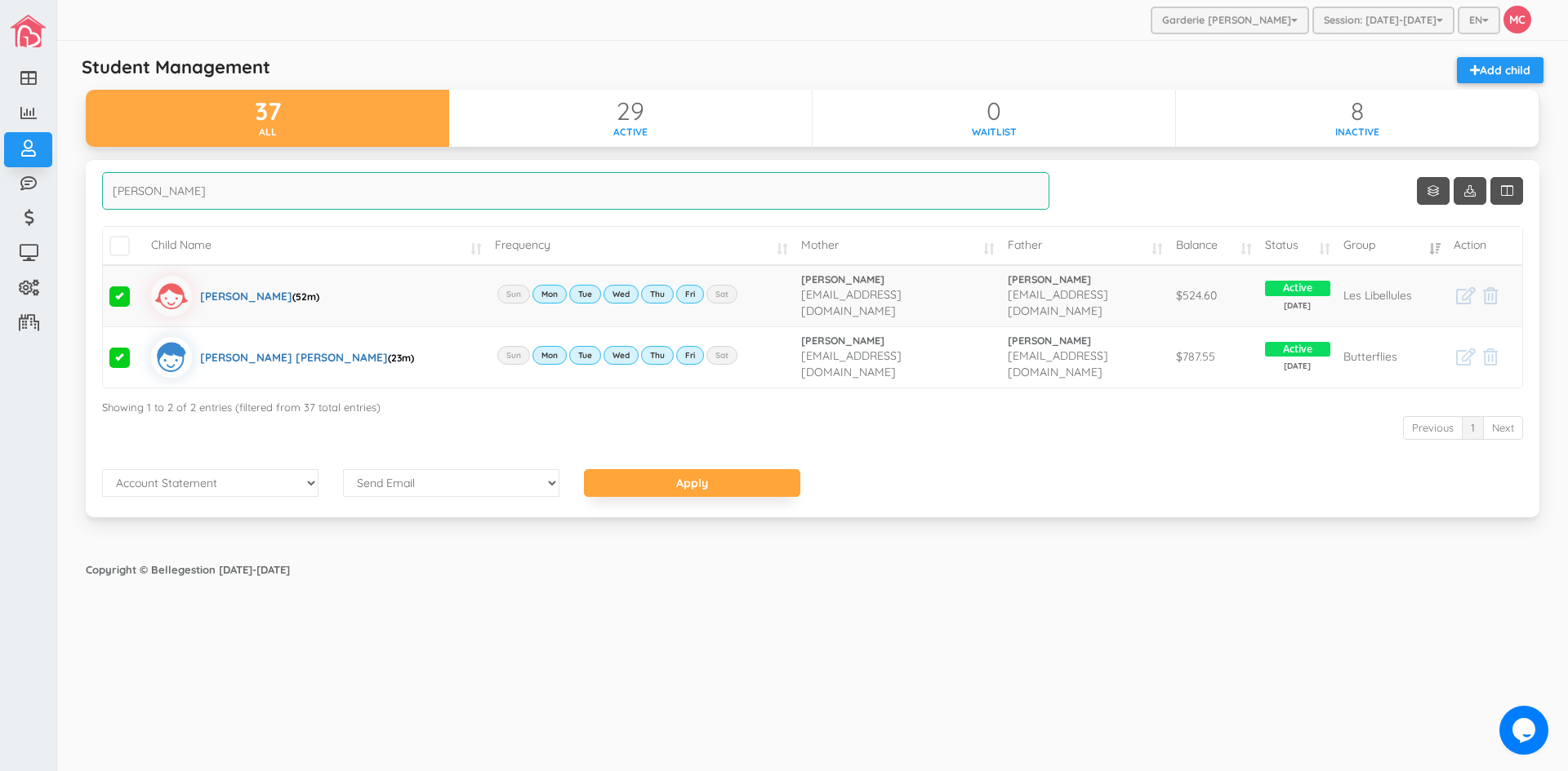
click at [188, 193] on input "zamora" at bounding box center [576, 191] width 948 height 38
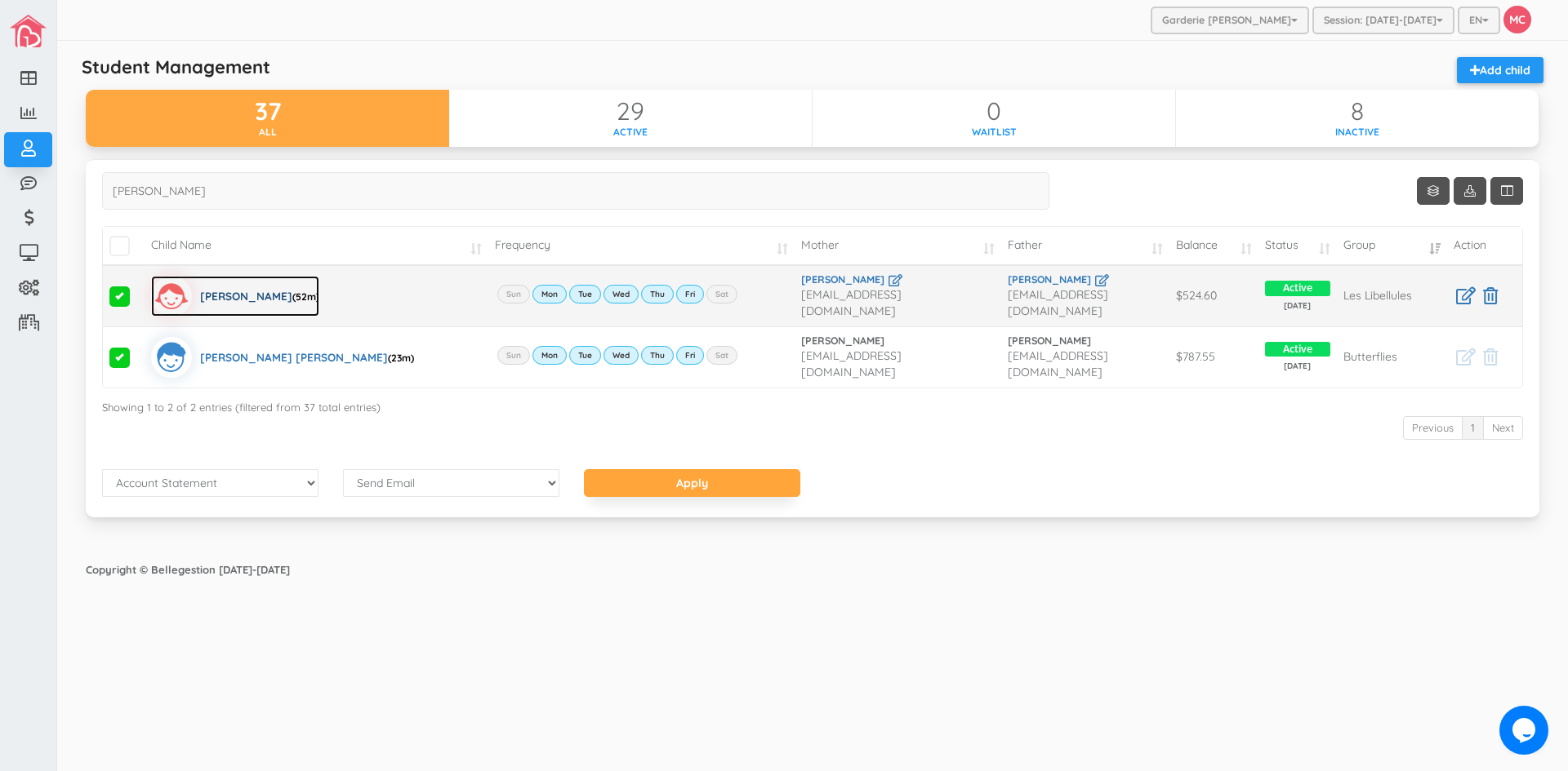
click at [240, 290] on div "Zoe Selena Zamora (52m)" at bounding box center [259, 297] width 119 height 41
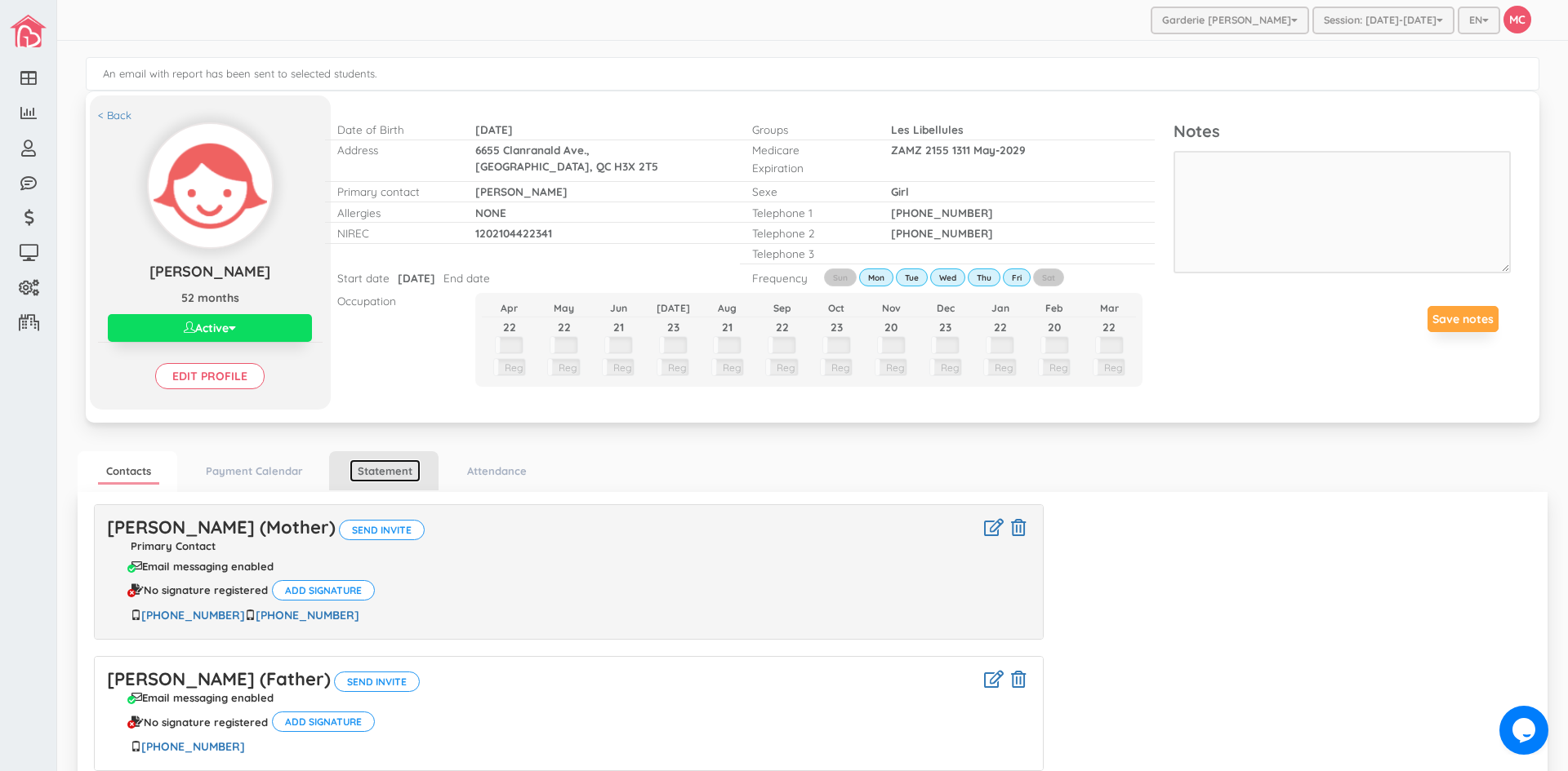
click at [384, 476] on link "Statement" at bounding box center [384, 471] width 71 height 23
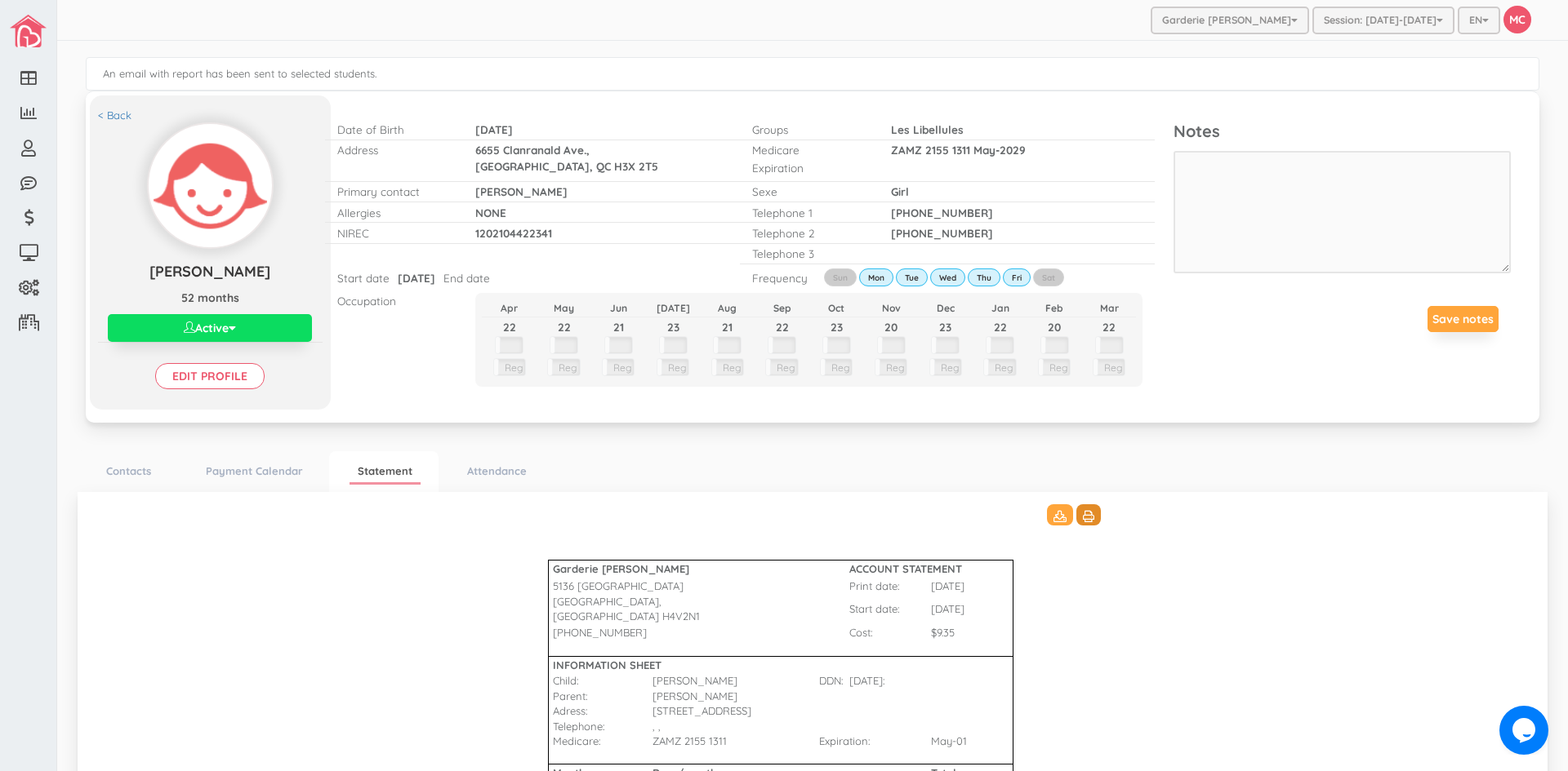
click at [1083, 513] on icon at bounding box center [1088, 516] width 12 height 12
click at [122, 110] on link "< Back" at bounding box center [114, 115] width 33 height 15
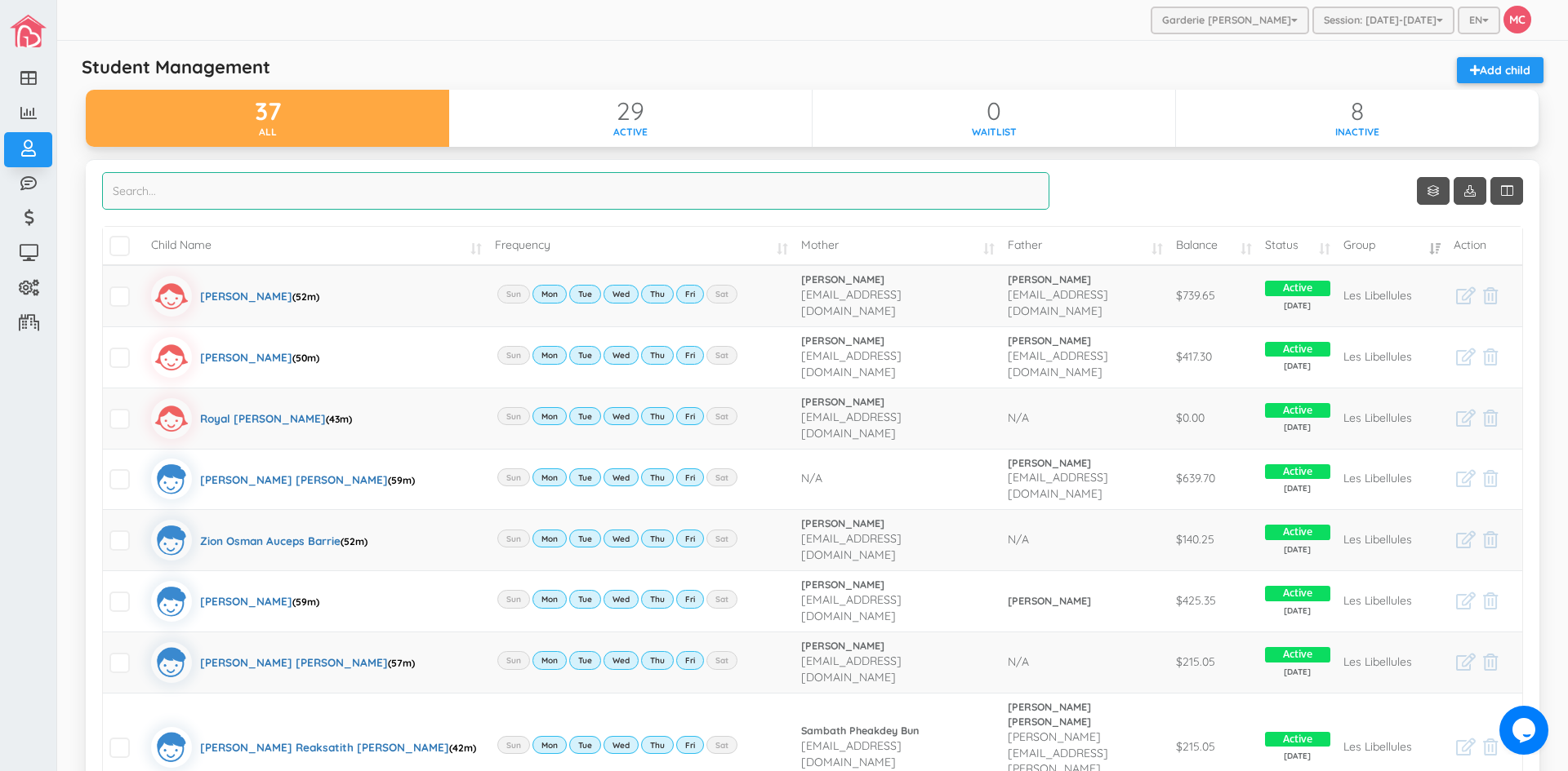
click at [231, 203] on input "search" at bounding box center [576, 191] width 948 height 38
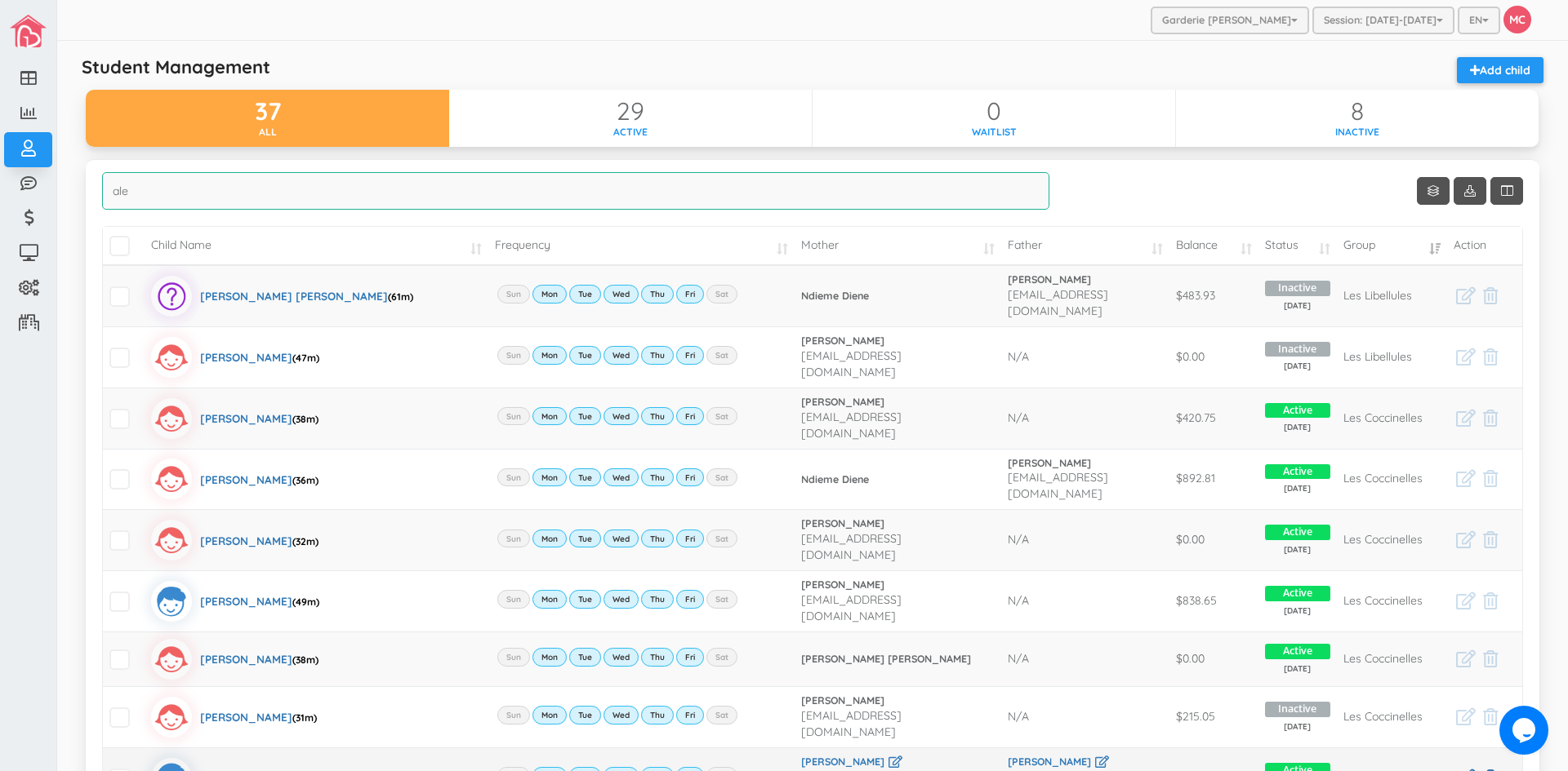
type input "ale"
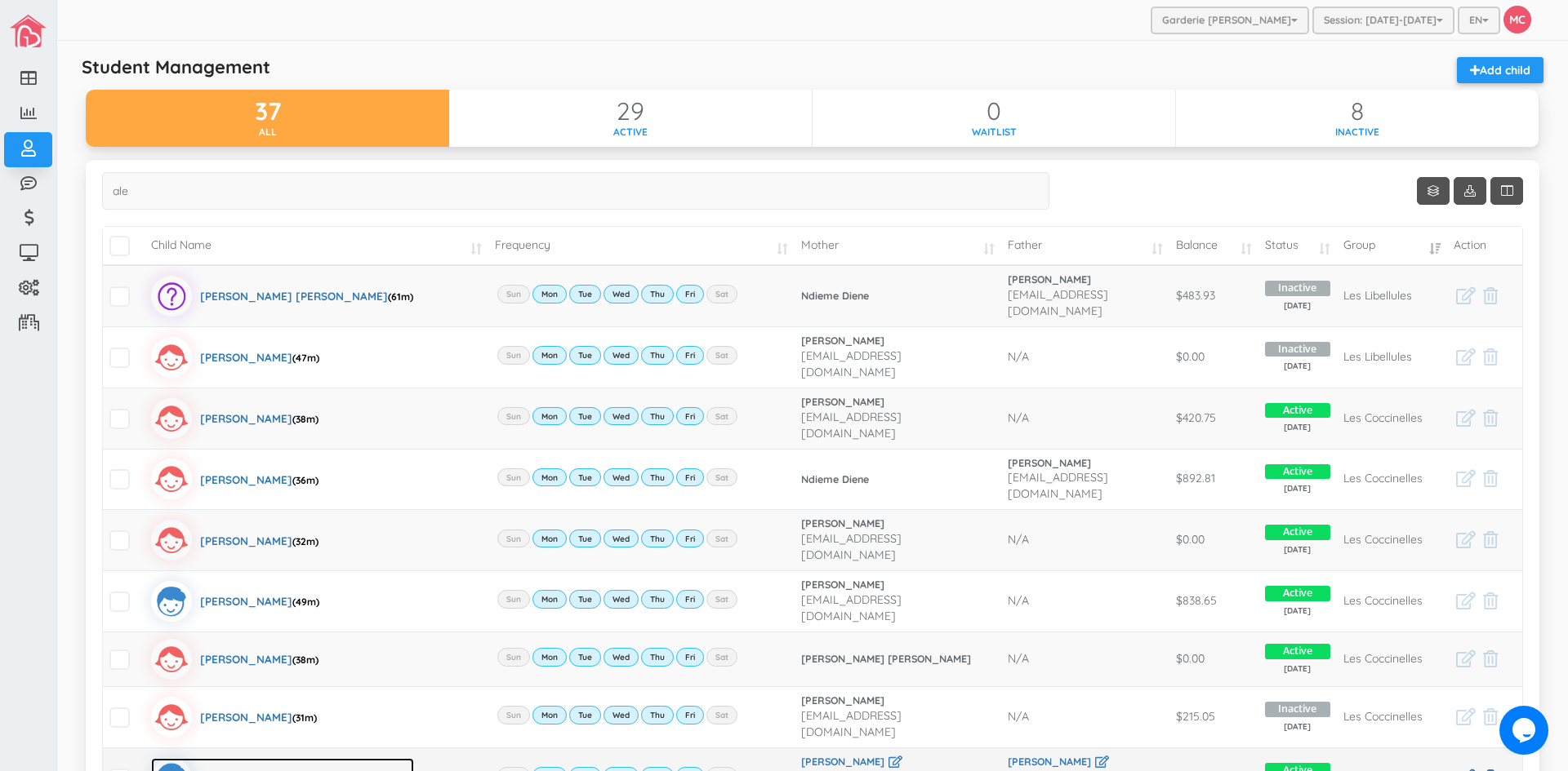
click at [303, 758] on div "[PERSON_NAME] [PERSON_NAME] (23m)" at bounding box center [307, 779] width 214 height 41
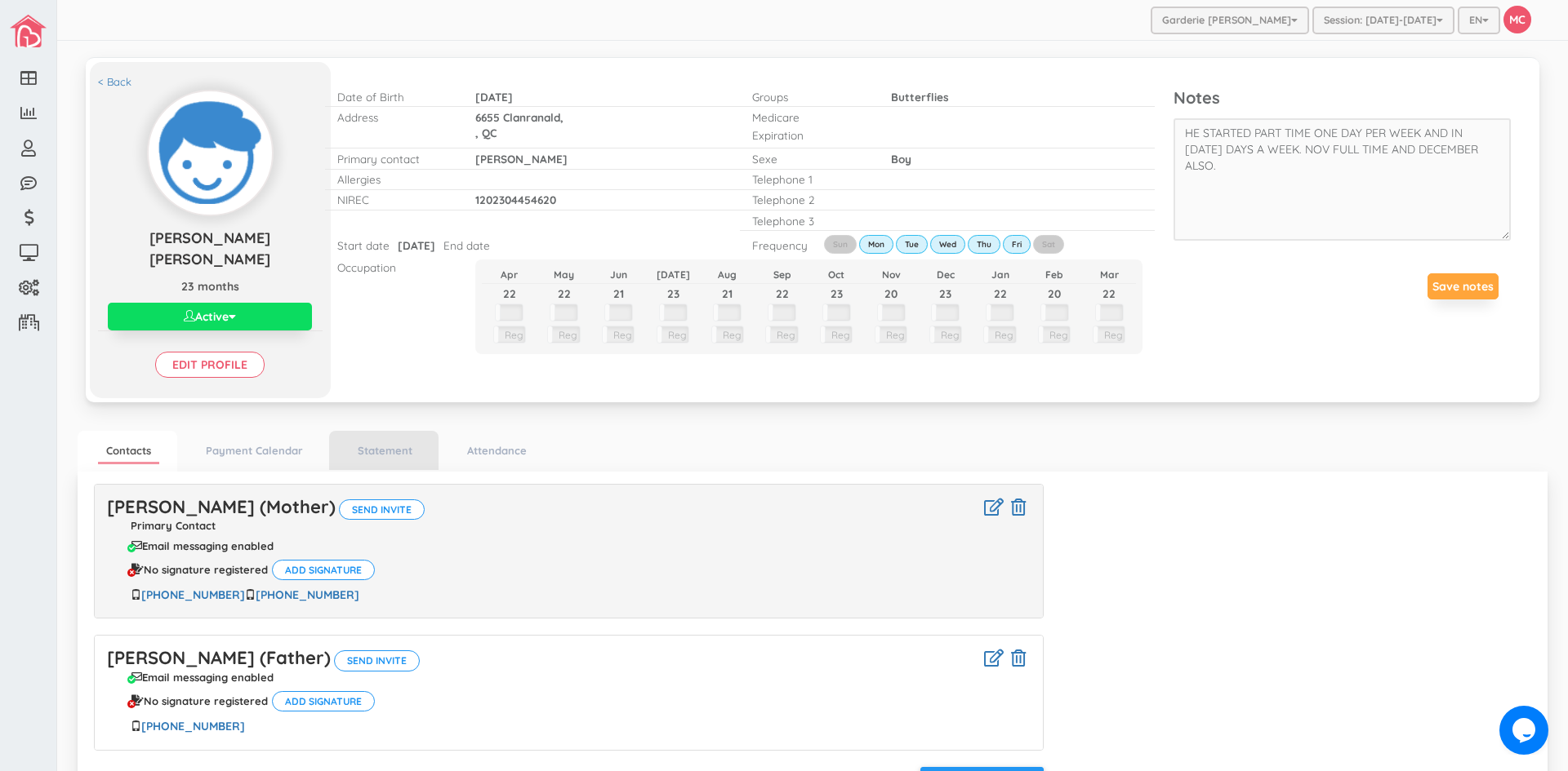
click at [431, 436] on li "Statement" at bounding box center [384, 450] width 109 height 40
click at [409, 443] on link "Statement" at bounding box center [384, 450] width 71 height 23
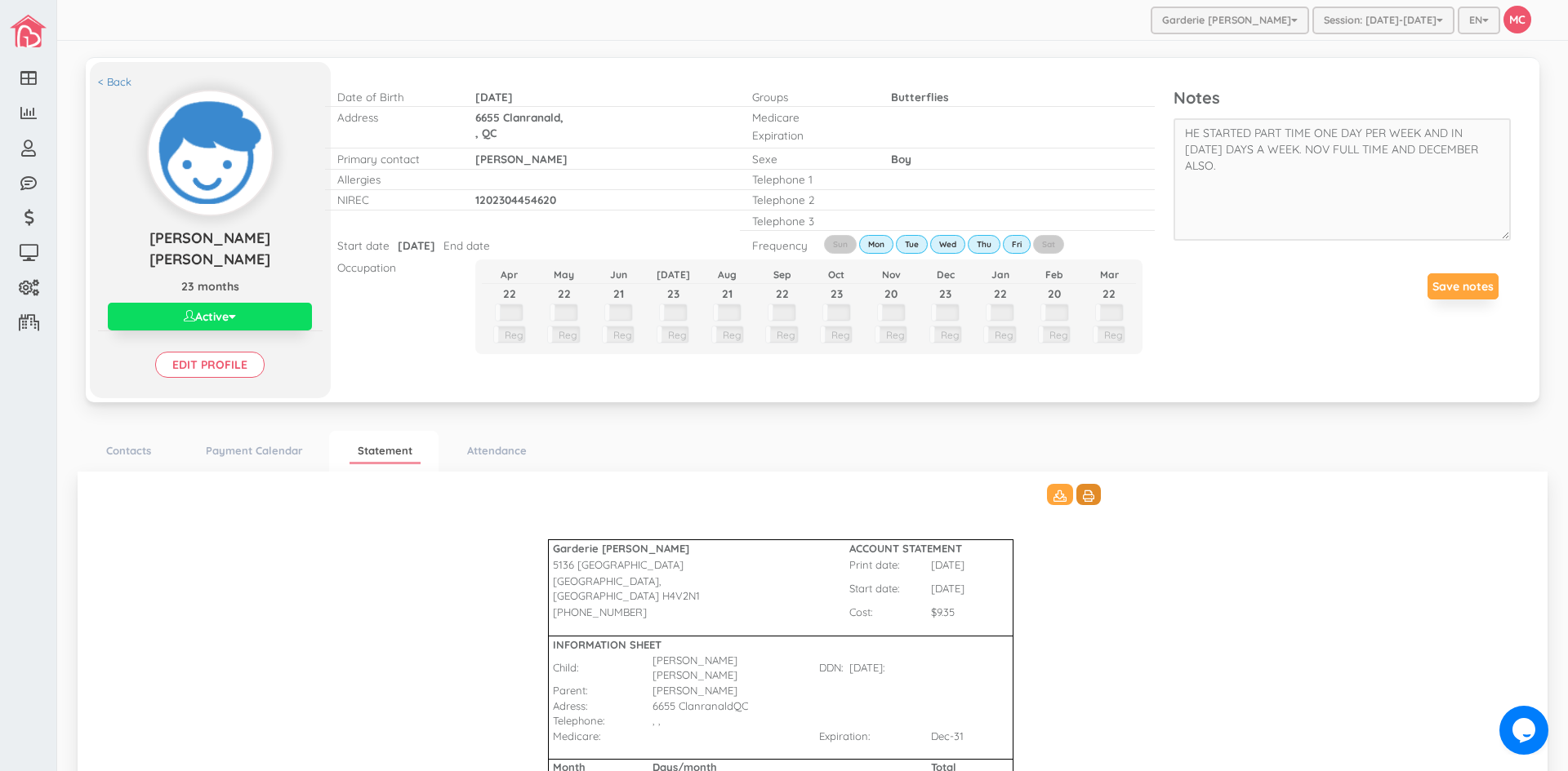
click at [1085, 490] on icon at bounding box center [1088, 496] width 12 height 12
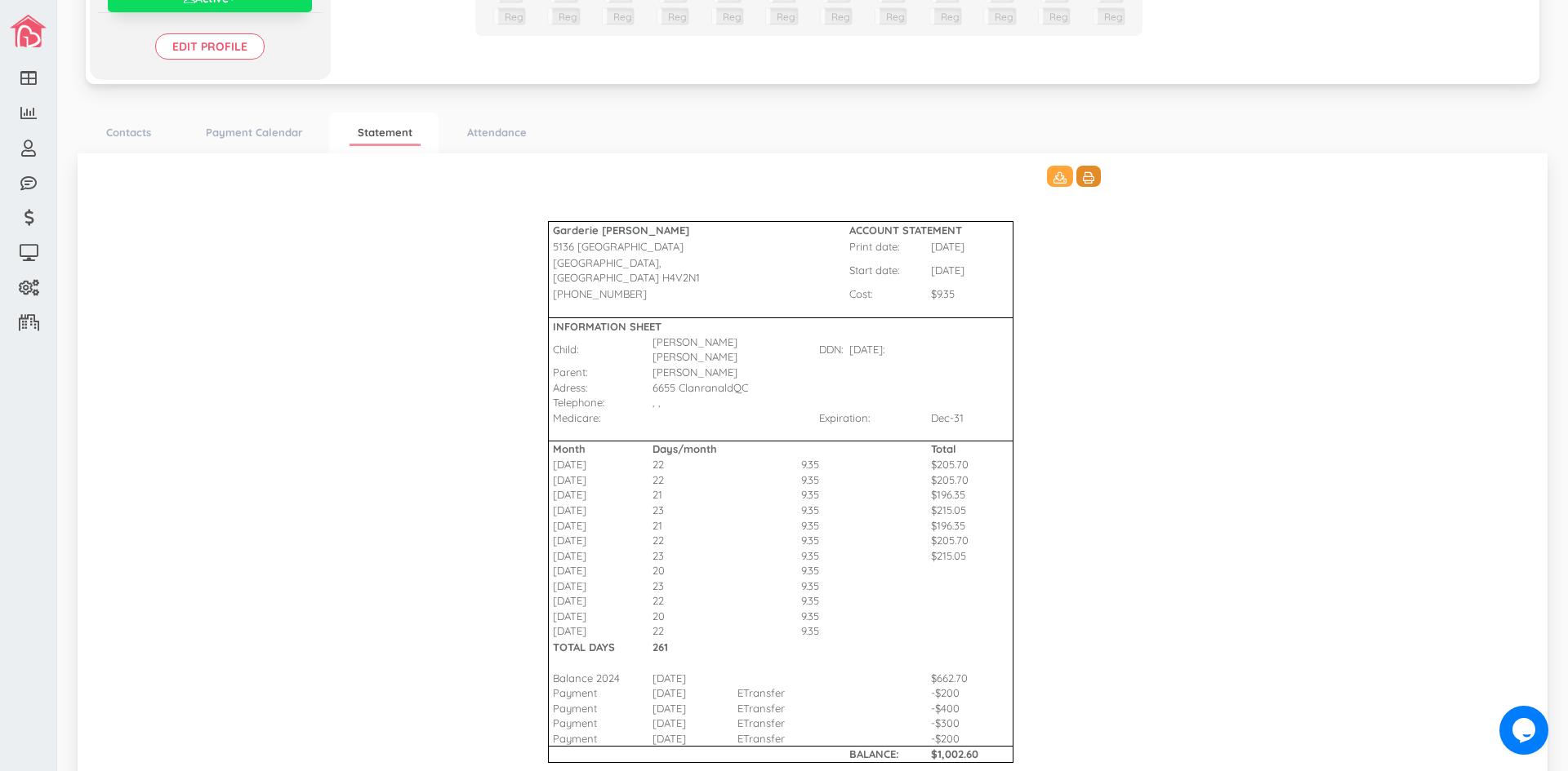
scroll to position [390, 0]
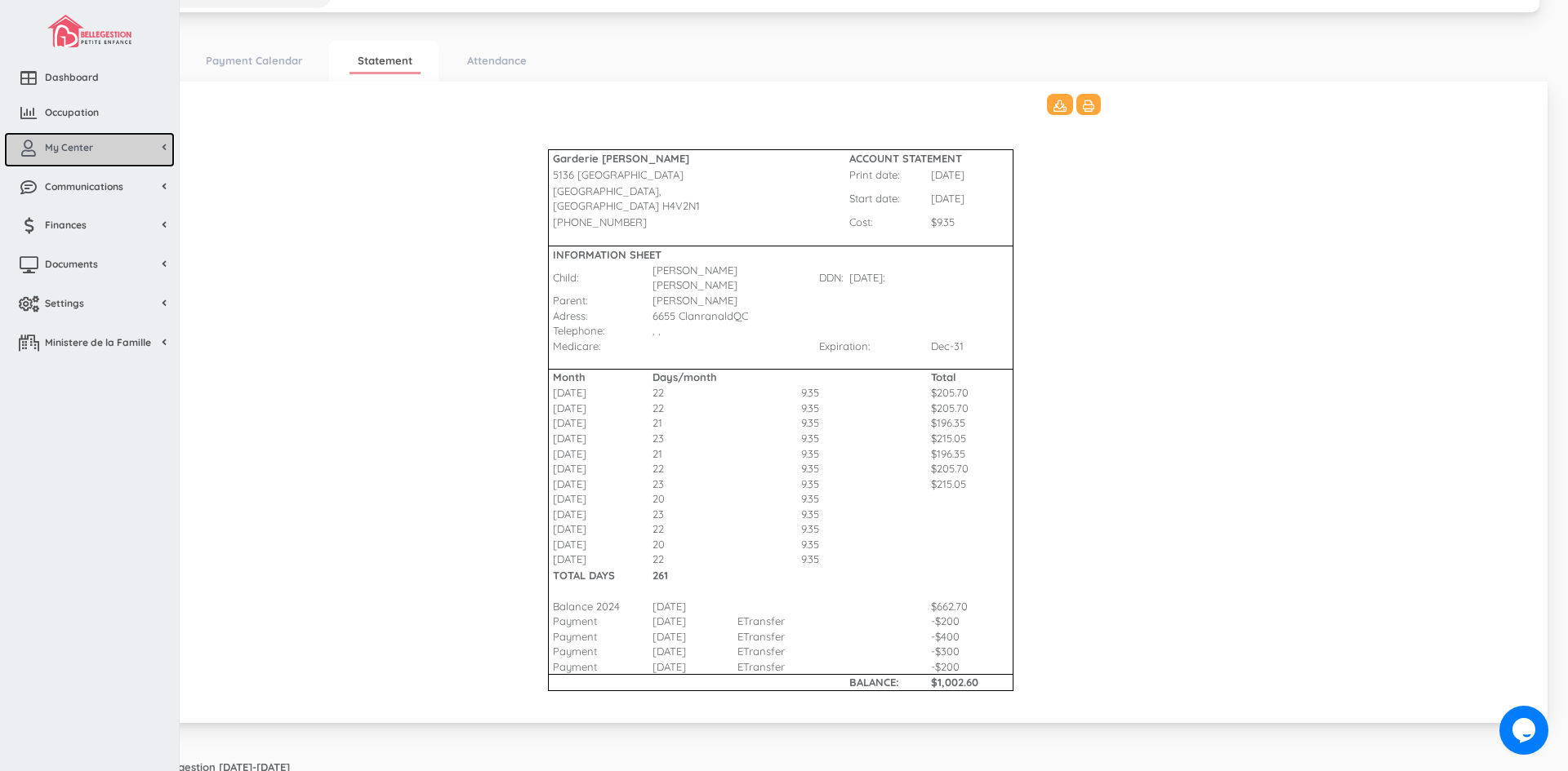
click at [80, 153] on span "My Center" at bounding box center [69, 147] width 48 height 14
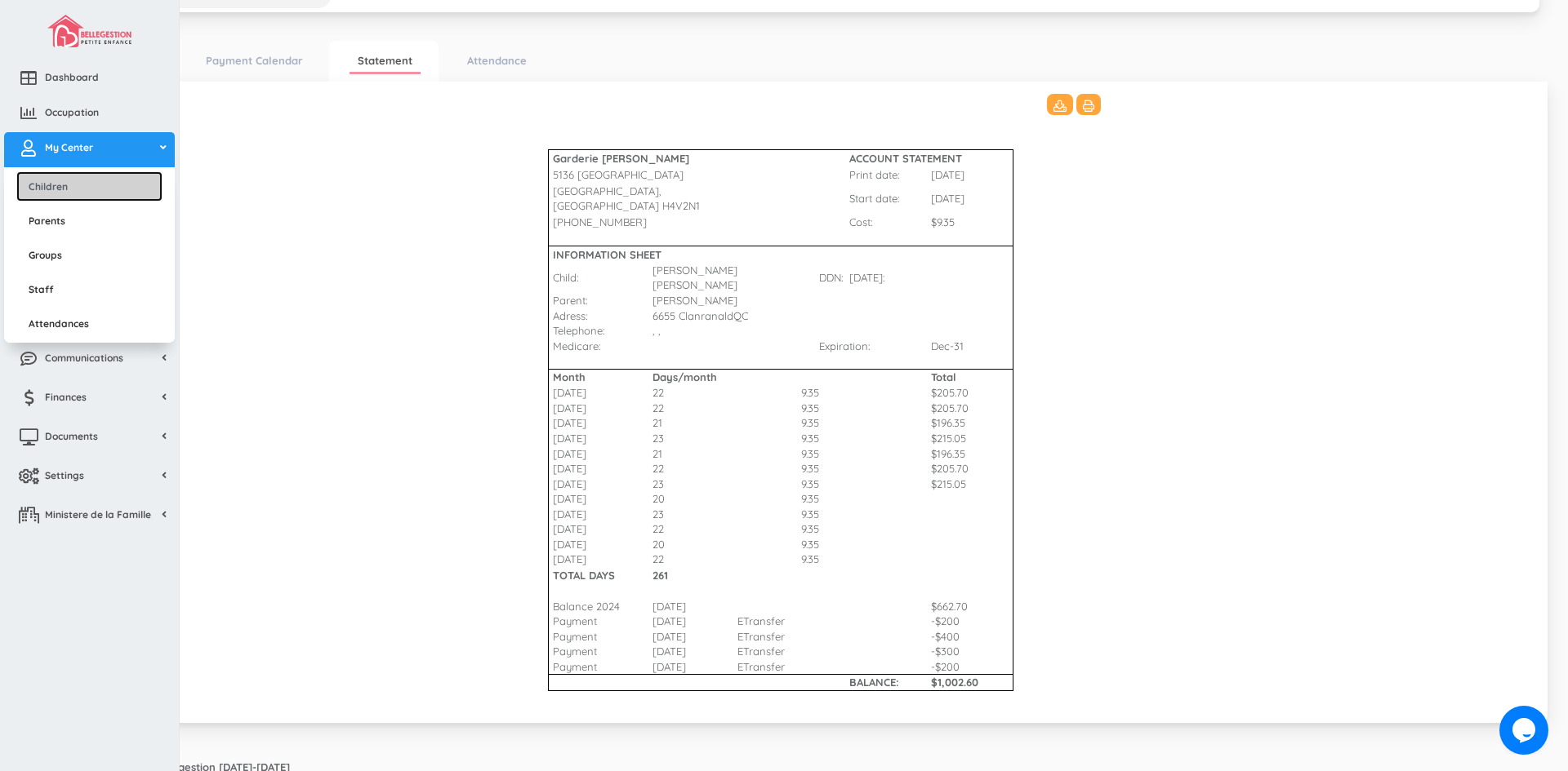
click at [69, 189] on link "Children" at bounding box center [89, 187] width 147 height 30
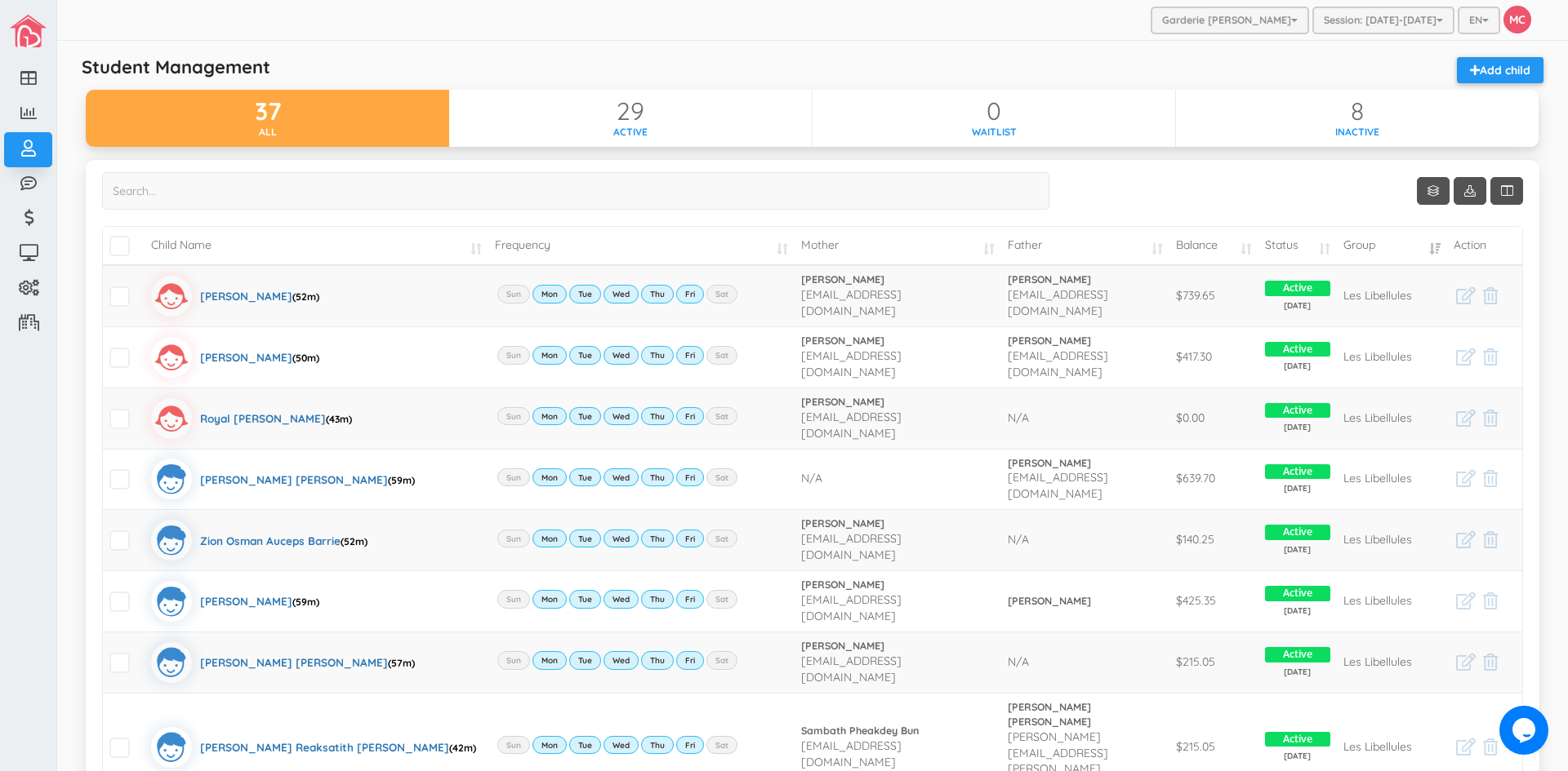
click at [1230, 250] on td "Balance" at bounding box center [1214, 246] width 89 height 38
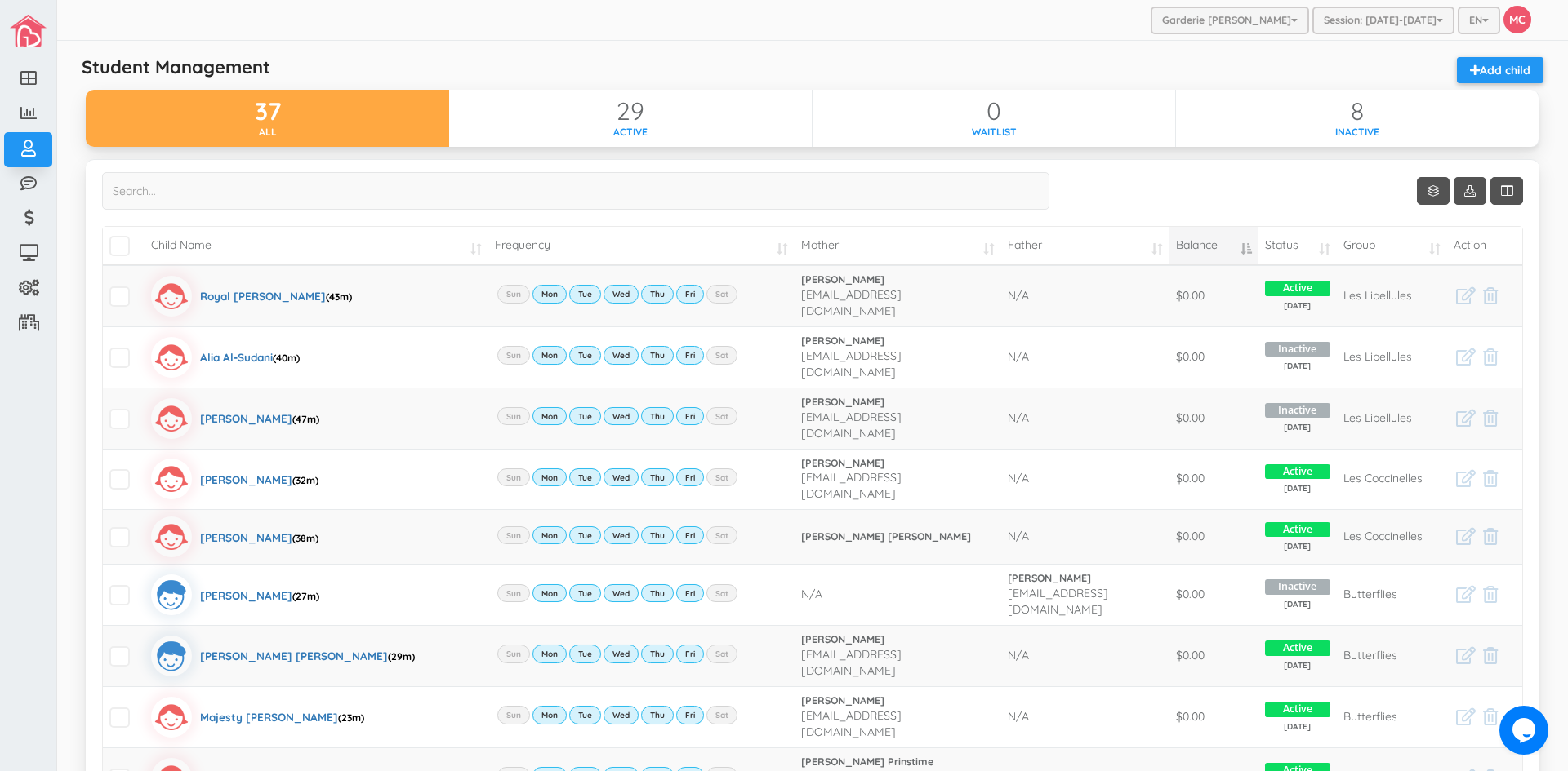
click at [1230, 250] on td "Balance" at bounding box center [1214, 246] width 89 height 38
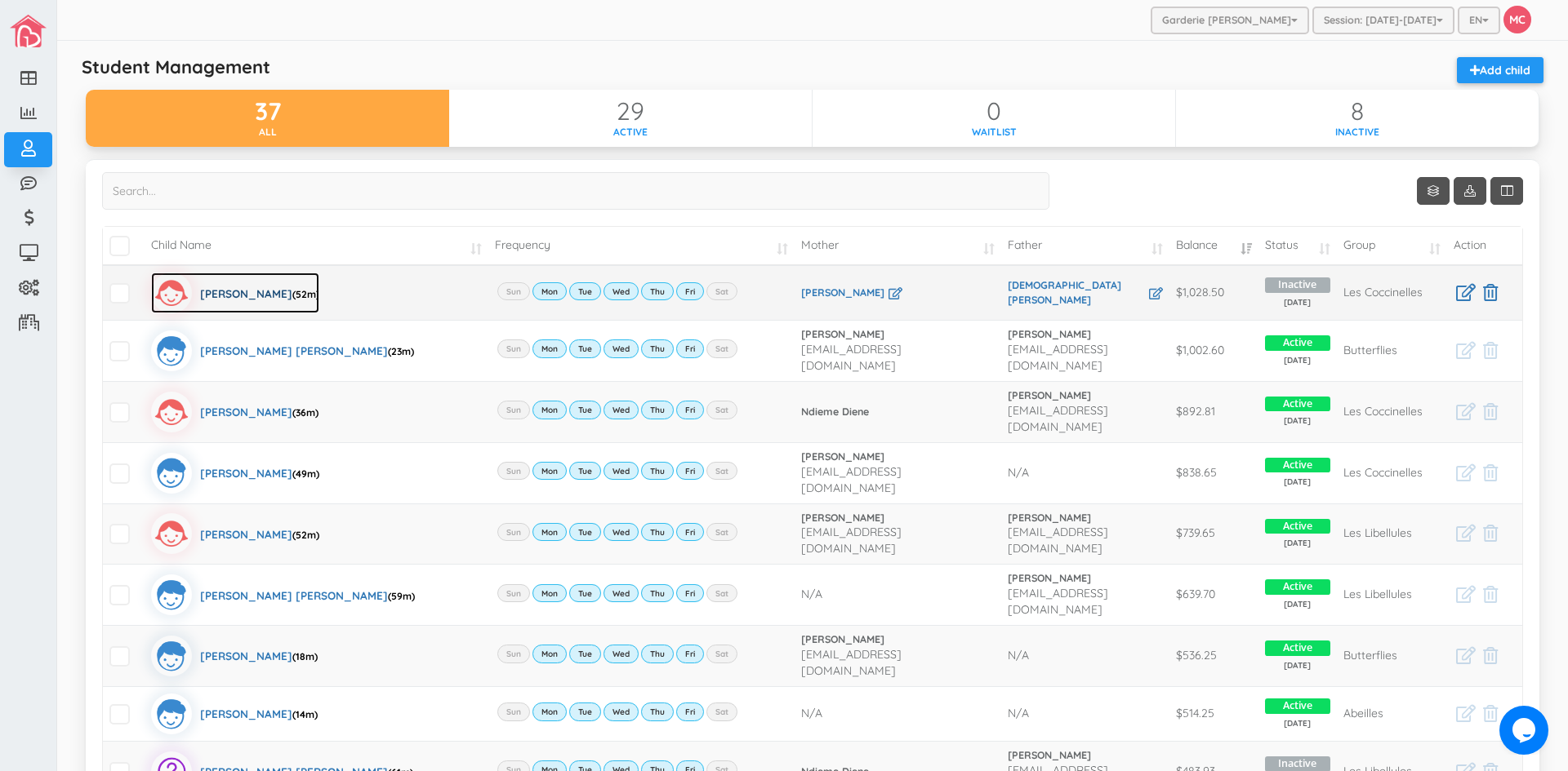
click at [213, 288] on div "Ume Hani Imran (52m)" at bounding box center [259, 293] width 119 height 41
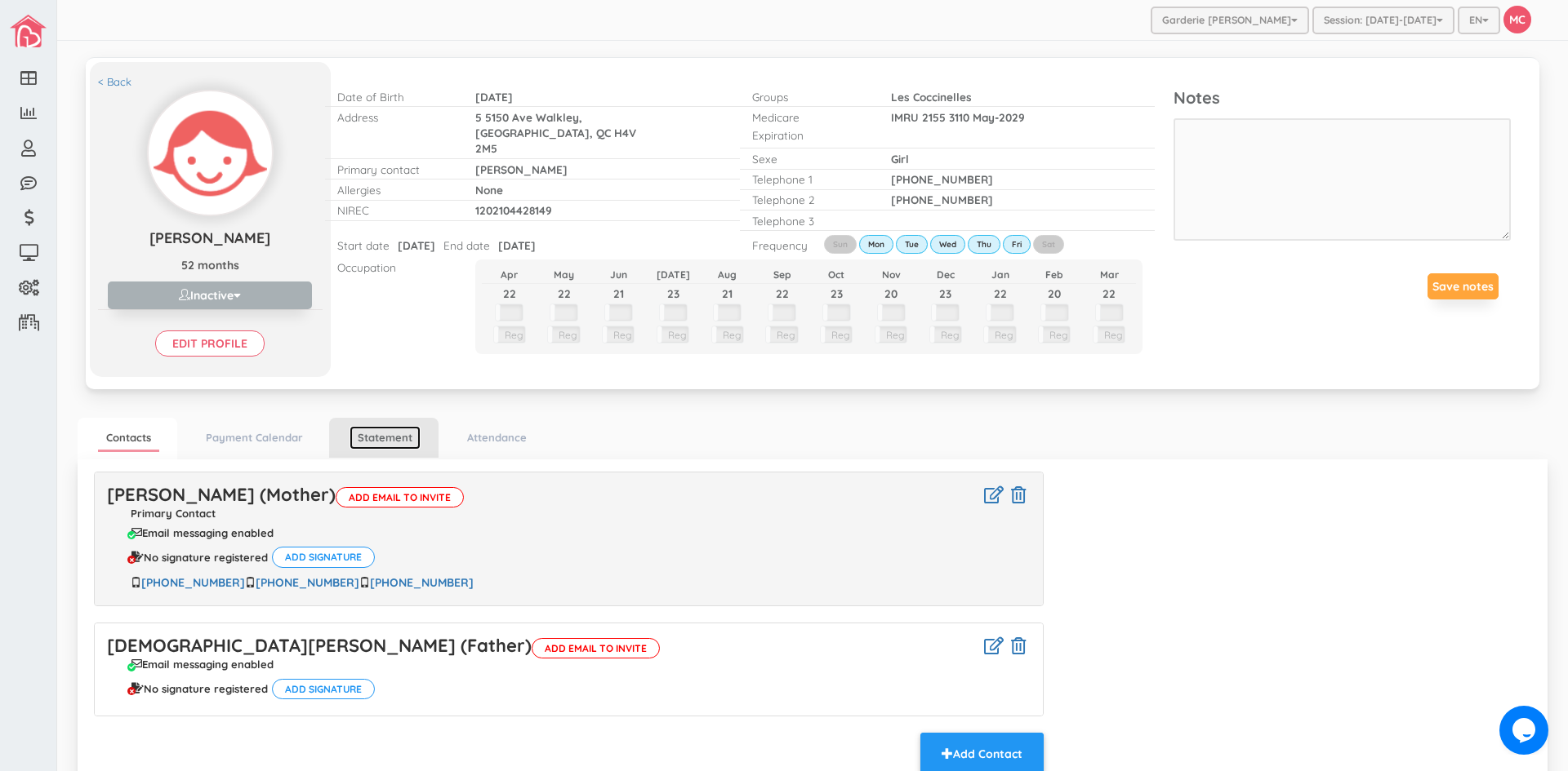
click at [401, 433] on link "Statement" at bounding box center [384, 438] width 71 height 23
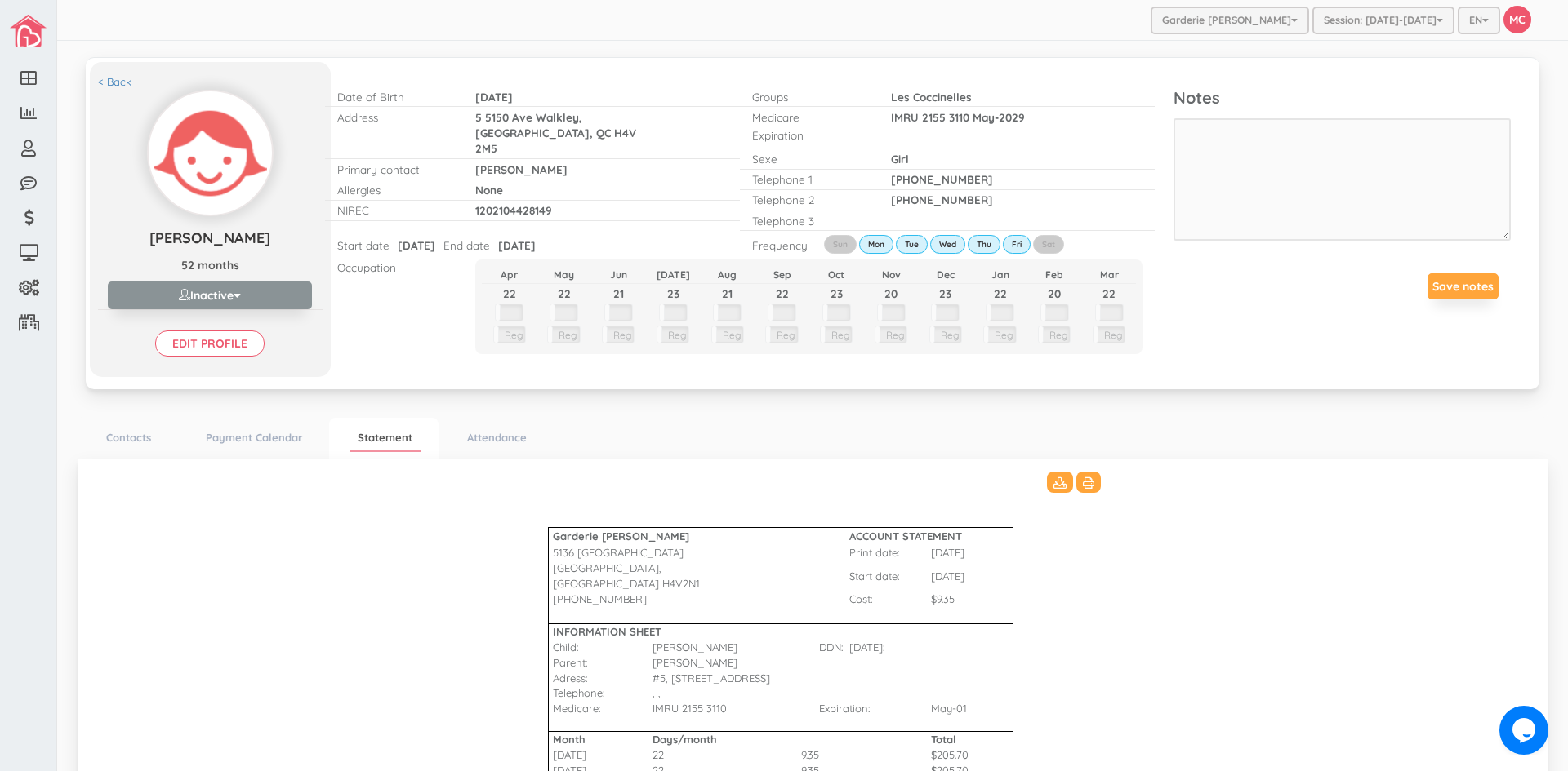
click at [226, 296] on button "Inactive" at bounding box center [210, 295] width 204 height 28
click at [189, 356] on link "Inactive" at bounding box center [210, 358] width 173 height 25
click at [198, 344] on input "Edit profile" at bounding box center [210, 343] width 109 height 26
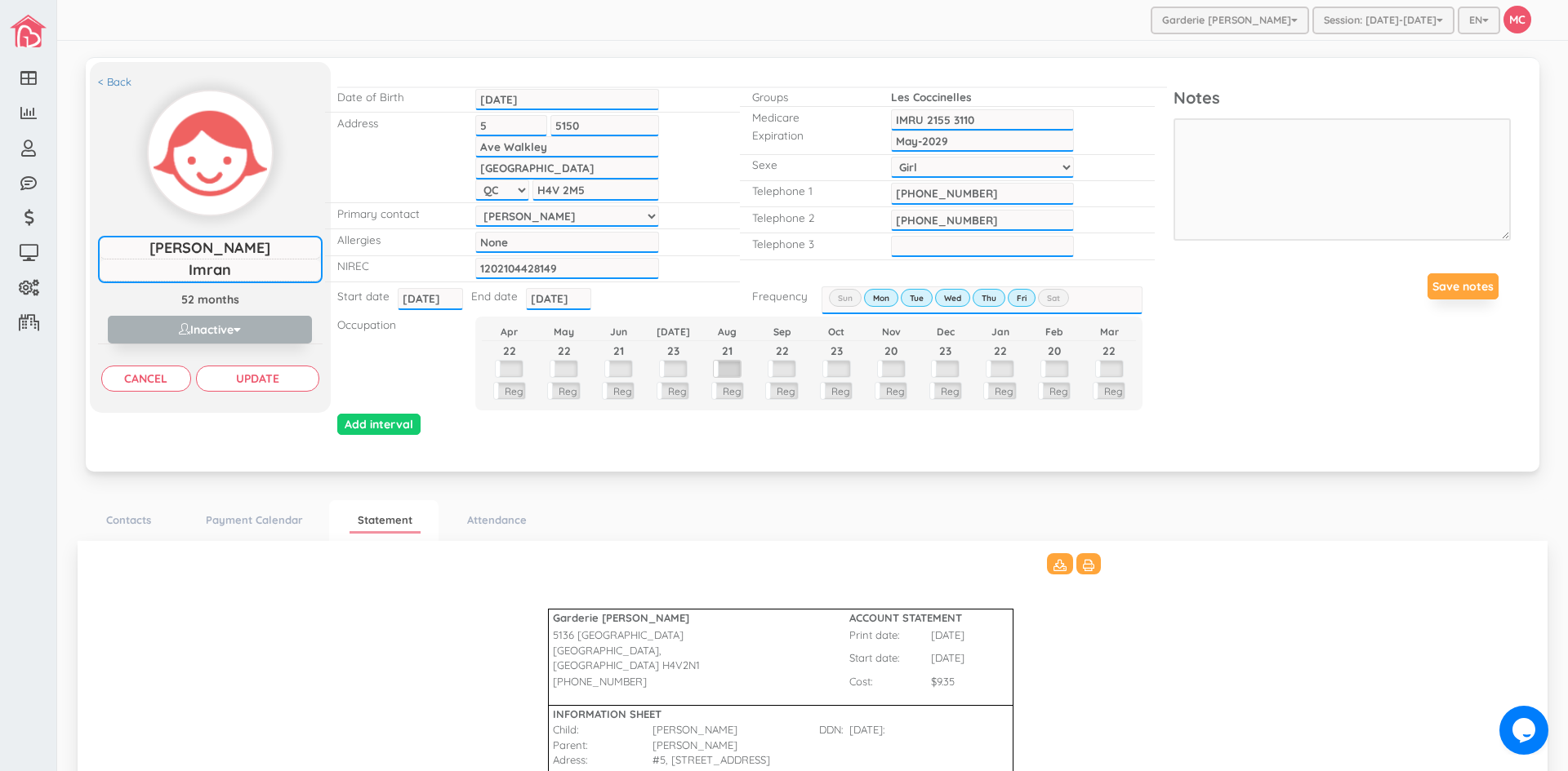
click at [727, 365] on label at bounding box center [727, 369] width 27 height 16
drag, startPoint x: 738, startPoint y: 354, endPoint x: 710, endPoint y: 351, distance: 28.2
click at [710, 351] on input "21" at bounding box center [727, 352] width 55 height 21
type input "0"
click at [234, 325] on span "button" at bounding box center [237, 330] width 7 height 12
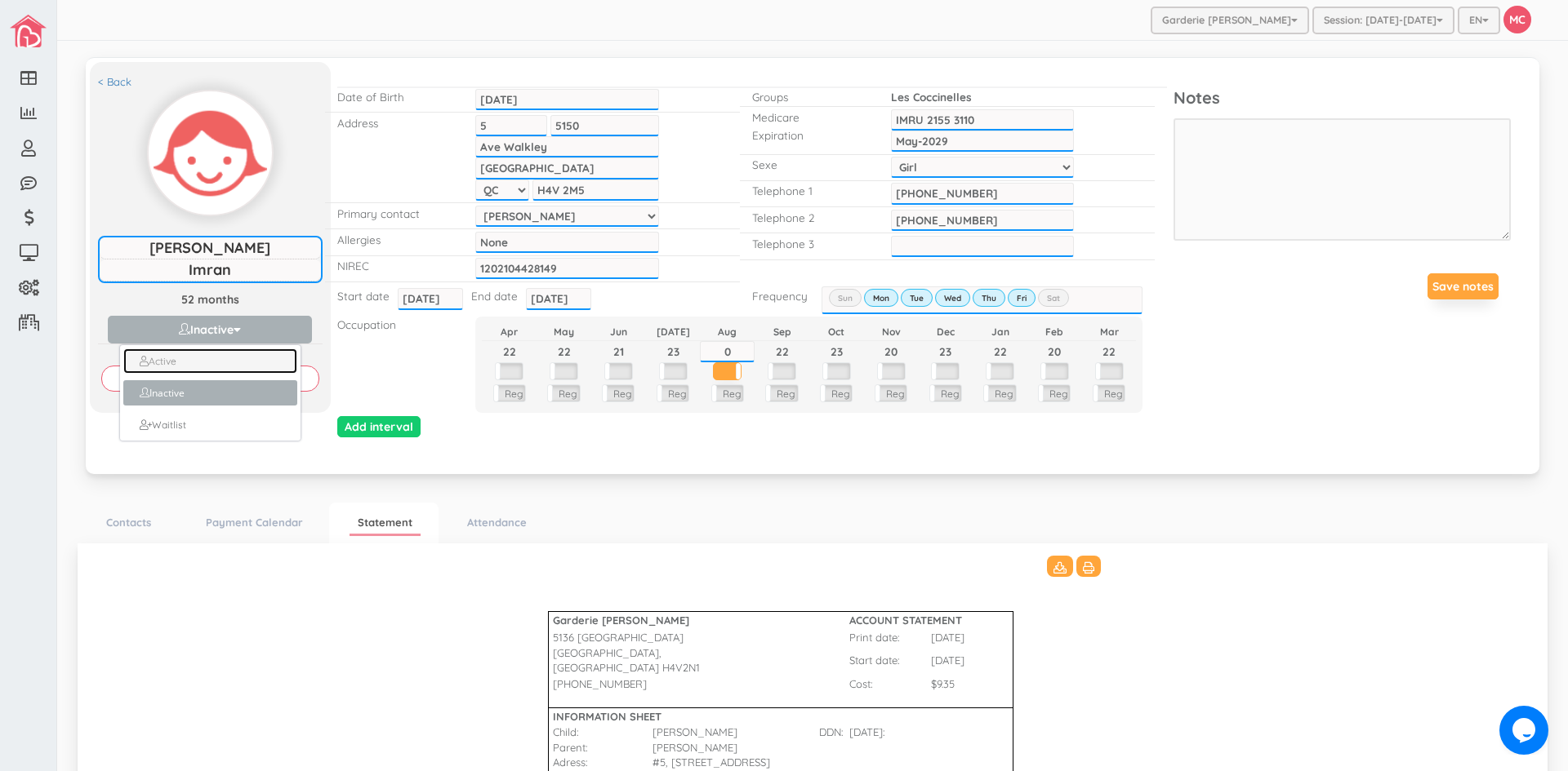
click at [176, 355] on link "Active" at bounding box center [210, 361] width 173 height 25
click at [667, 373] on label at bounding box center [673, 371] width 27 height 16
drag, startPoint x: 677, startPoint y: 340, endPoint x: 646, endPoint y: 340, distance: 31.0
click at [646, 341] on input "23" at bounding box center [673, 352] width 55 height 21
type input "0"
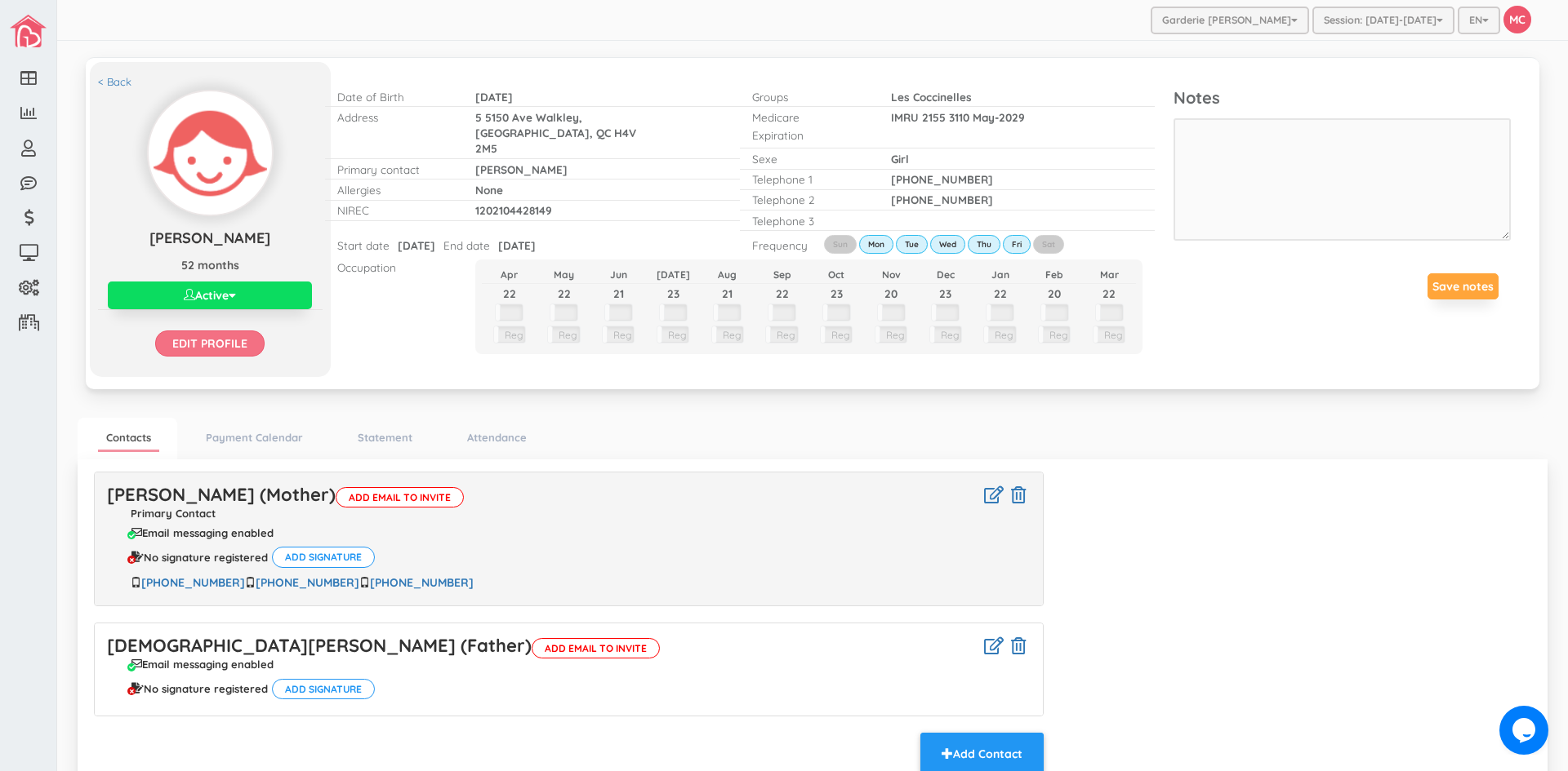
click at [238, 338] on input "Edit profile" at bounding box center [210, 343] width 109 height 26
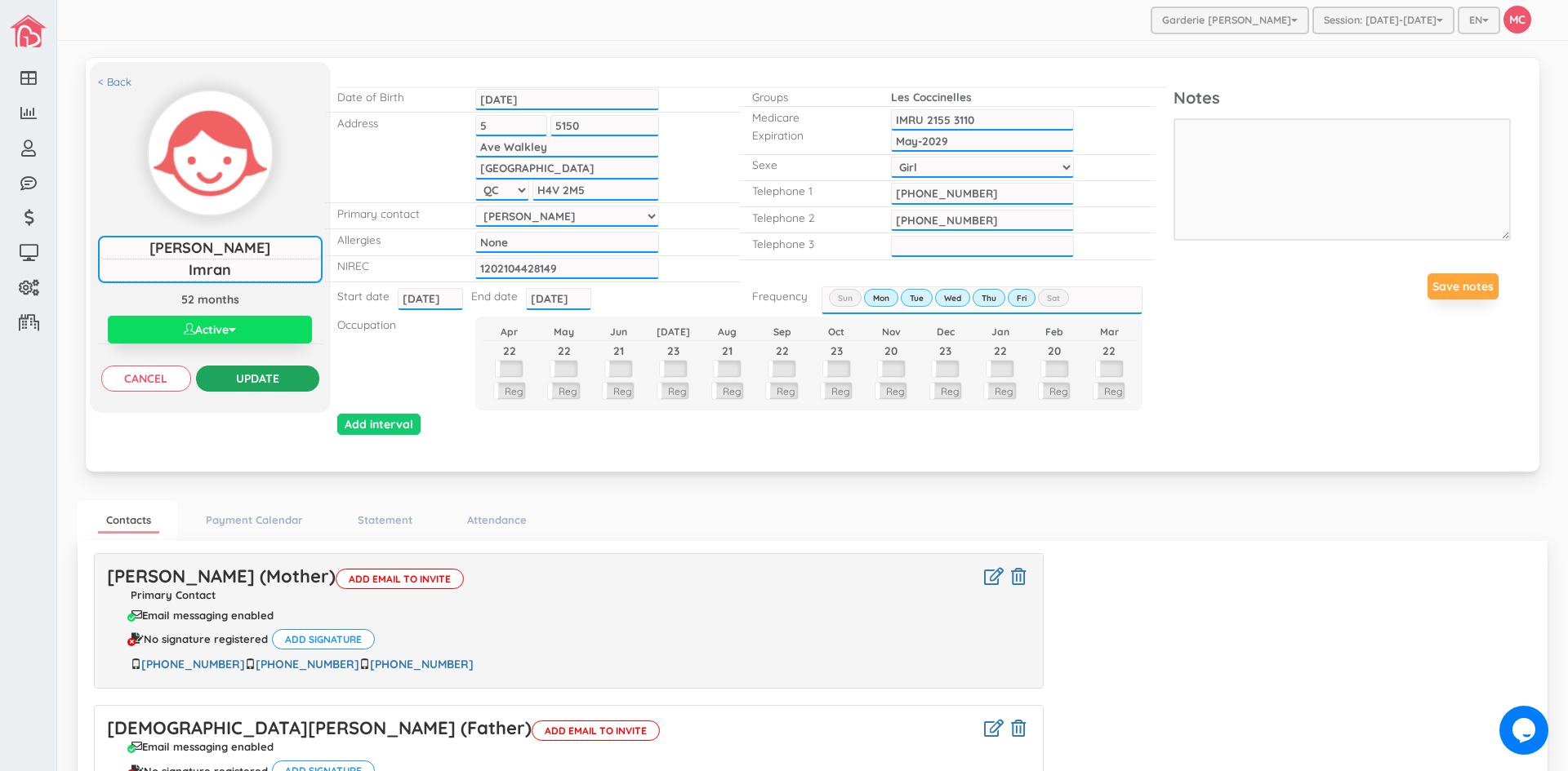
click at [272, 378] on input "Update" at bounding box center [257, 378] width 123 height 26
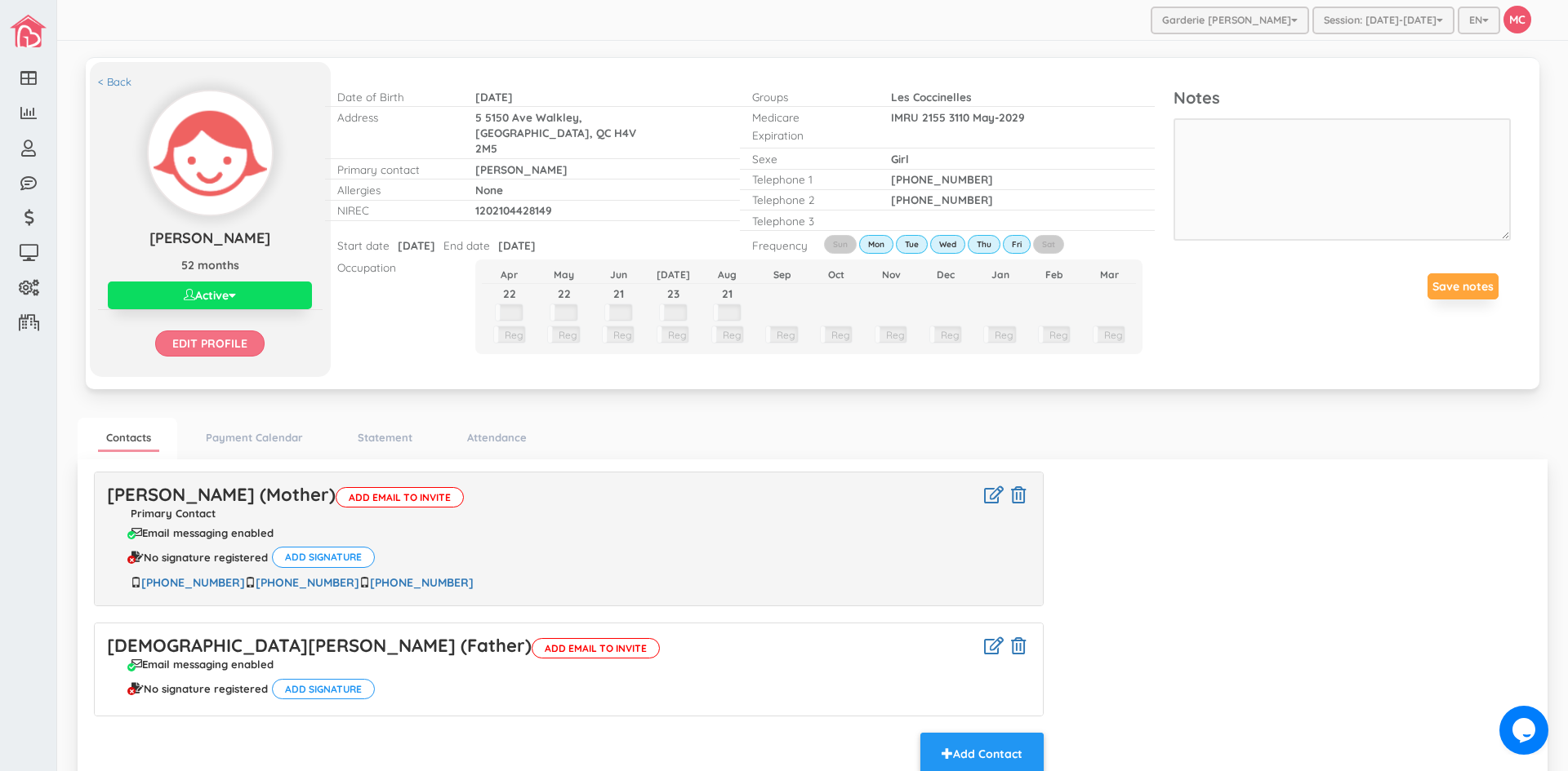
click at [228, 346] on input "Edit profile" at bounding box center [210, 343] width 109 height 26
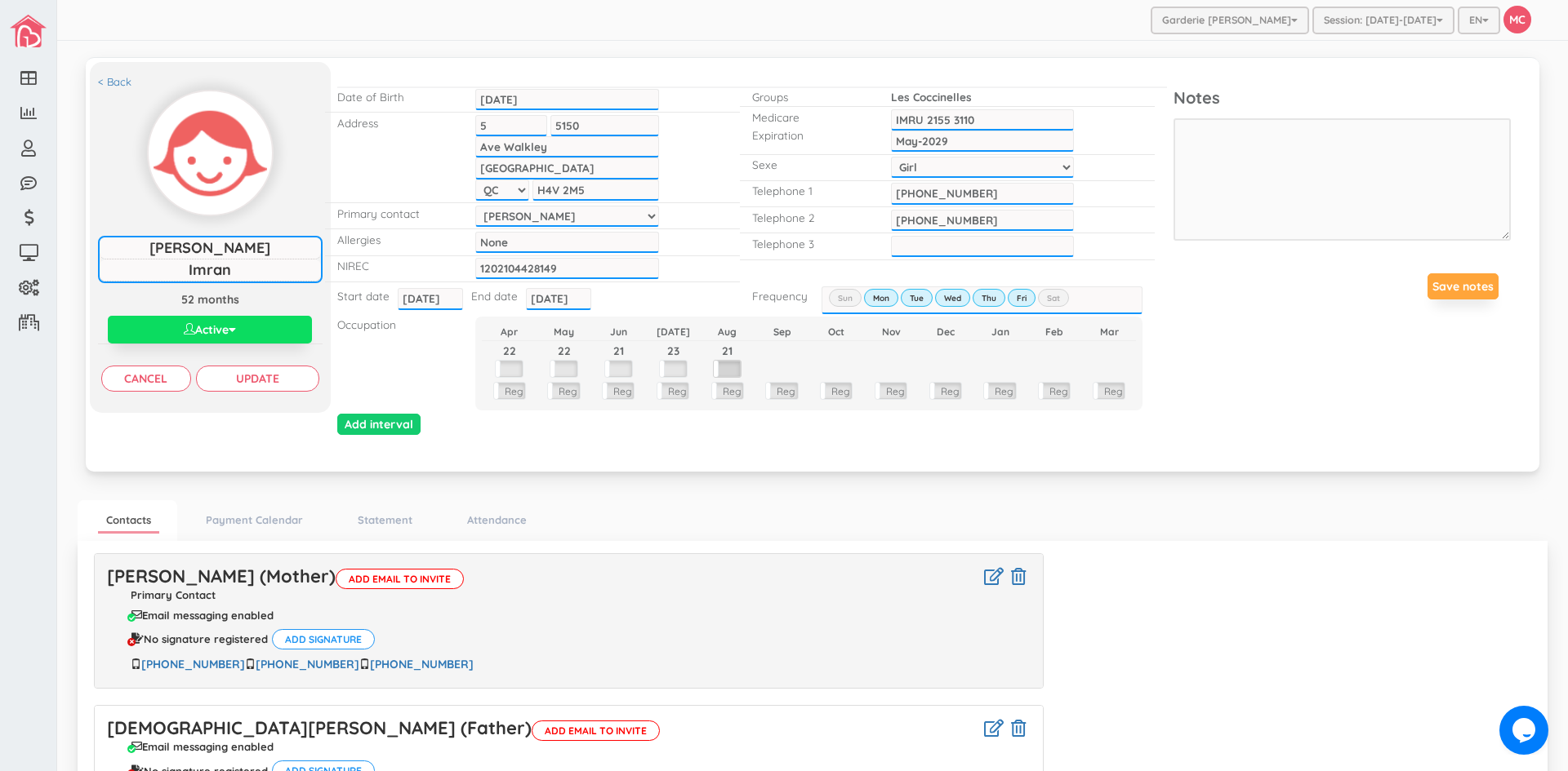
click at [724, 366] on label at bounding box center [727, 369] width 27 height 16
click at [691, 350] on tr "22 22 21 23 21" at bounding box center [809, 352] width 654 height 21
type input "0"
click at [667, 371] on label at bounding box center [673, 371] width 27 height 16
drag, startPoint x: 676, startPoint y: 343, endPoint x: 658, endPoint y: 344, distance: 18.0
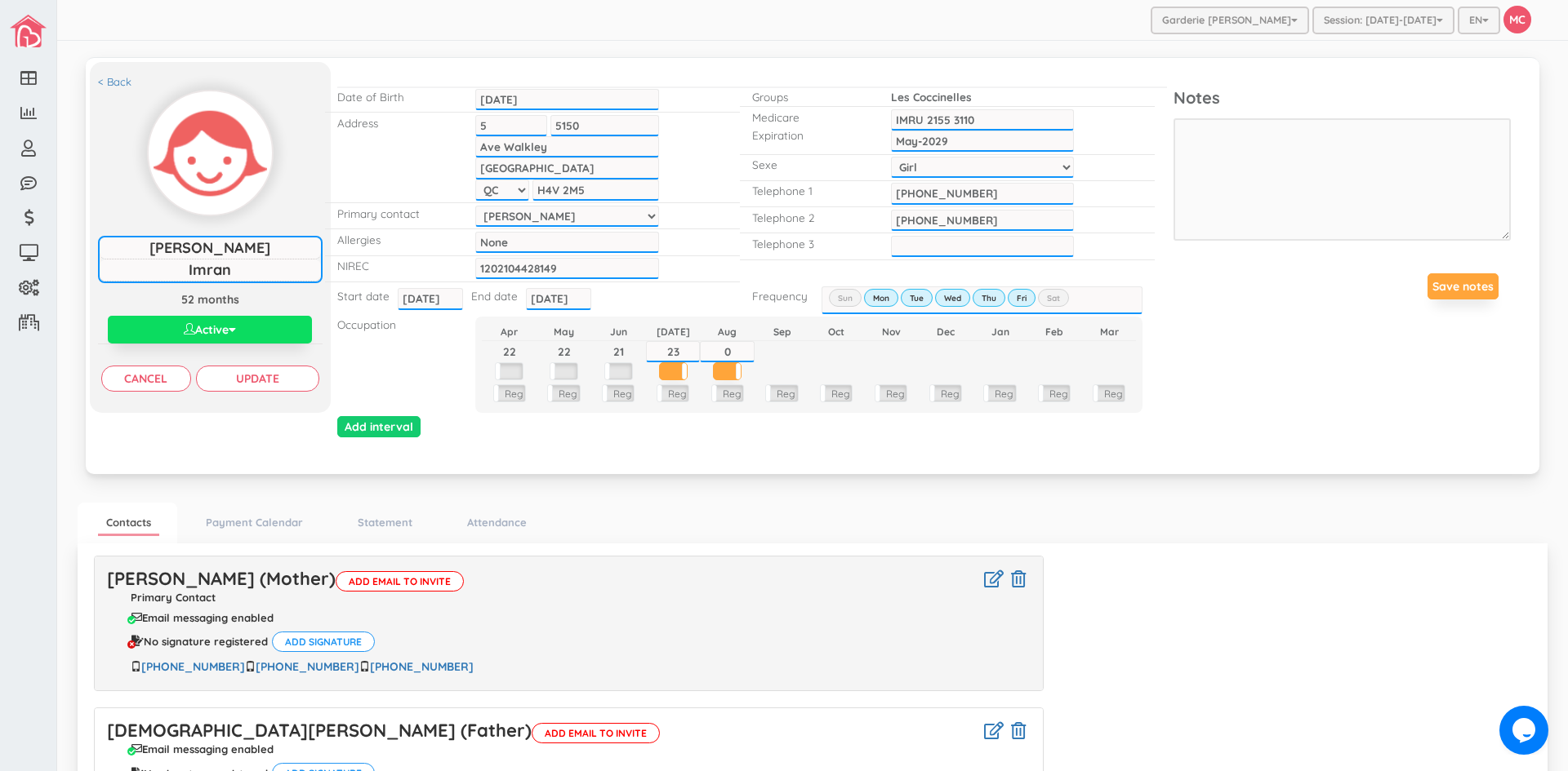
click at [658, 344] on input "23" at bounding box center [673, 352] width 55 height 21
type input "0"
click at [288, 381] on input "Update" at bounding box center [257, 378] width 123 height 26
click at [399, 527] on link "Statement" at bounding box center [384, 523] width 71 height 23
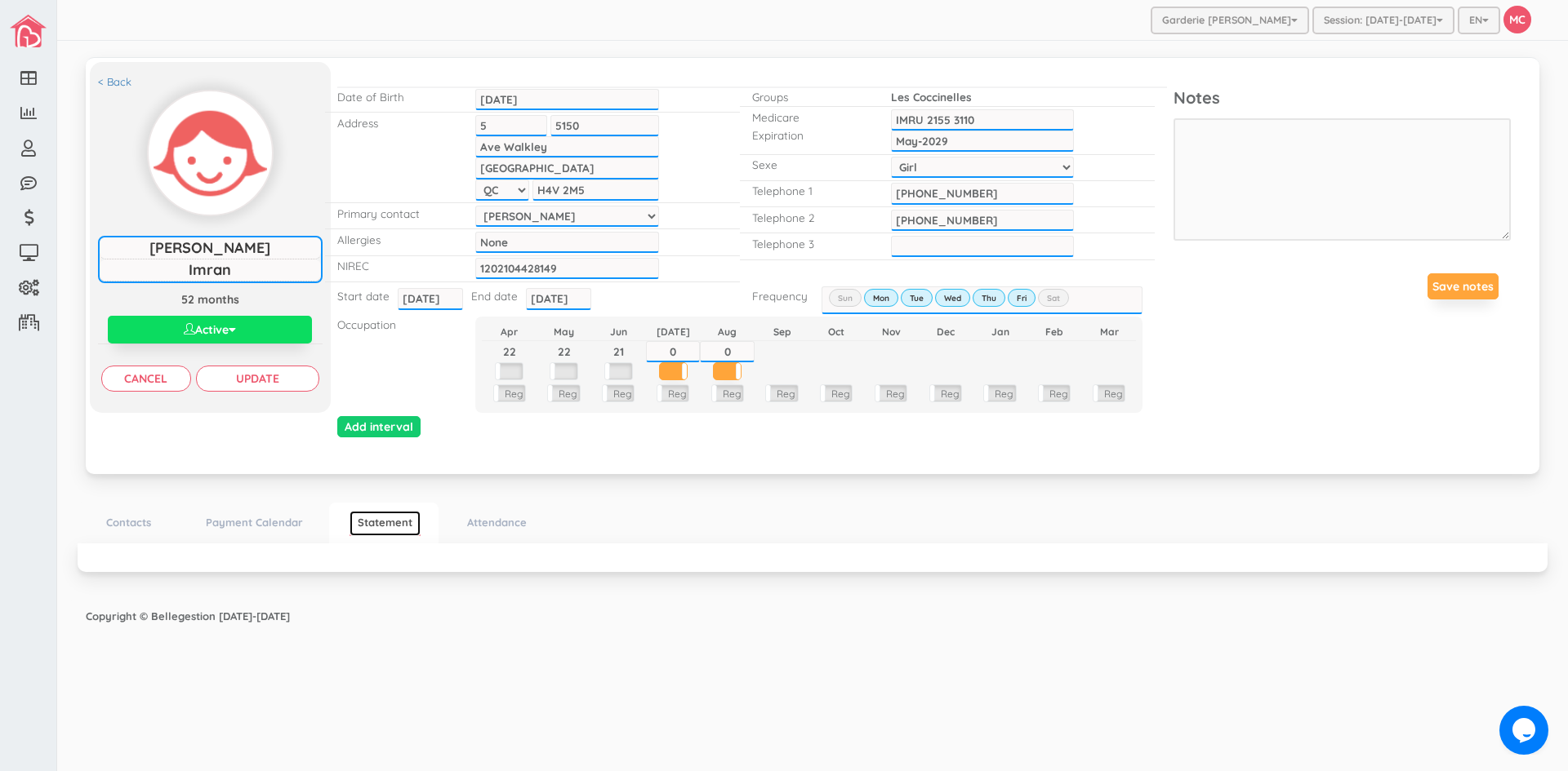
click at [380, 524] on link "Statement" at bounding box center [384, 524] width 71 height 26
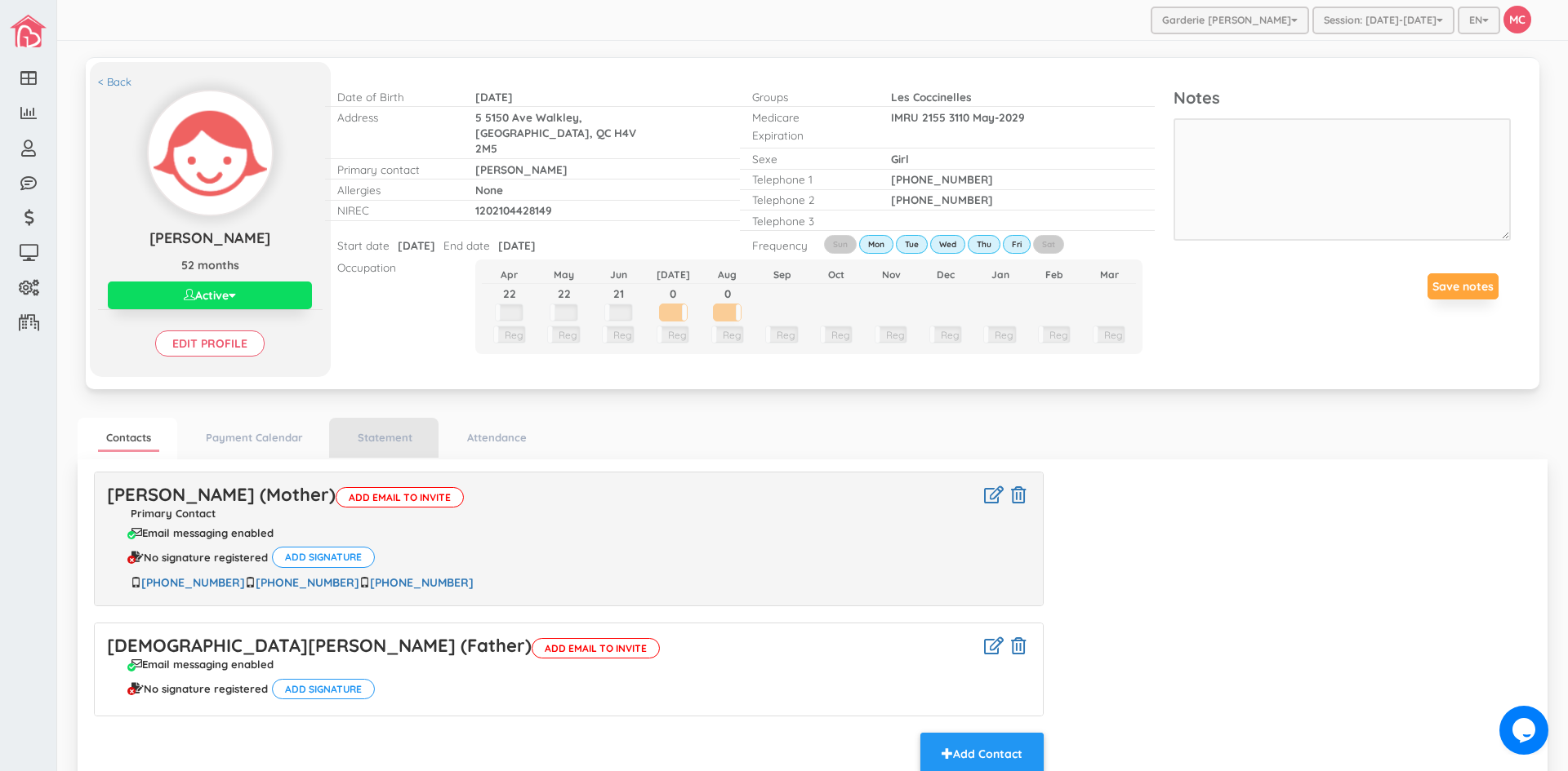
click at [396, 449] on li "Statement" at bounding box center [384, 438] width 109 height 40
click at [390, 437] on link "Statement" at bounding box center [384, 438] width 71 height 23
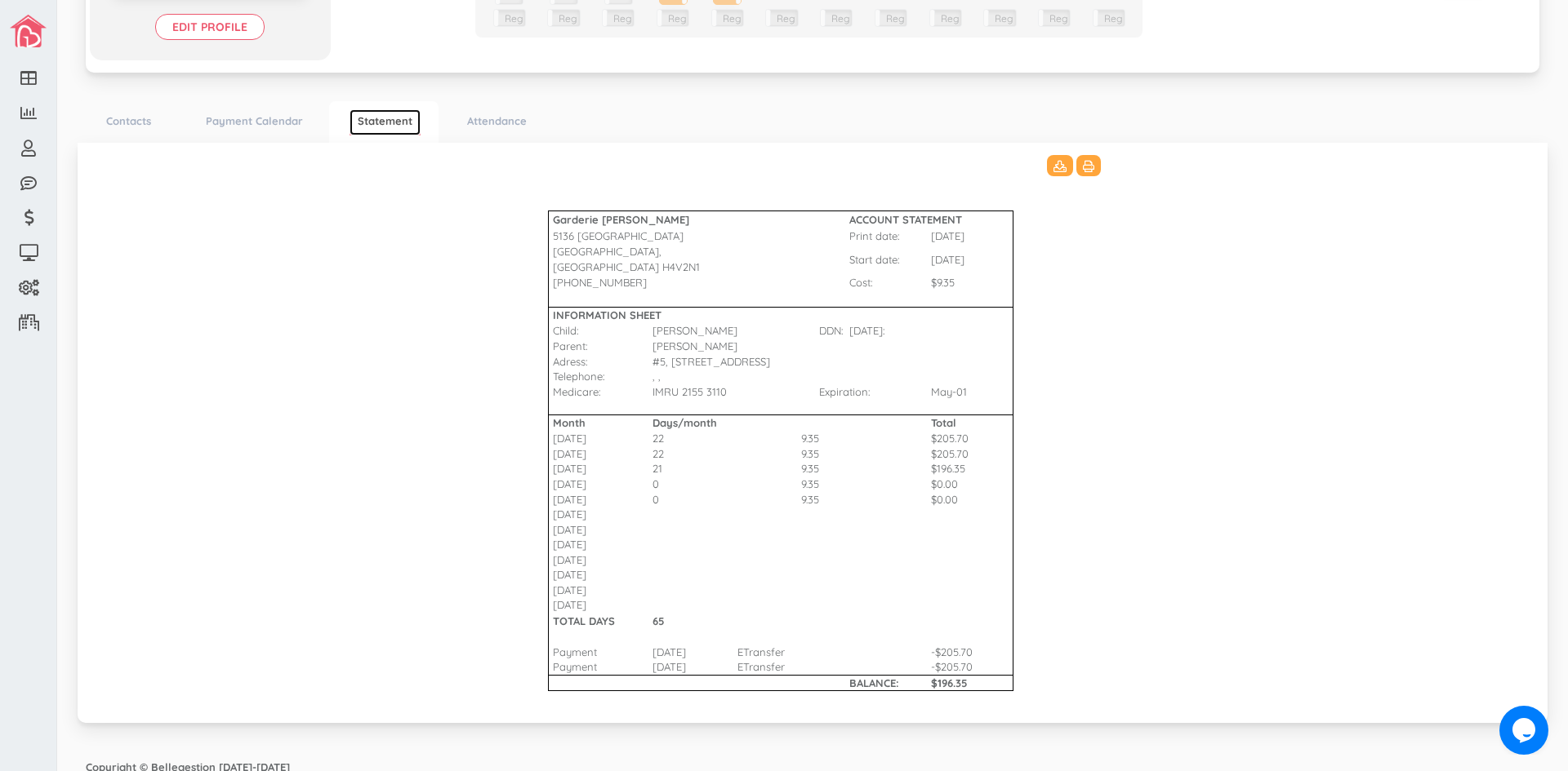
scroll to position [326, 0]
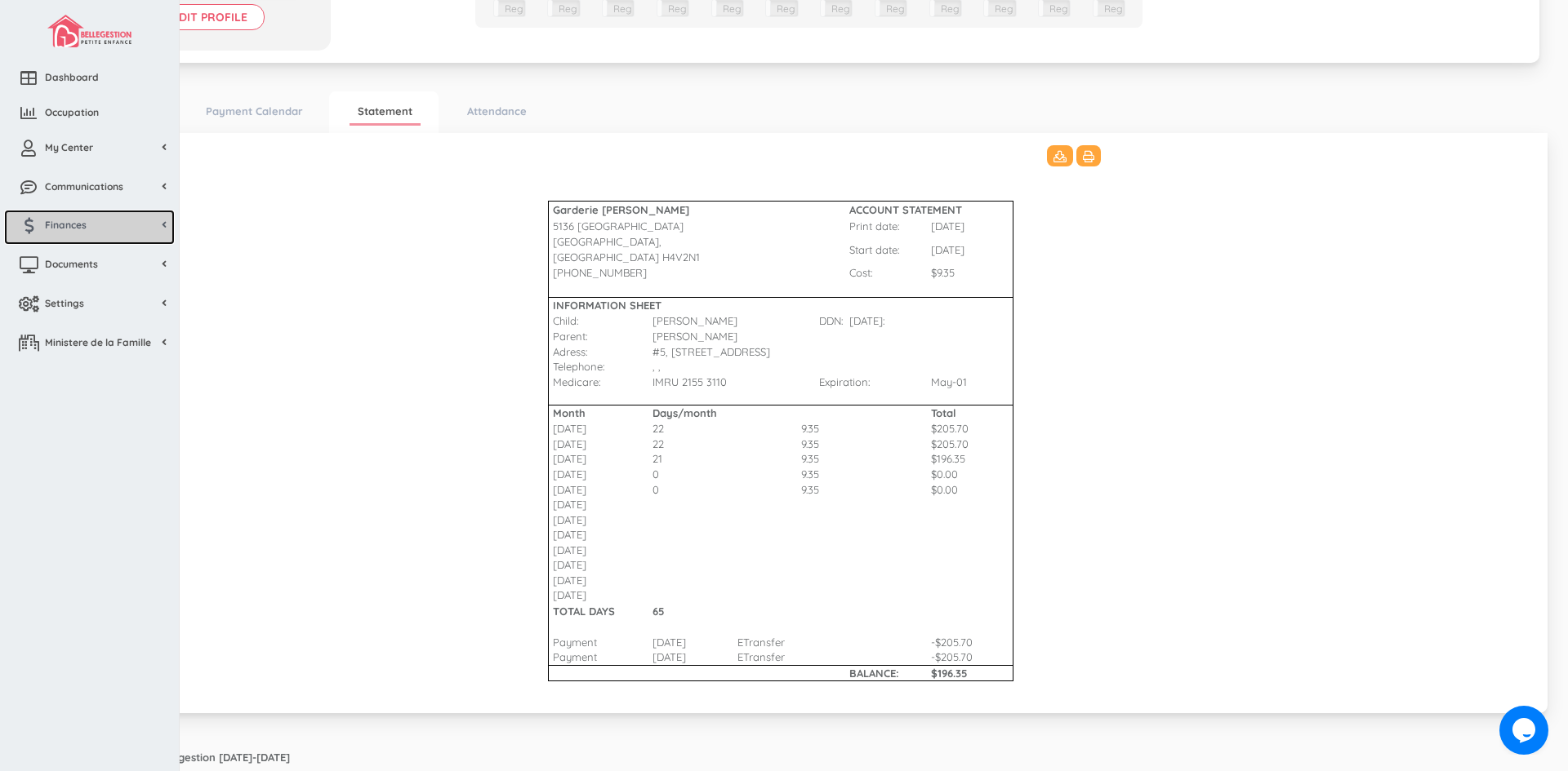
click at [77, 218] on span "Finances" at bounding box center [65, 225] width 42 height 14
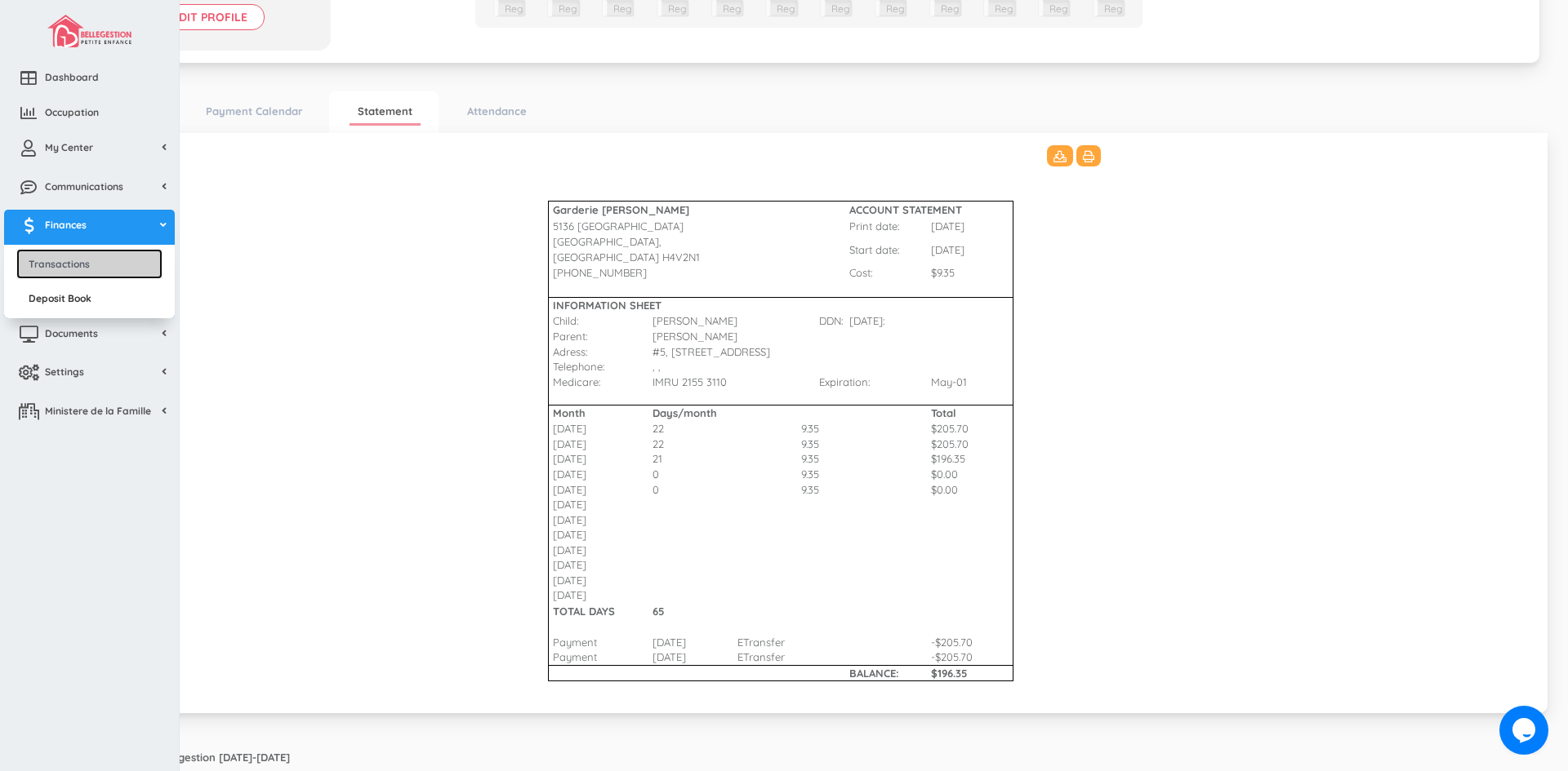
click at [73, 264] on link "Transactions" at bounding box center [89, 264] width 147 height 30
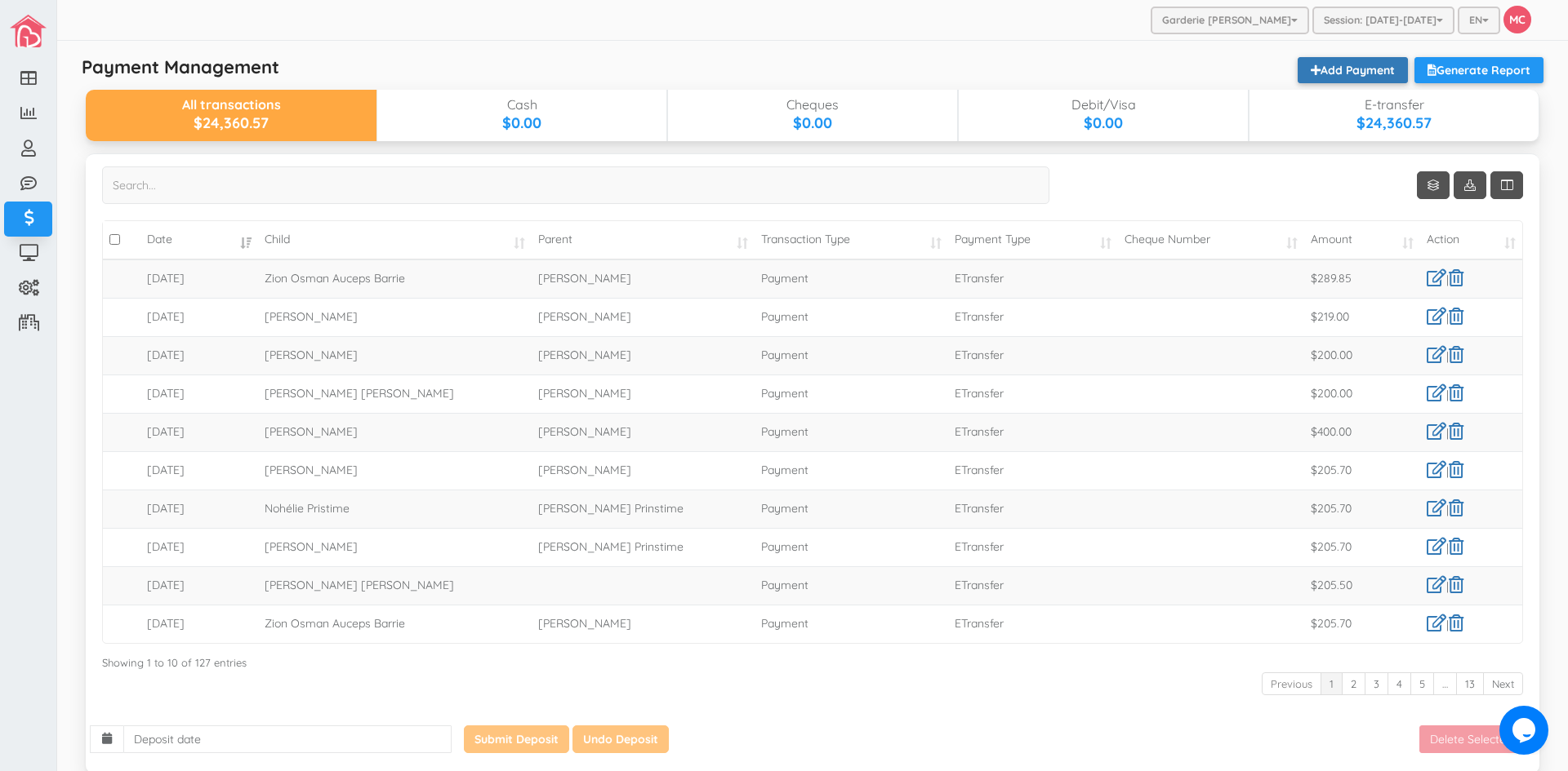
click at [1332, 69] on link "Add Payment" at bounding box center [1352, 70] width 110 height 26
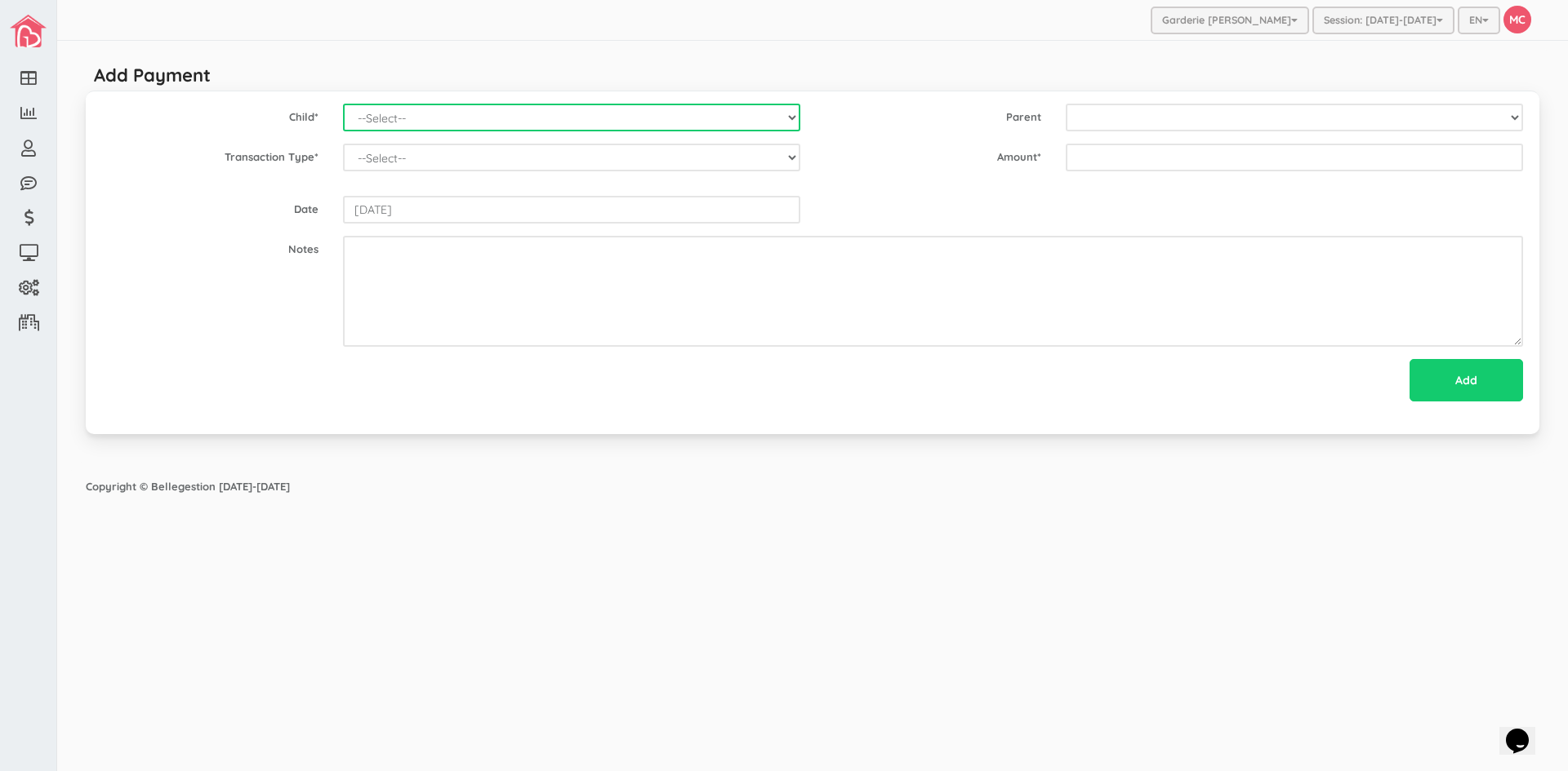
click at [703, 126] on select "--Select-- [PERSON_NAME] [PERSON_NAME] [PERSON_NAME] [PERSON_NAME] [PERSON_NAME…" at bounding box center [572, 117] width 458 height 28
select select "1797"
click at [343, 104] on select "--Select-- [PERSON_NAME] [PERSON_NAME] [PERSON_NAME] [PERSON_NAME] [PERSON_NAME…" at bounding box center [572, 117] width 458 height 28
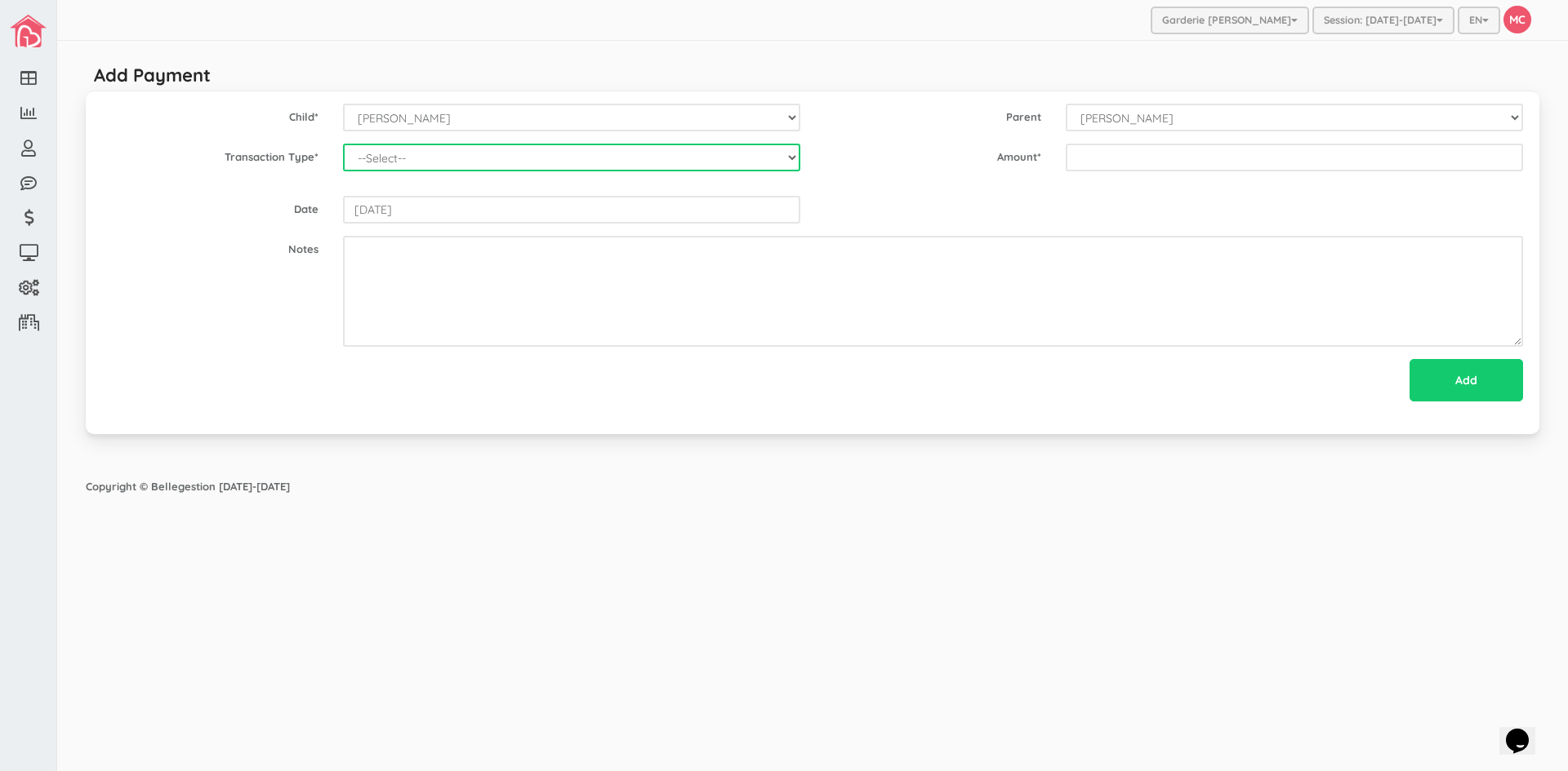
click at [790, 167] on select "--Select-- Balance Administrative credit Payment ChargeNSF Check Returned Contr…" at bounding box center [572, 157] width 458 height 28
select select "Payment"
click at [343, 144] on select "--Select-- Balance Administrative credit Payment ChargeNSF Check Returned Contr…" at bounding box center [572, 157] width 458 height 28
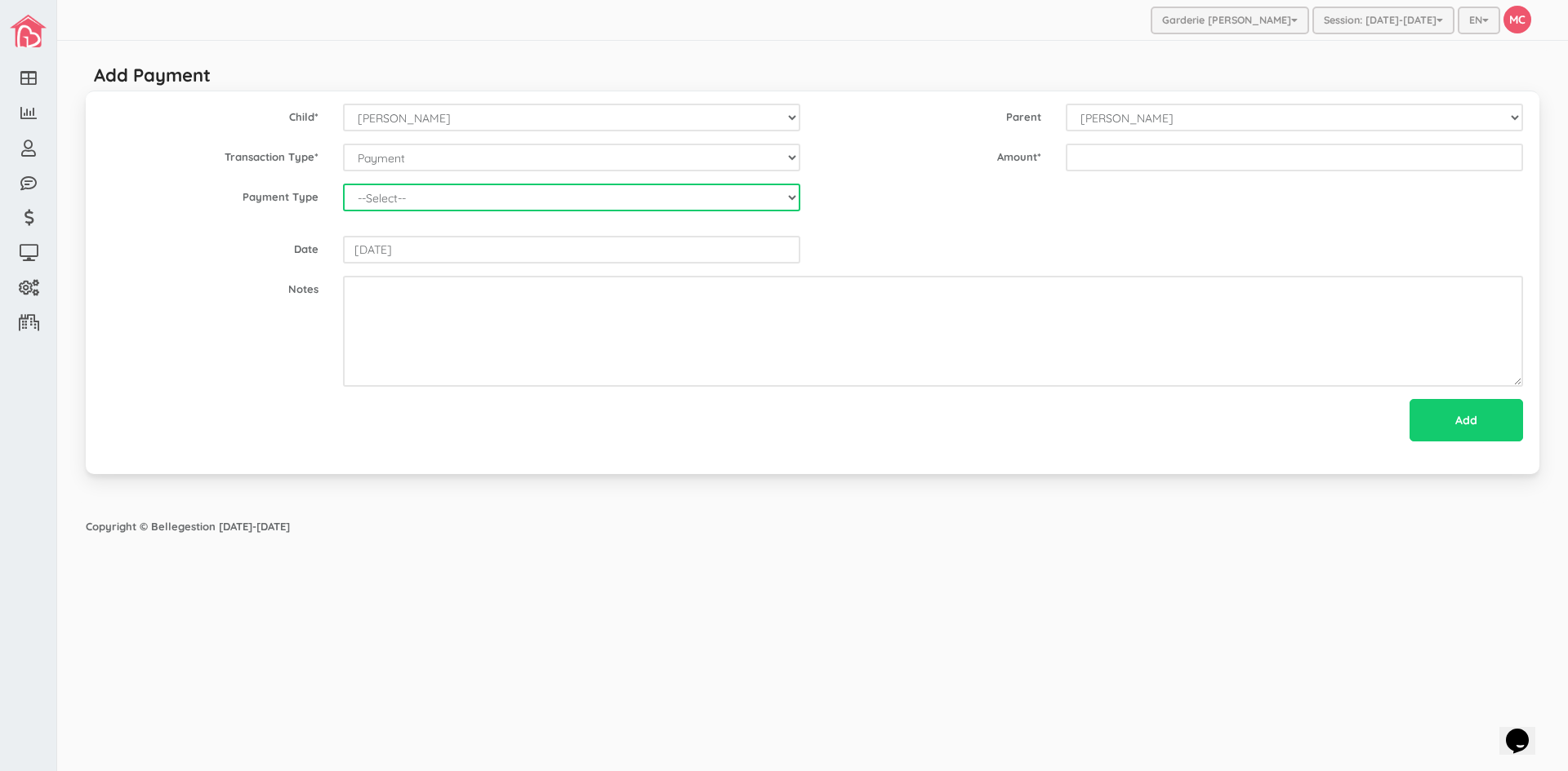
click at [430, 200] on select "--Select-- Cash Cheque Debit E-transfer" at bounding box center [572, 197] width 458 height 28
select select "ETransfer"
click at [343, 184] on select "--Select-- Cash Cheque Debit E-transfer" at bounding box center [572, 197] width 458 height 28
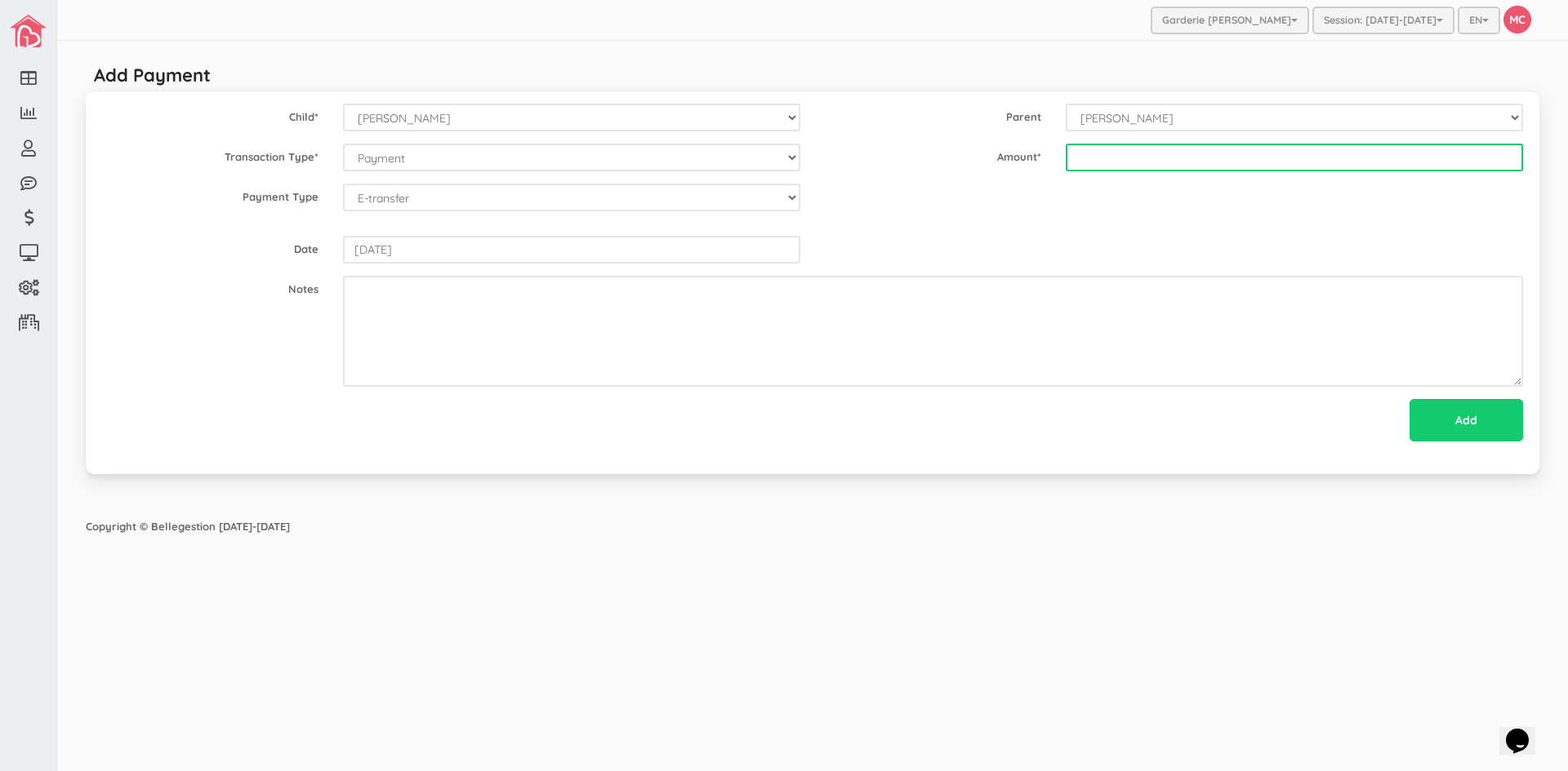
click at [1070, 155] on input "text" at bounding box center [1294, 157] width 458 height 28
type input "196.35"
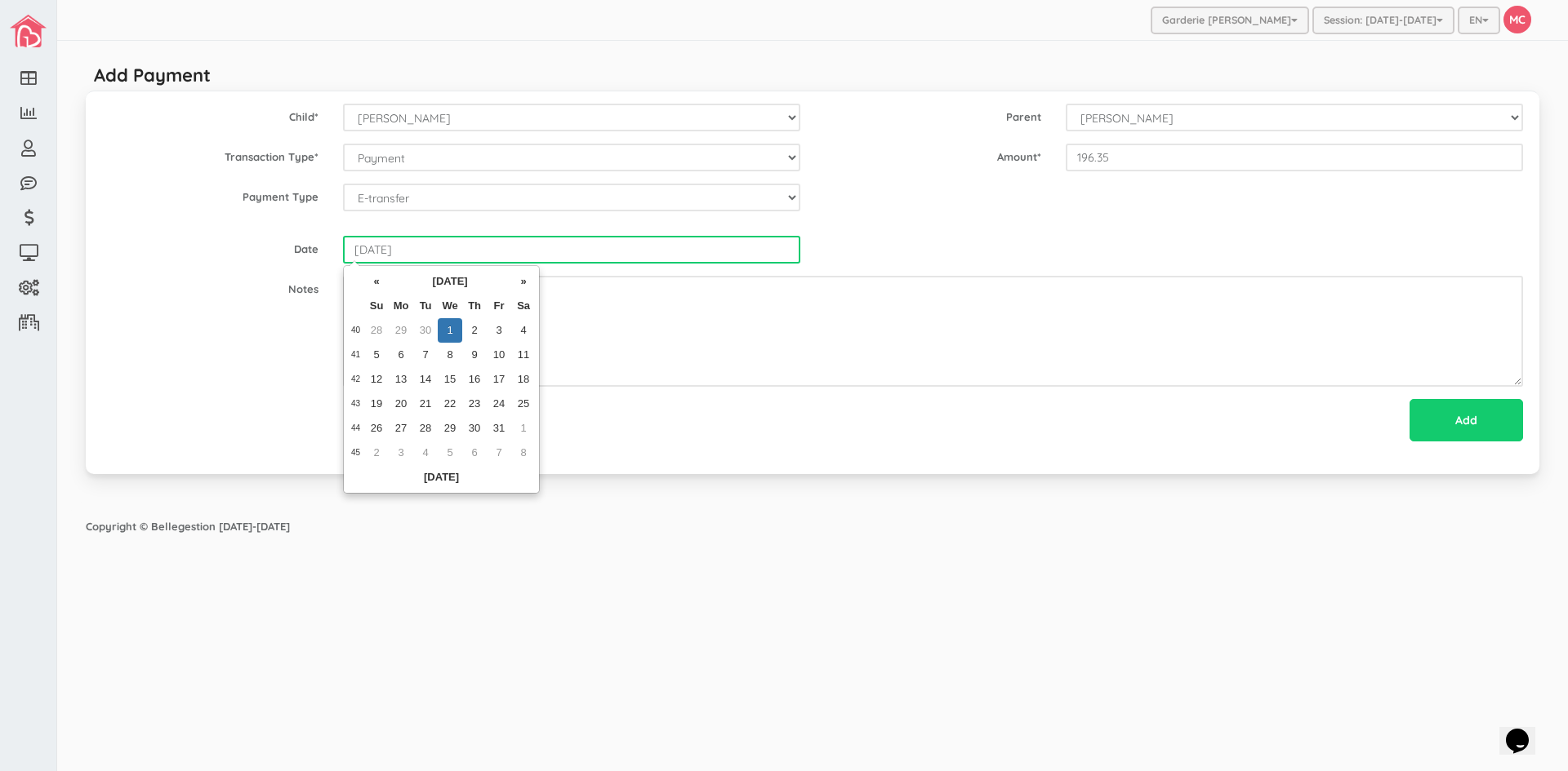
click at [512, 251] on input "[DATE]" at bounding box center [572, 249] width 458 height 28
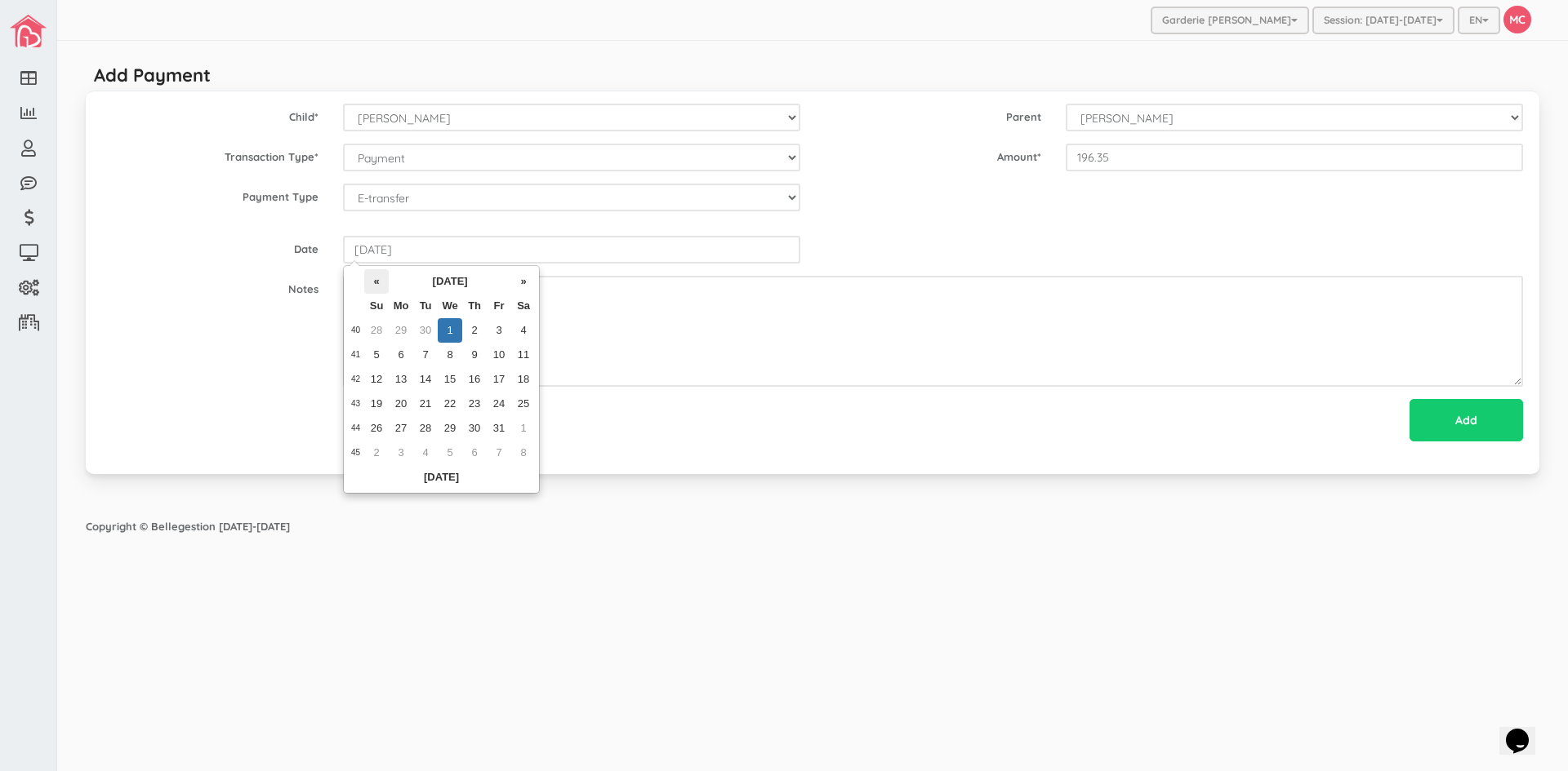
click at [376, 279] on th "«" at bounding box center [375, 281] width 24 height 24
click at [476, 405] on td "19" at bounding box center [474, 403] width 24 height 24
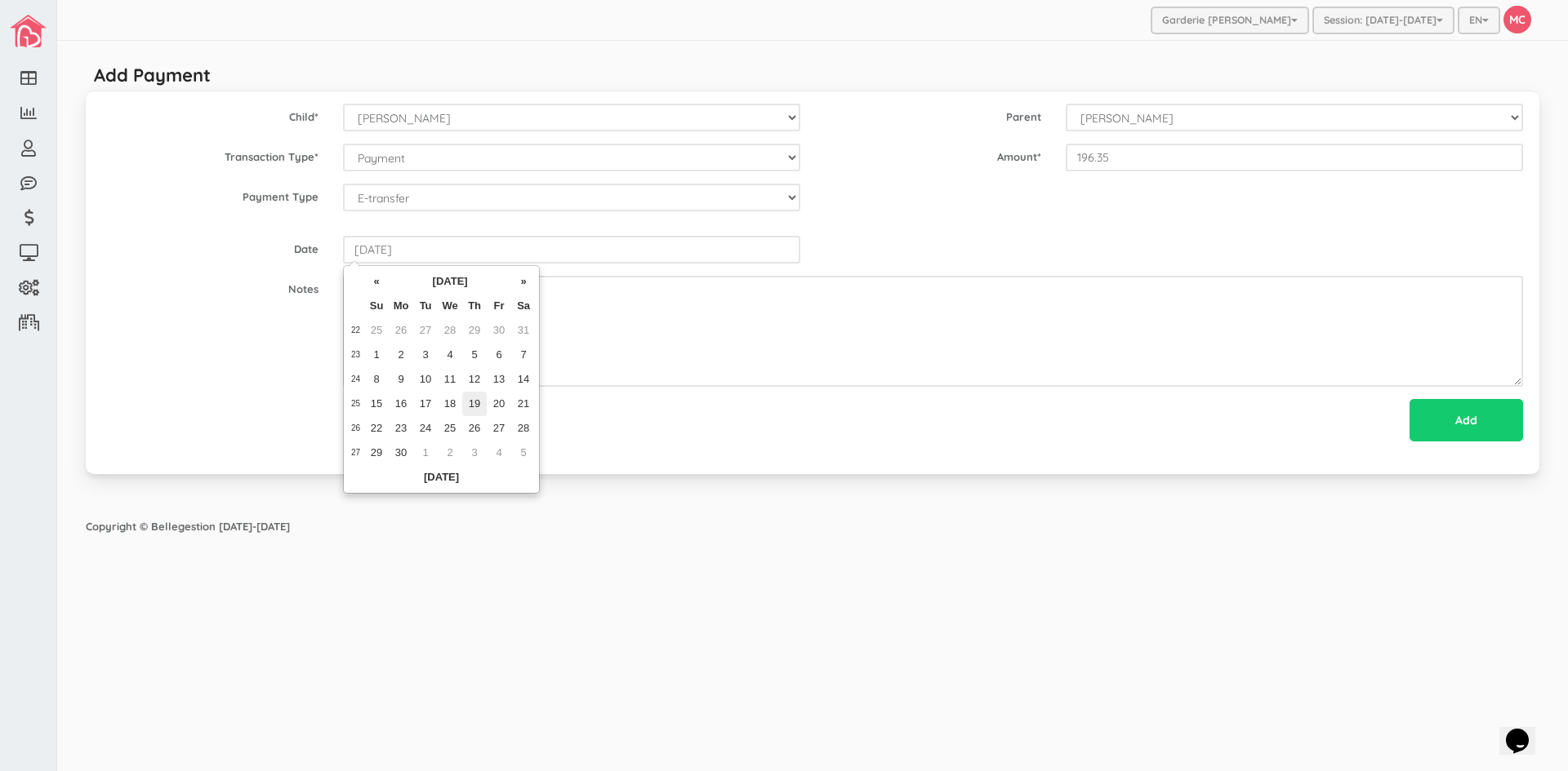
type input "[DATE]"
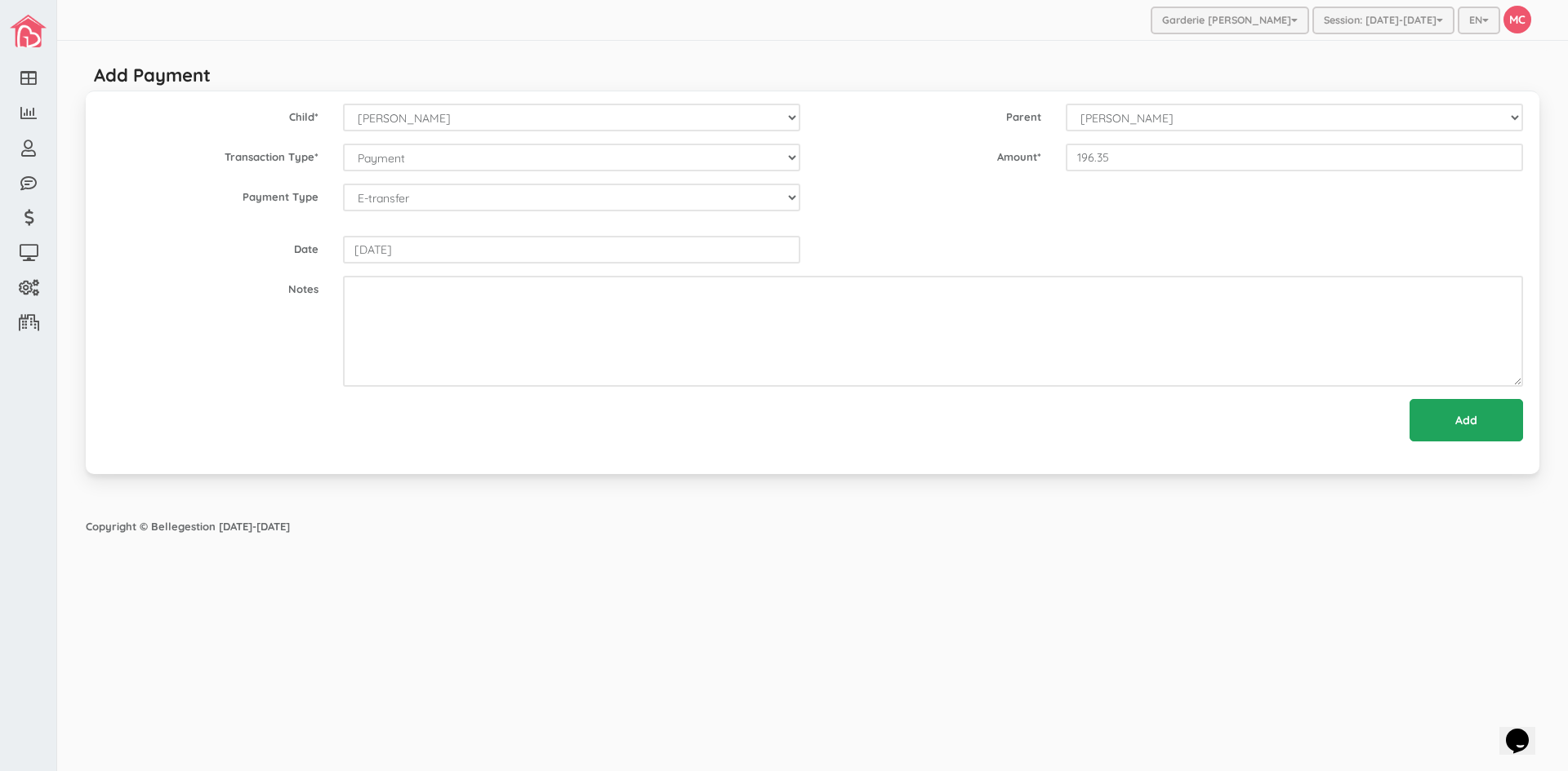
click at [1462, 424] on input "Add" at bounding box center [1466, 420] width 114 height 42
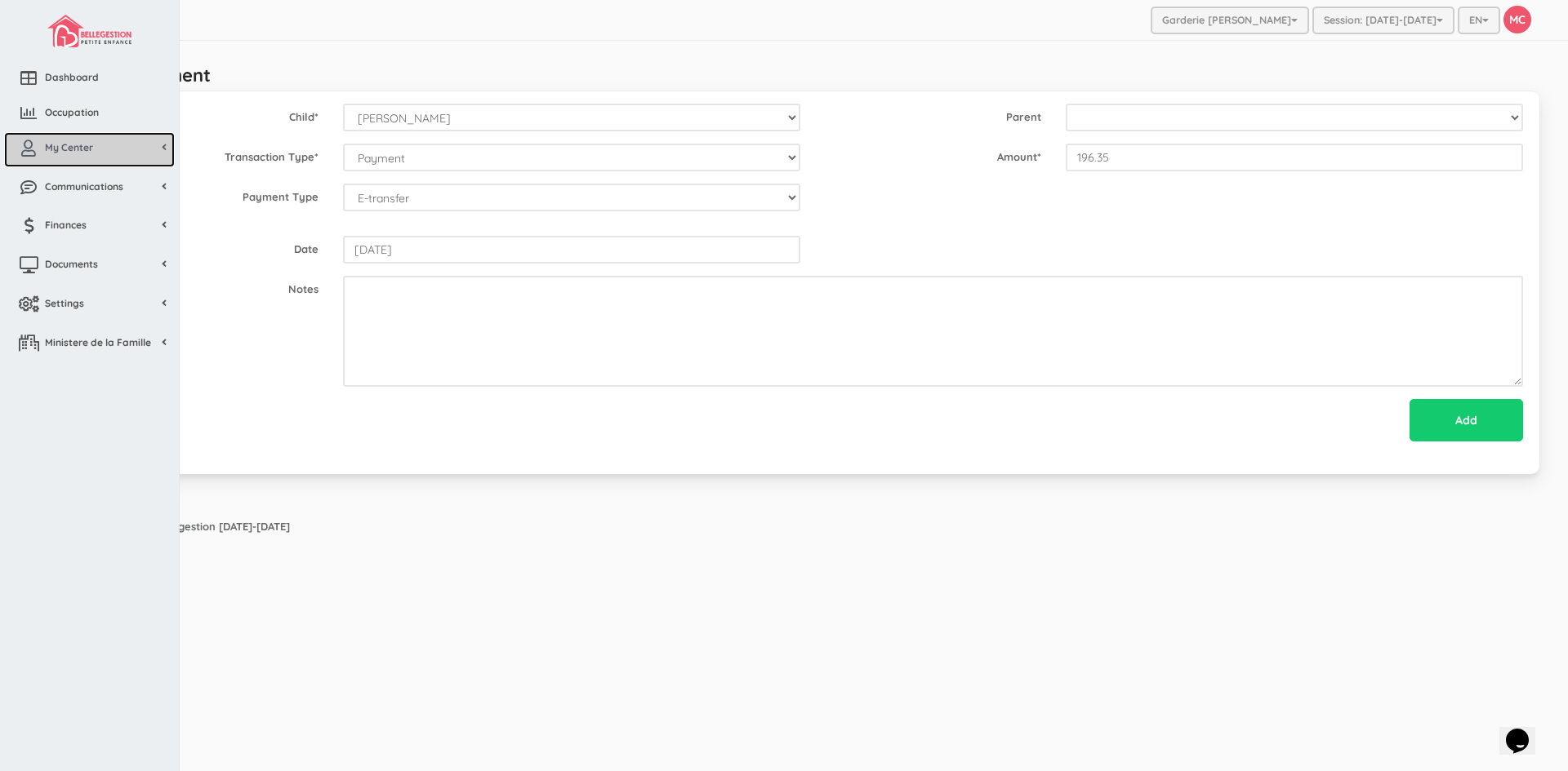
click at [87, 147] on span "My Center" at bounding box center [69, 147] width 48 height 14
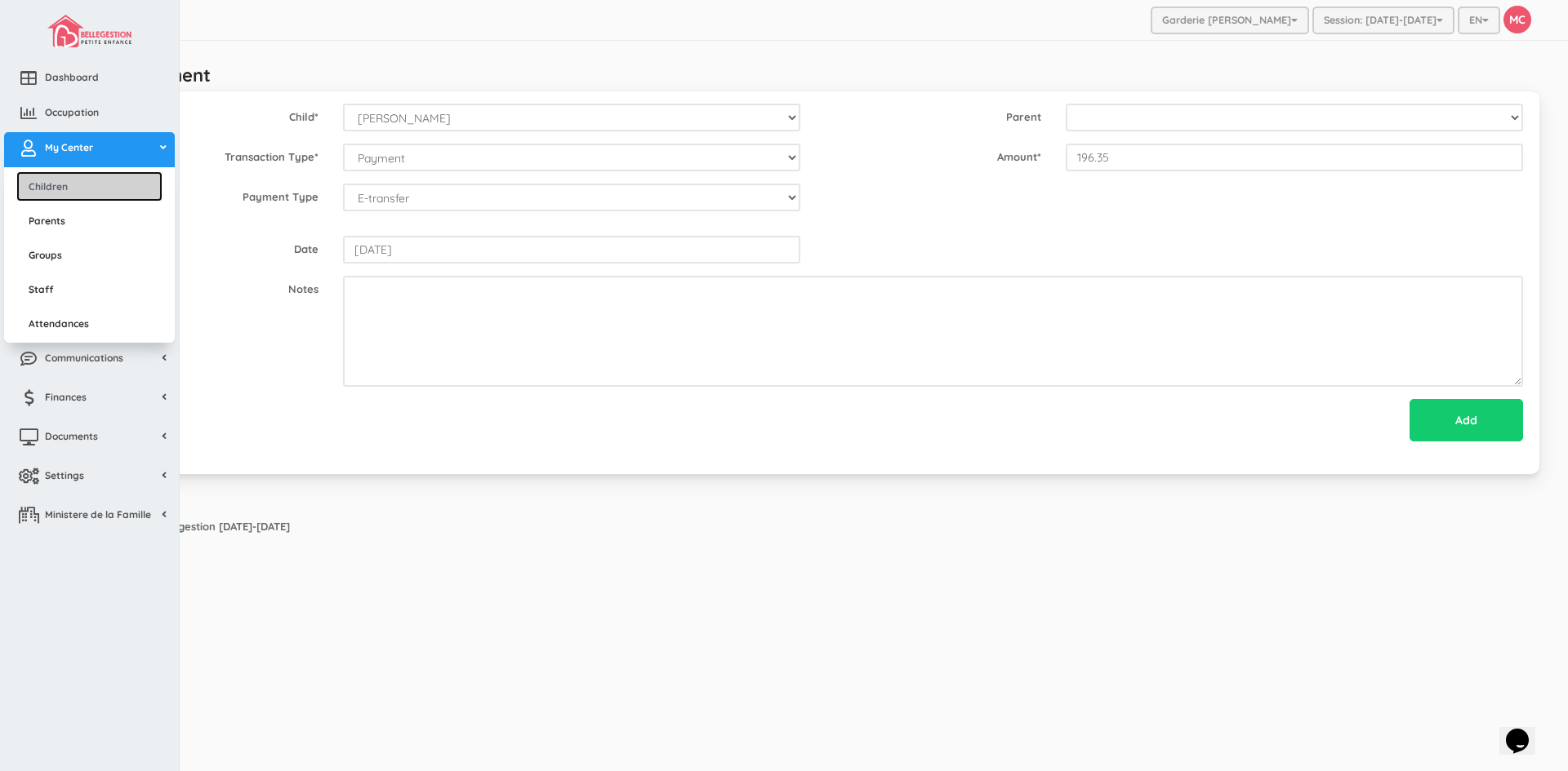
click at [56, 190] on link "Children" at bounding box center [89, 187] width 147 height 30
click at [81, 184] on link "Children" at bounding box center [89, 187] width 147 height 30
click at [74, 181] on link "Children" at bounding box center [89, 187] width 147 height 30
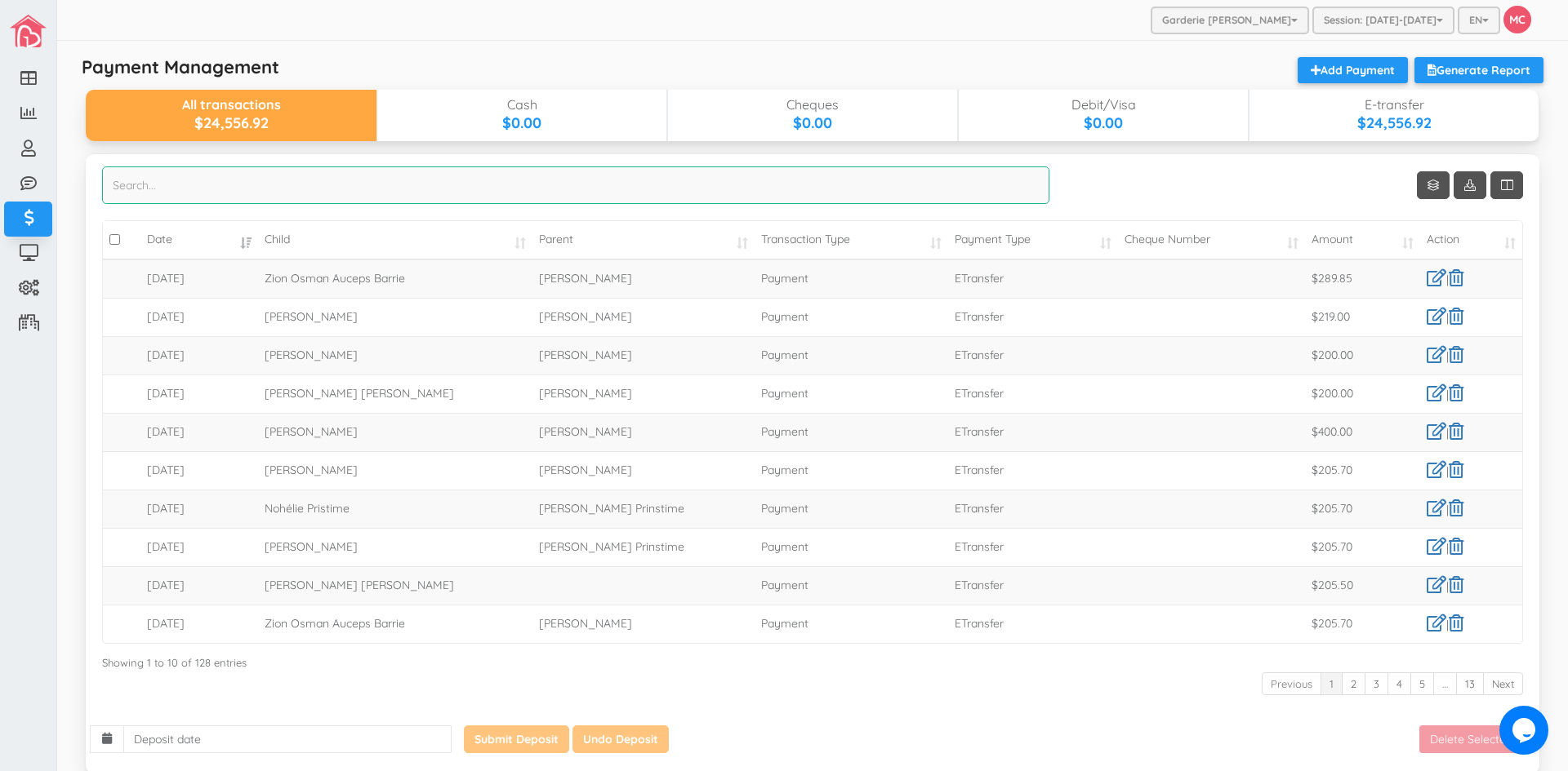
click at [172, 195] on input "search" at bounding box center [576, 185] width 948 height 38
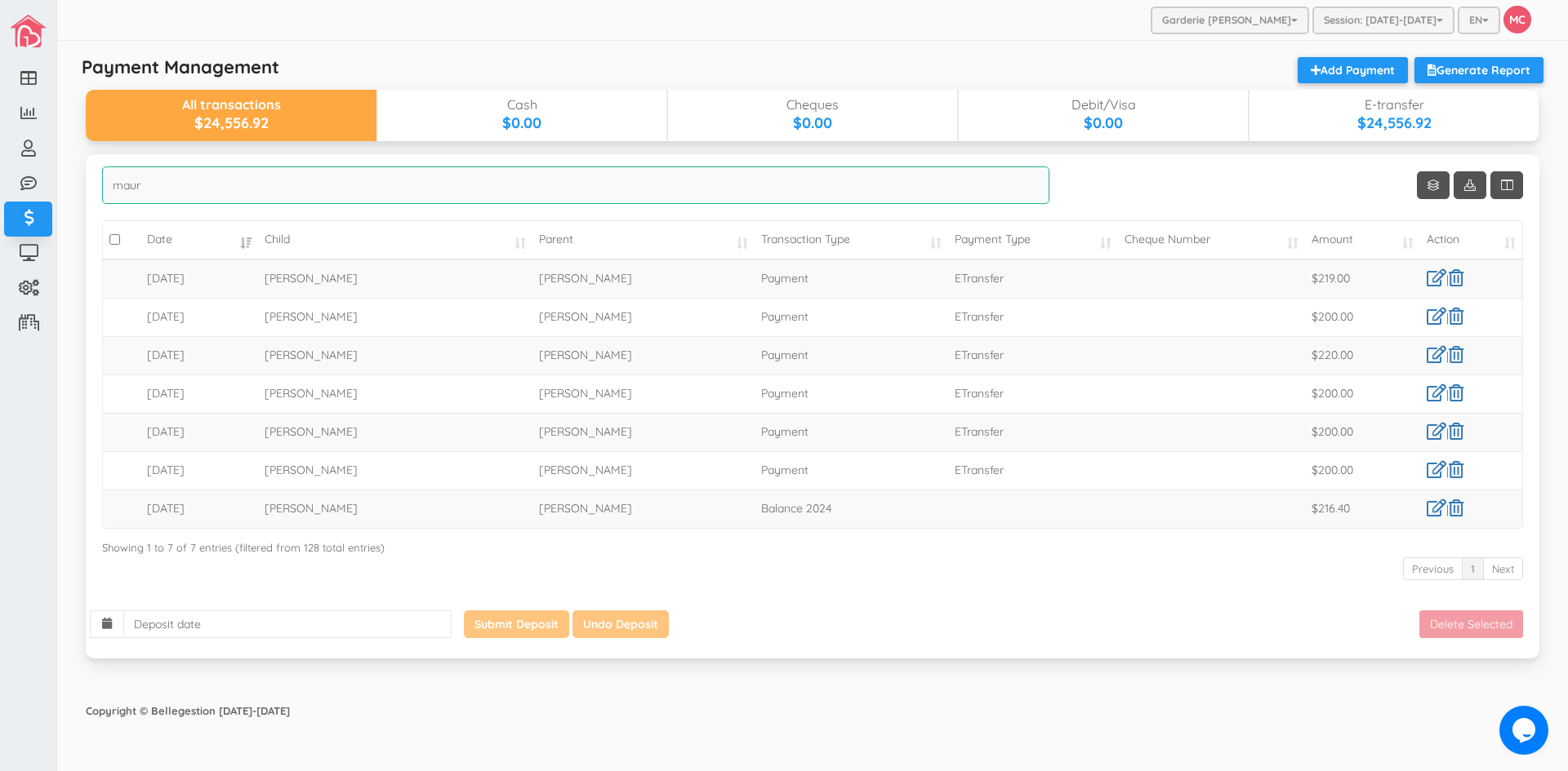
type input "maur"
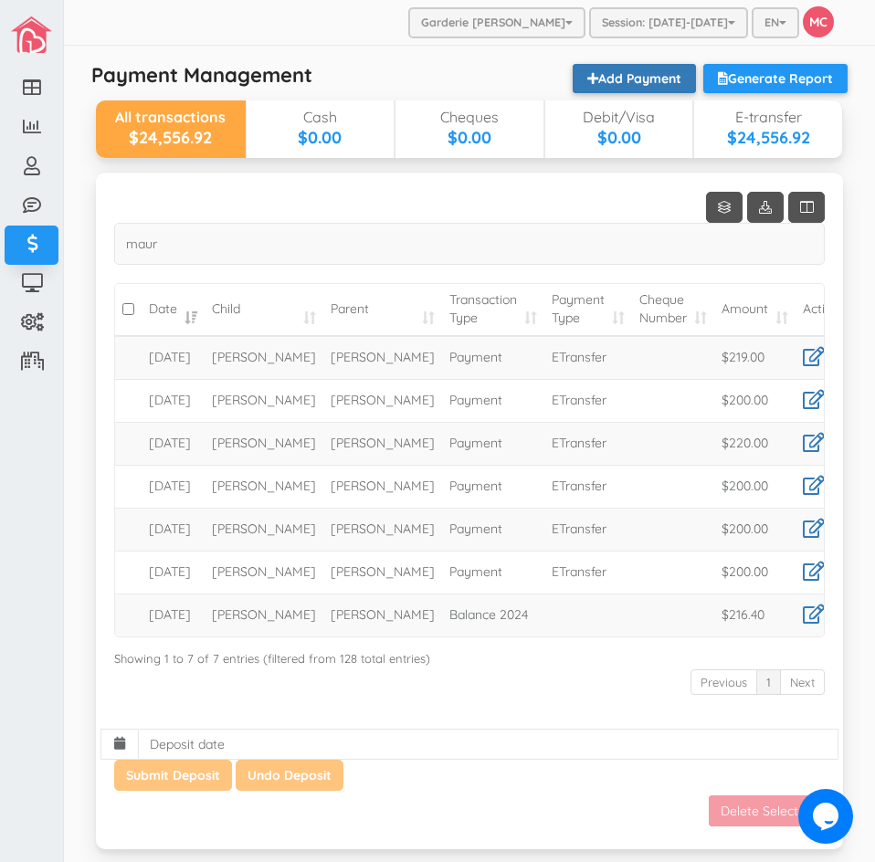
click at [585, 70] on link "Add Payment" at bounding box center [634, 78] width 123 height 29
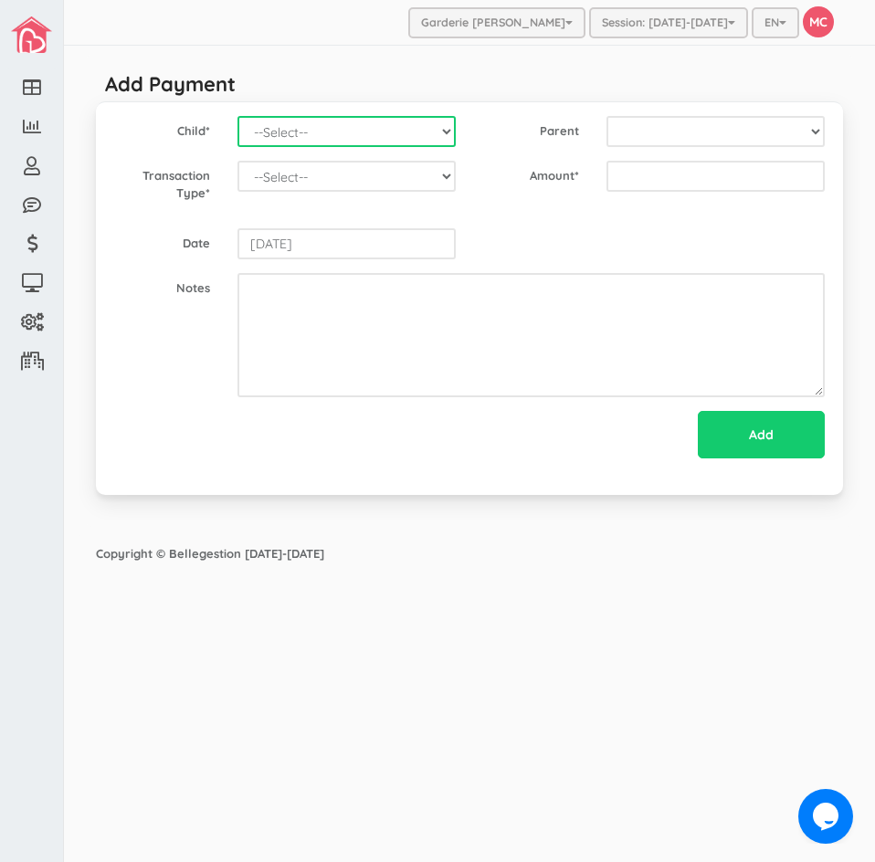
click at [436, 131] on select "--Select-- Alexander Romeo Zamora Alistair Reaksatith Kheng Asher Osborne Willi…" at bounding box center [346, 131] width 218 height 31
select select "969"
click at [237, 116] on select "--Select-- Alexander Romeo Zamora Alistair Reaksatith Kheng Asher Osborne Willi…" at bounding box center [346, 131] width 218 height 31
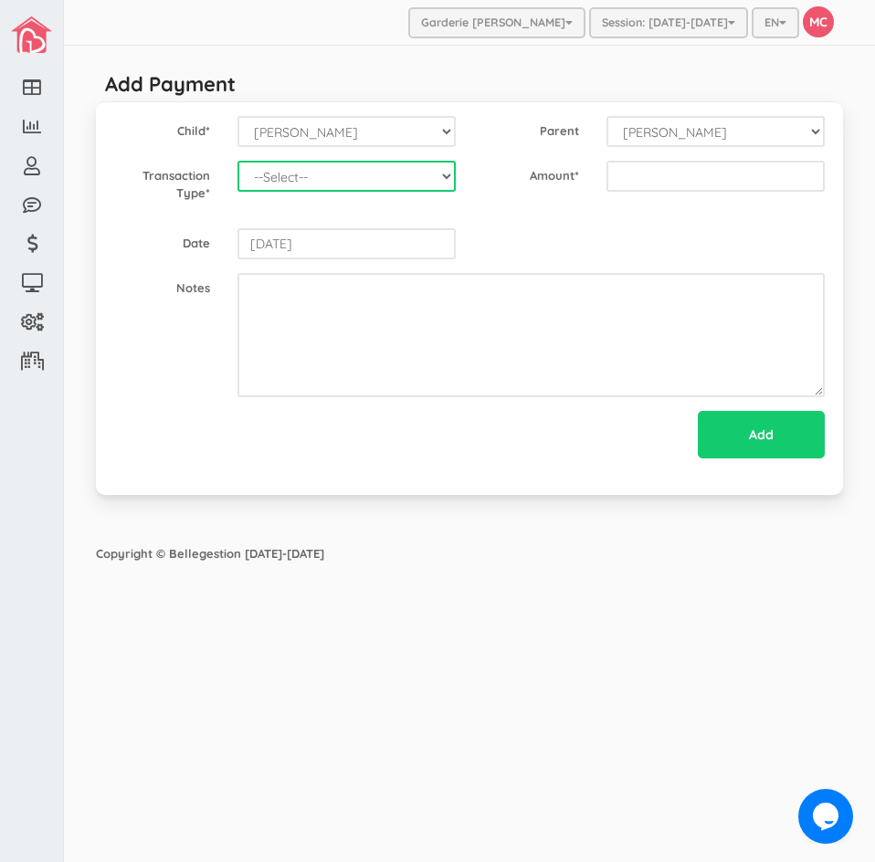
click at [448, 174] on select "--Select-- Balance Administrative credit Payment ChargeNSF Check Returned Contr…" at bounding box center [346, 176] width 218 height 31
select select "Payment"
click at [237, 161] on select "--Select-- Balance Administrative credit Payment ChargeNSF Check Returned Contr…" at bounding box center [346, 176] width 218 height 31
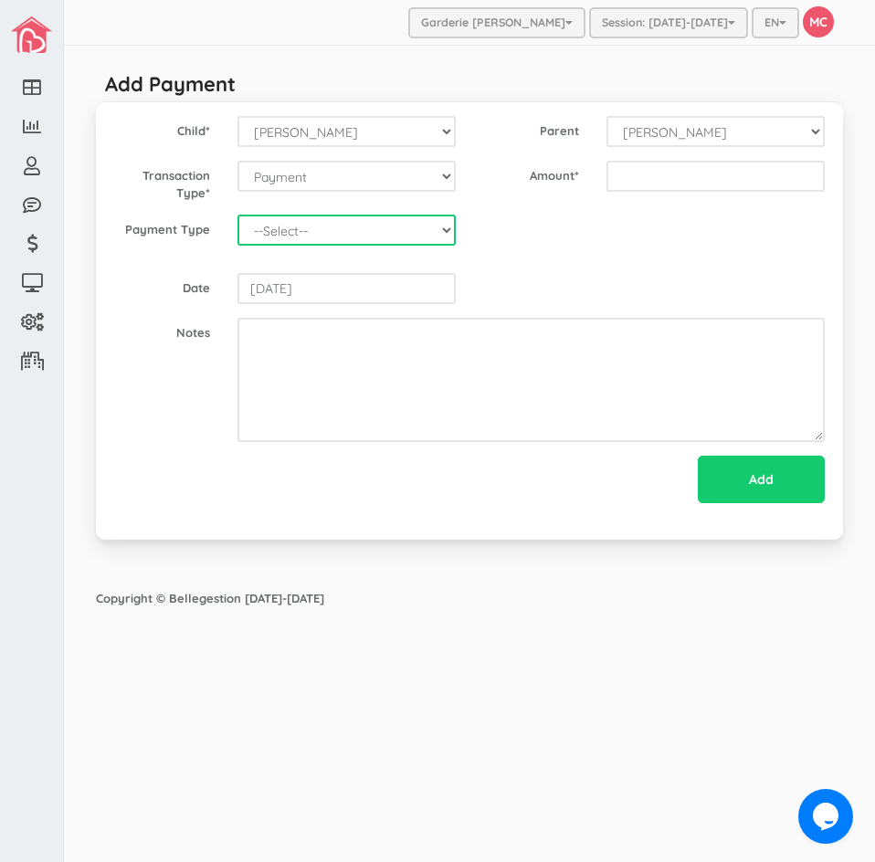
click at [287, 224] on select "--Select-- Cash Cheque Debit E-transfer" at bounding box center [346, 230] width 218 height 31
select select "ETransfer"
click at [237, 215] on select "--Select-- Cash Cheque Debit E-transfer" at bounding box center [346, 230] width 218 height 31
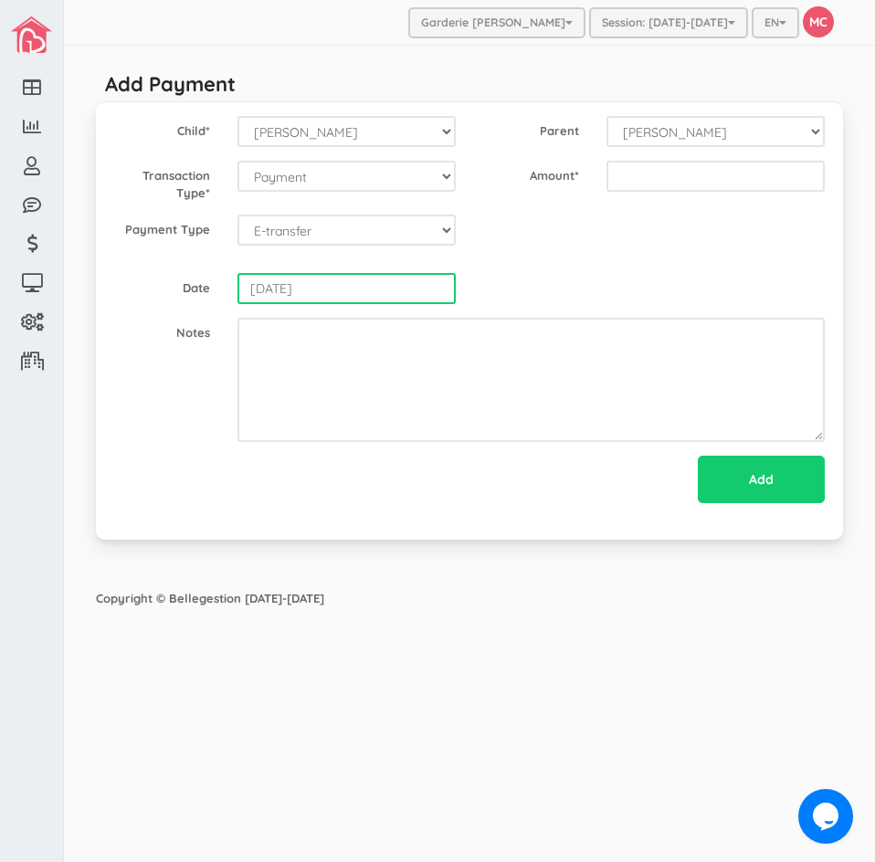
click at [303, 290] on input "2025-10-01" at bounding box center [346, 288] width 218 height 31
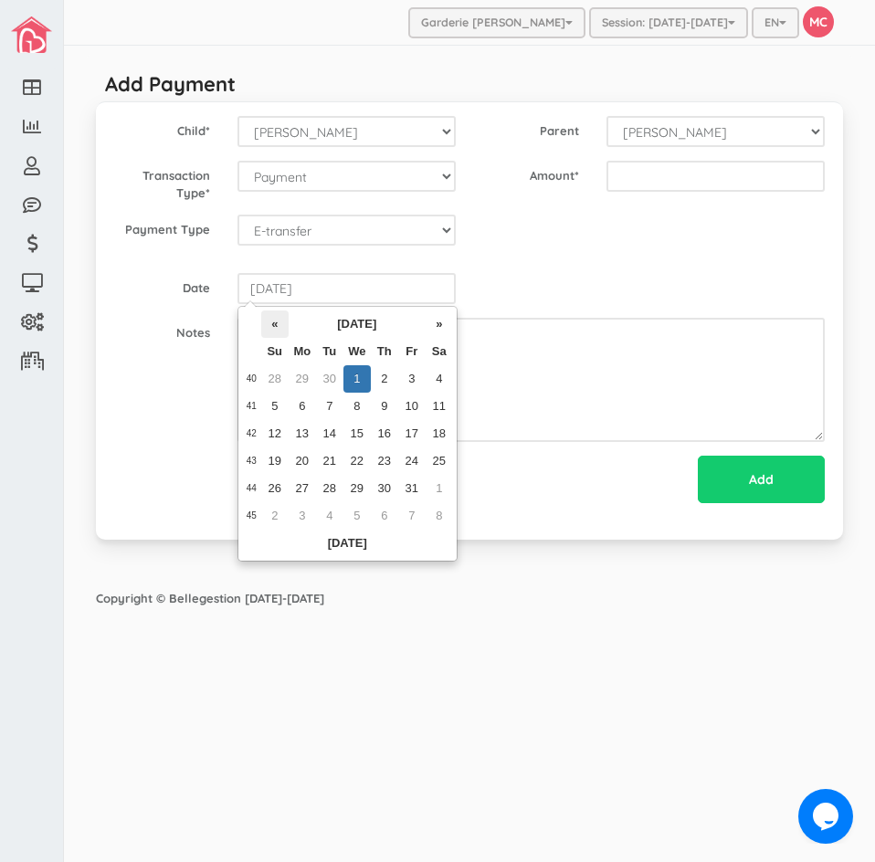
click at [275, 328] on th "«" at bounding box center [274, 324] width 27 height 27
click at [354, 407] on td "10" at bounding box center [356, 406] width 27 height 27
type input "2025-09-10"
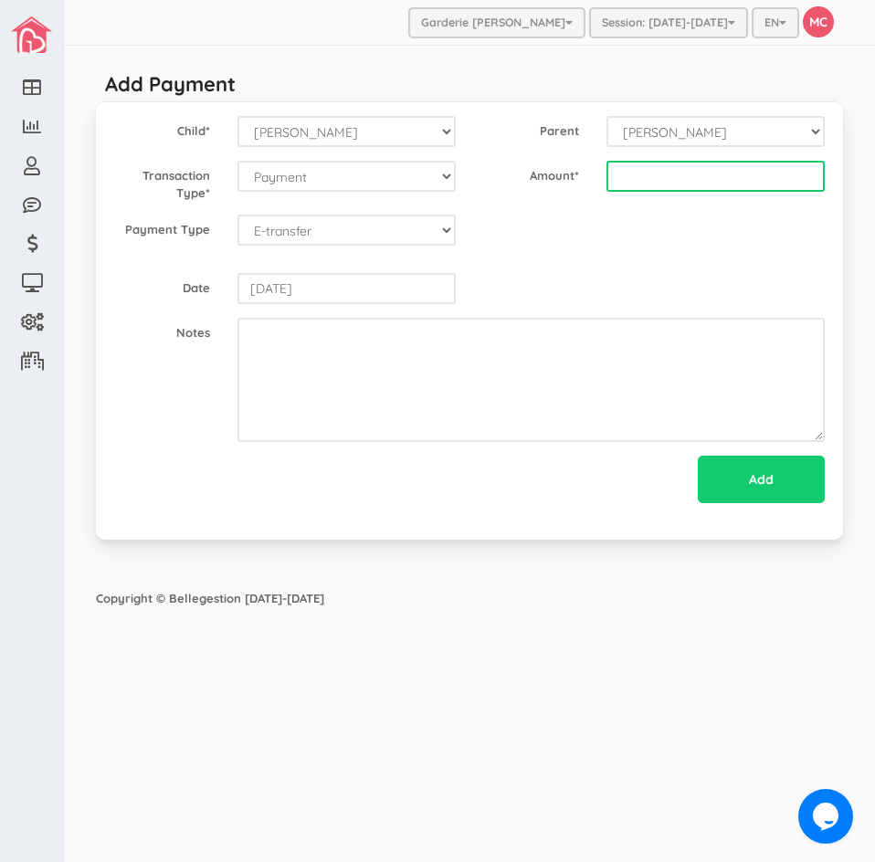
click at [617, 175] on input "text" at bounding box center [716, 176] width 218 height 31
type input "200"
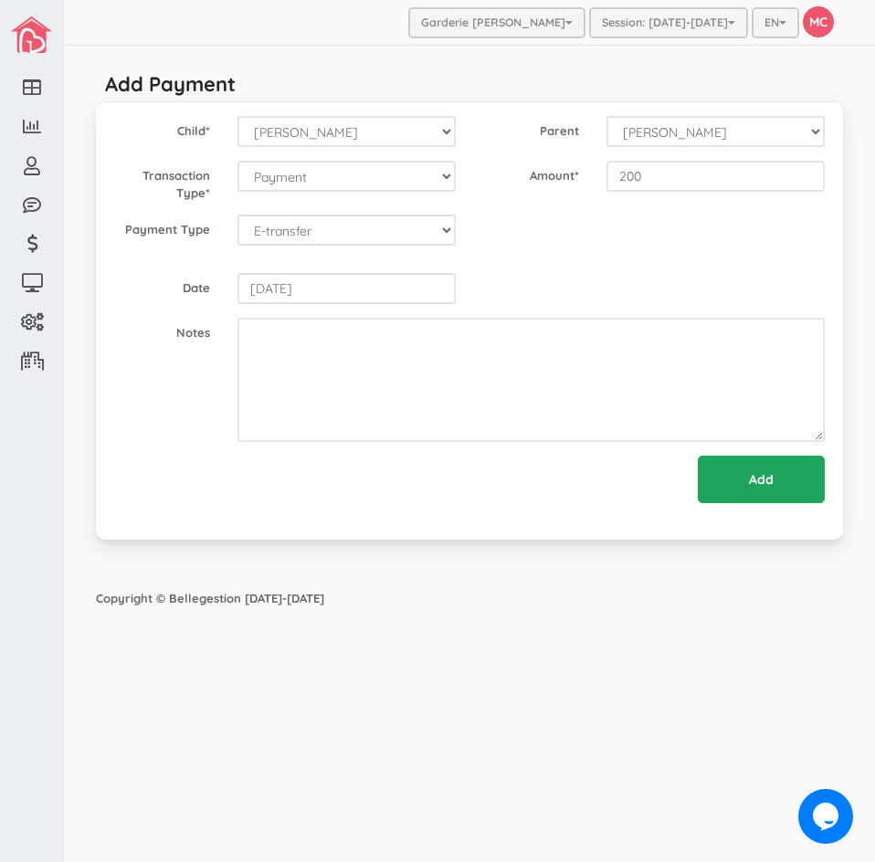
click at [750, 466] on input "Add" at bounding box center [761, 479] width 127 height 47
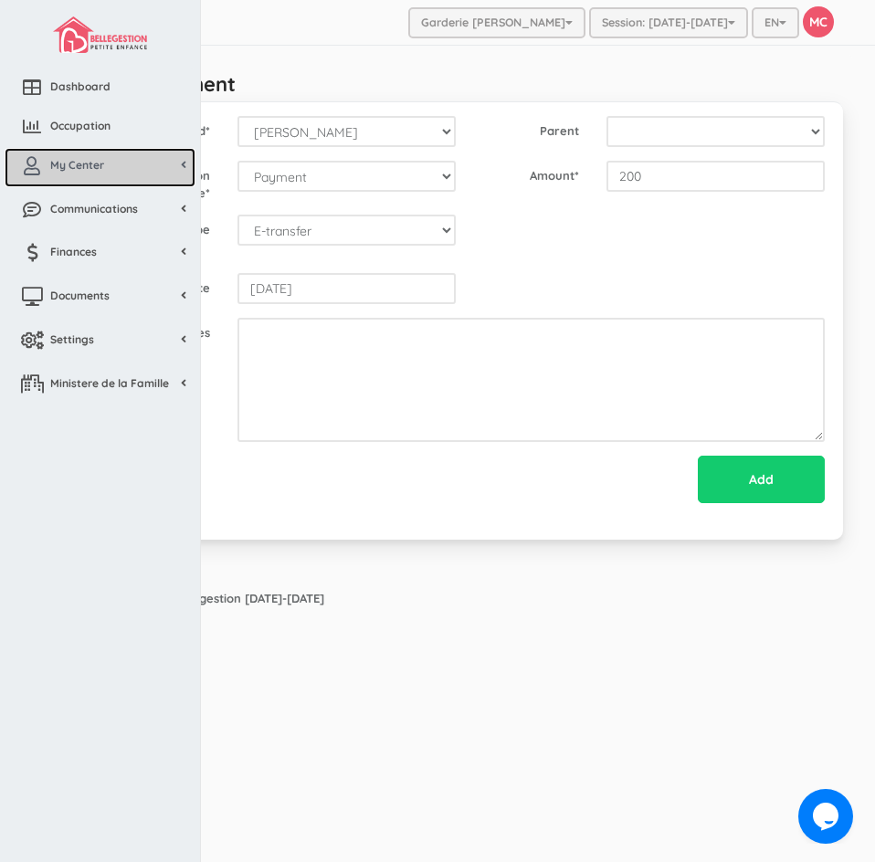
drag, startPoint x: 69, startPoint y: 153, endPoint x: 61, endPoint y: 169, distance: 18.0
click at [69, 153] on link "My Center" at bounding box center [100, 167] width 191 height 39
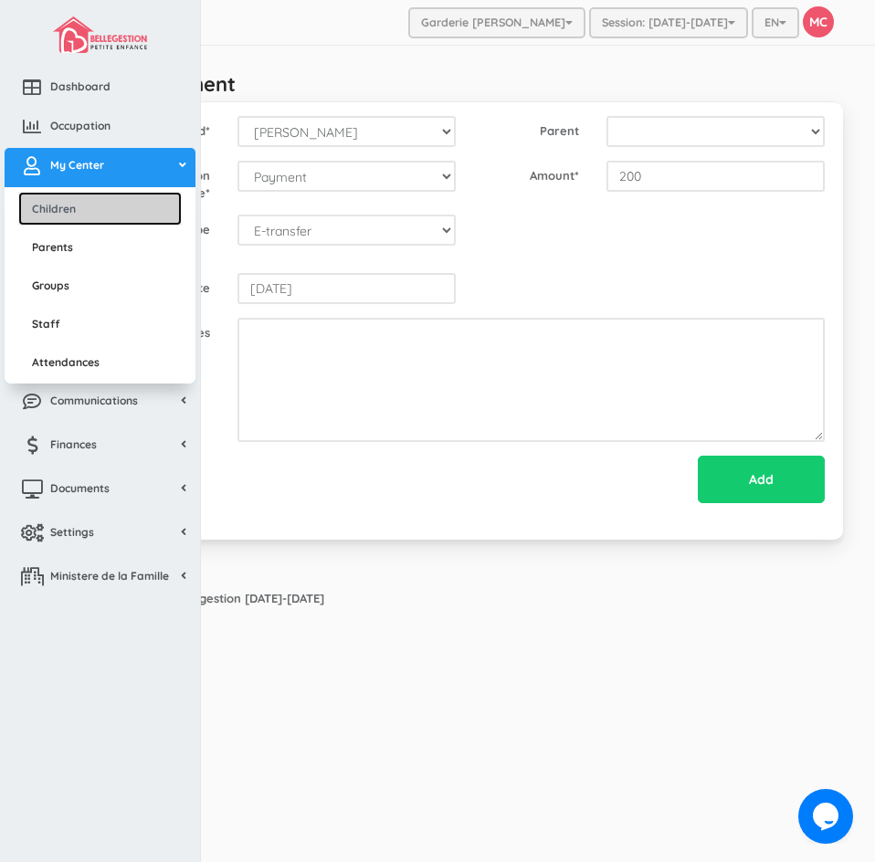
click at [54, 201] on link "Children" at bounding box center [100, 209] width 164 height 34
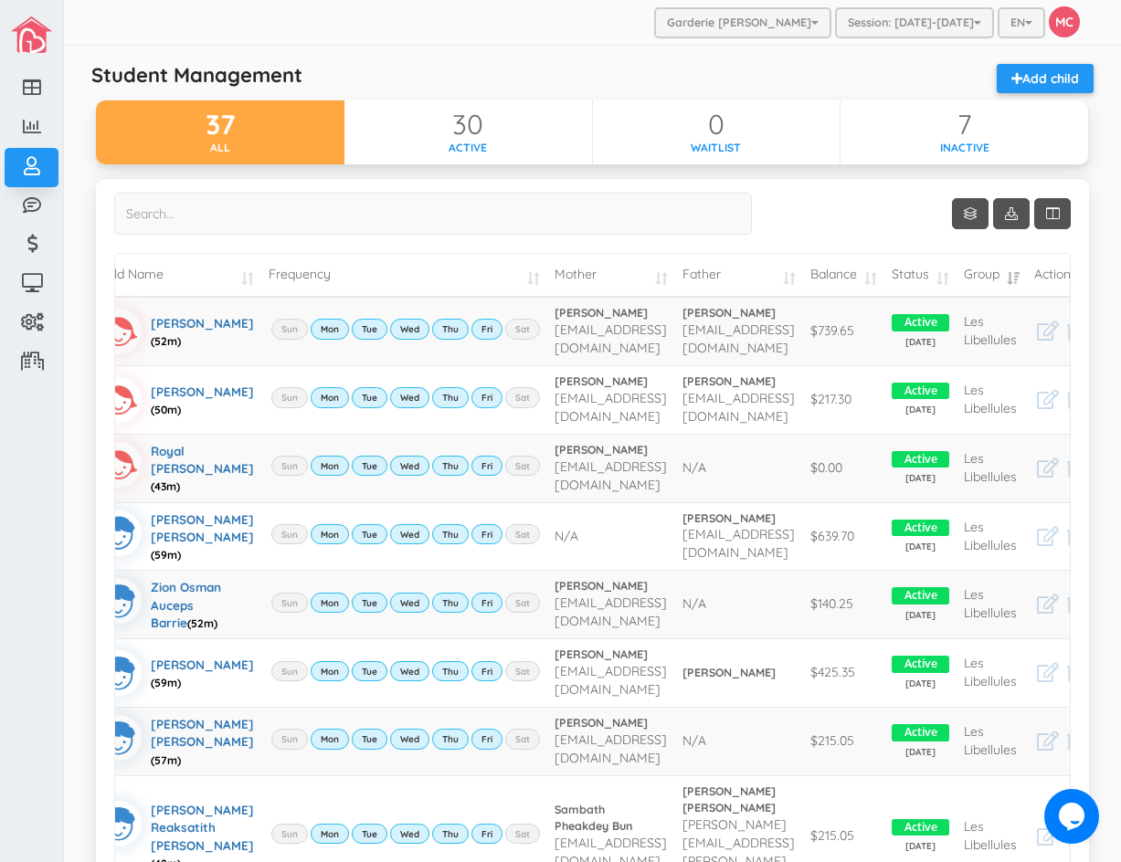
click at [874, 273] on td "Balance" at bounding box center [843, 275] width 81 height 43
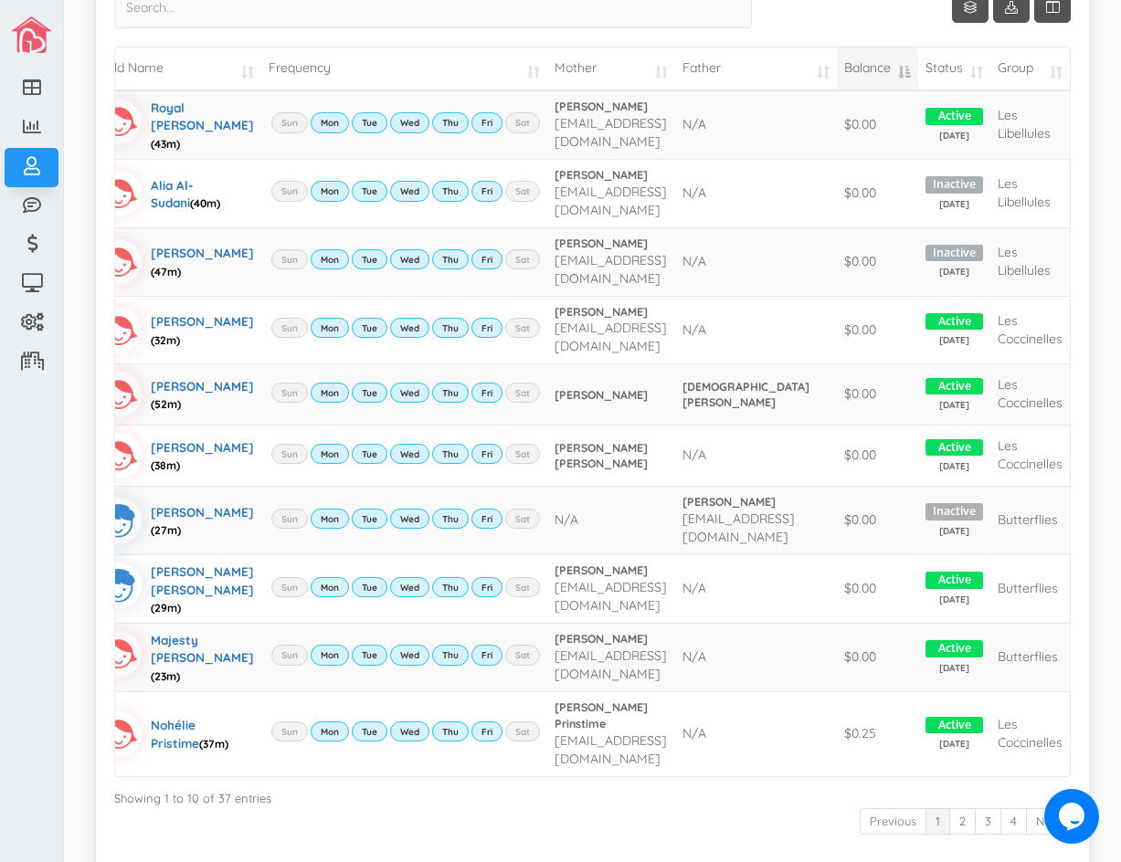
scroll to position [219, 0]
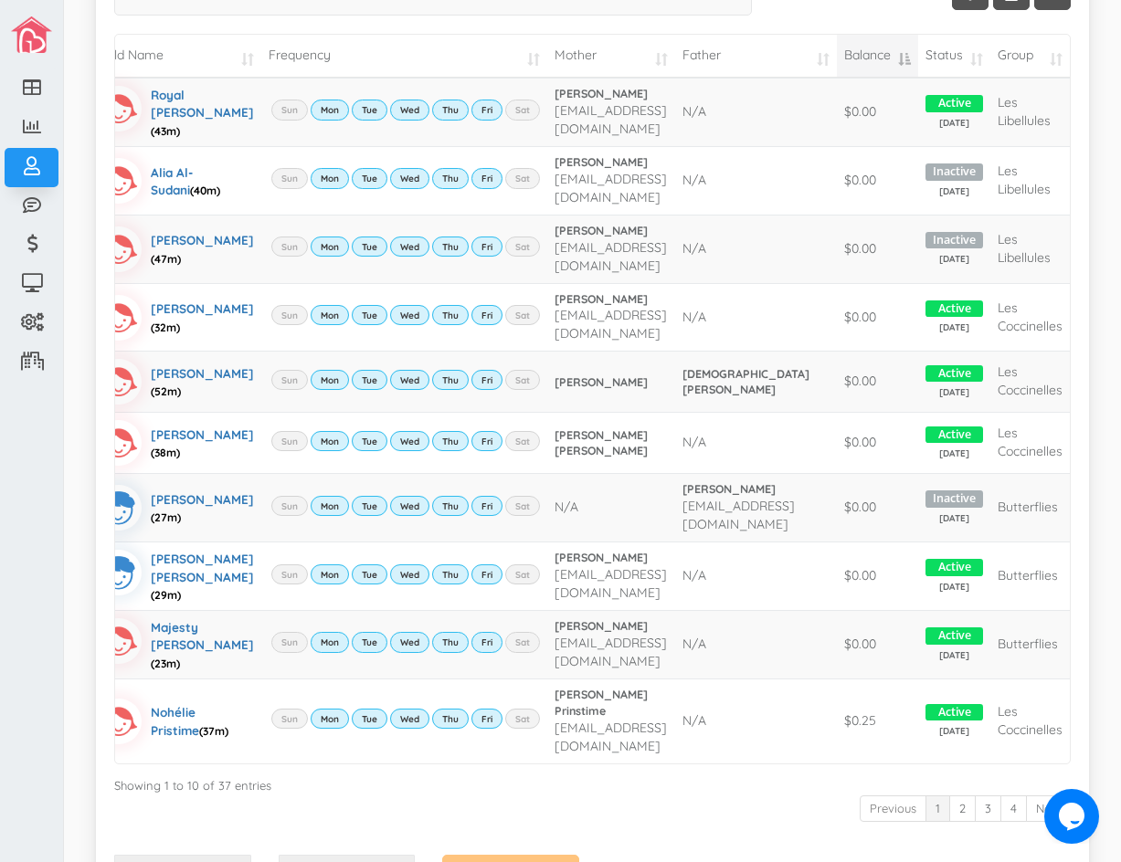
click at [874, 61] on td "Balance" at bounding box center [877, 56] width 81 height 43
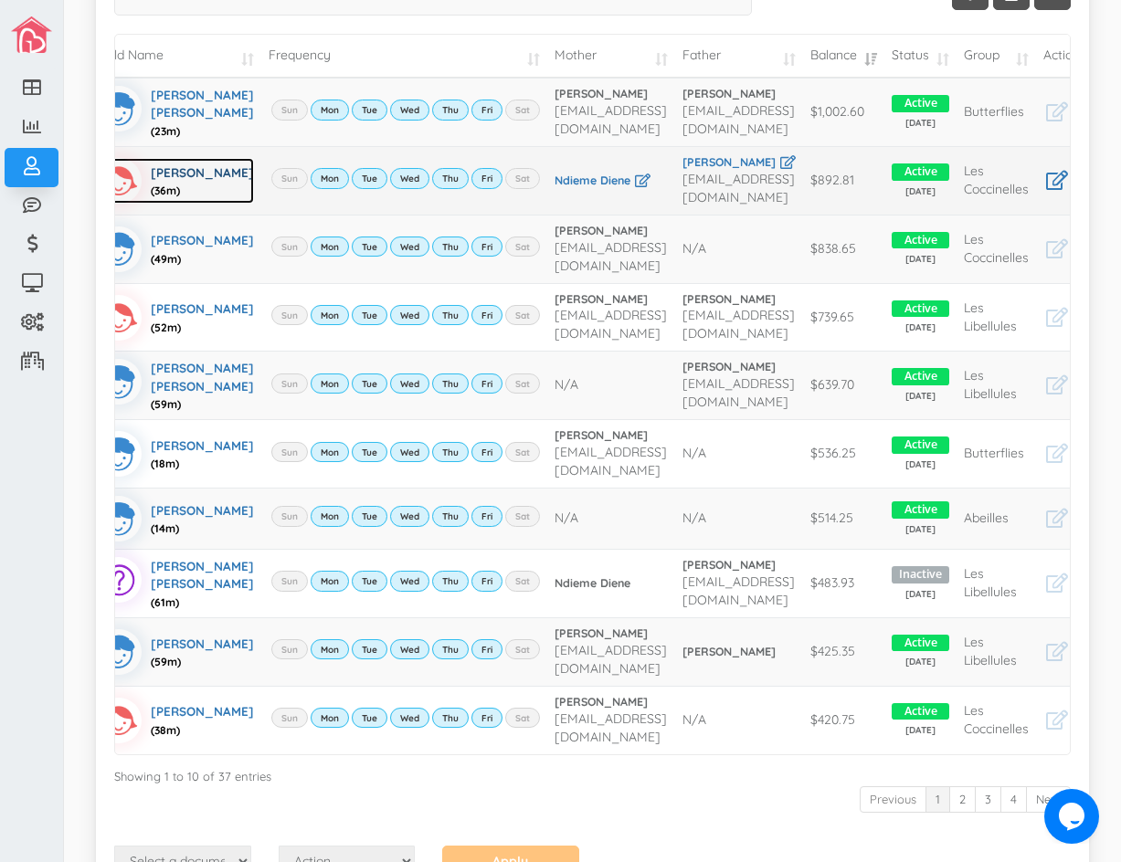
click at [177, 181] on div "Mariame Tahirou Kane (36m)" at bounding box center [202, 181] width 103 height 46
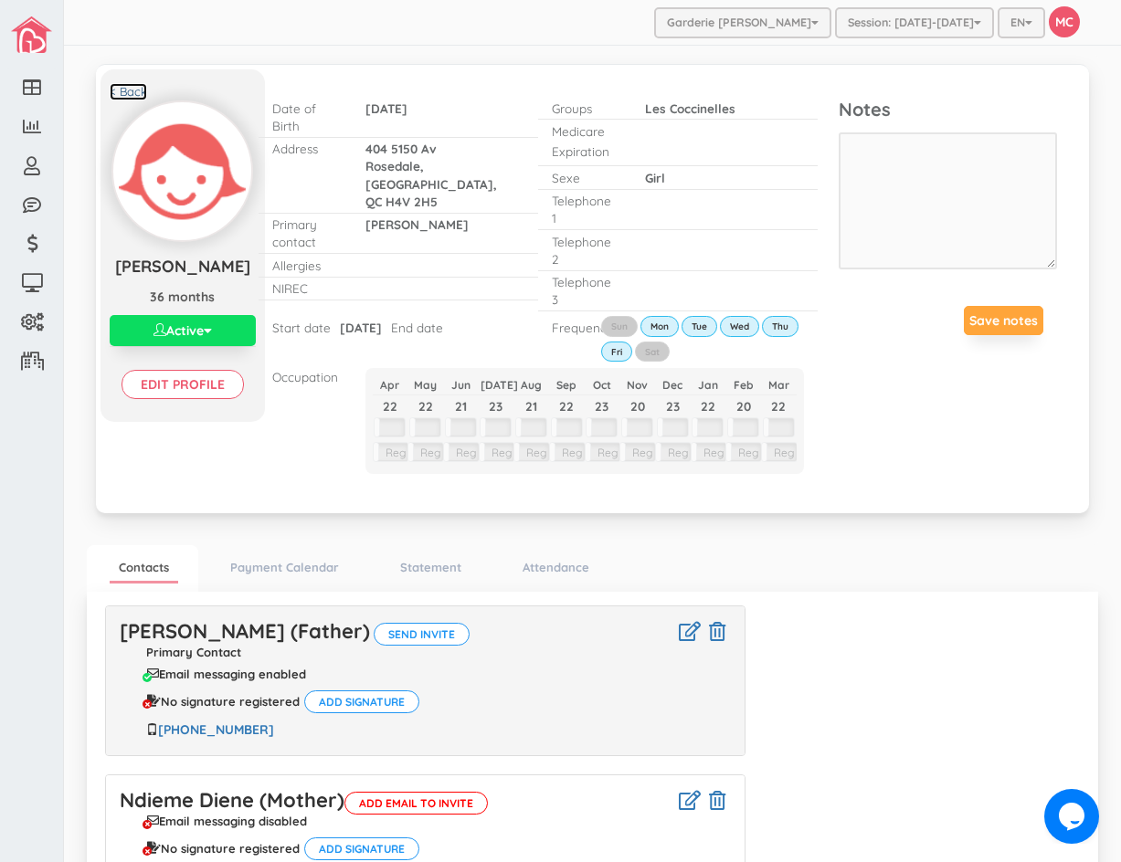
click at [125, 90] on link "< Back" at bounding box center [128, 91] width 37 height 17
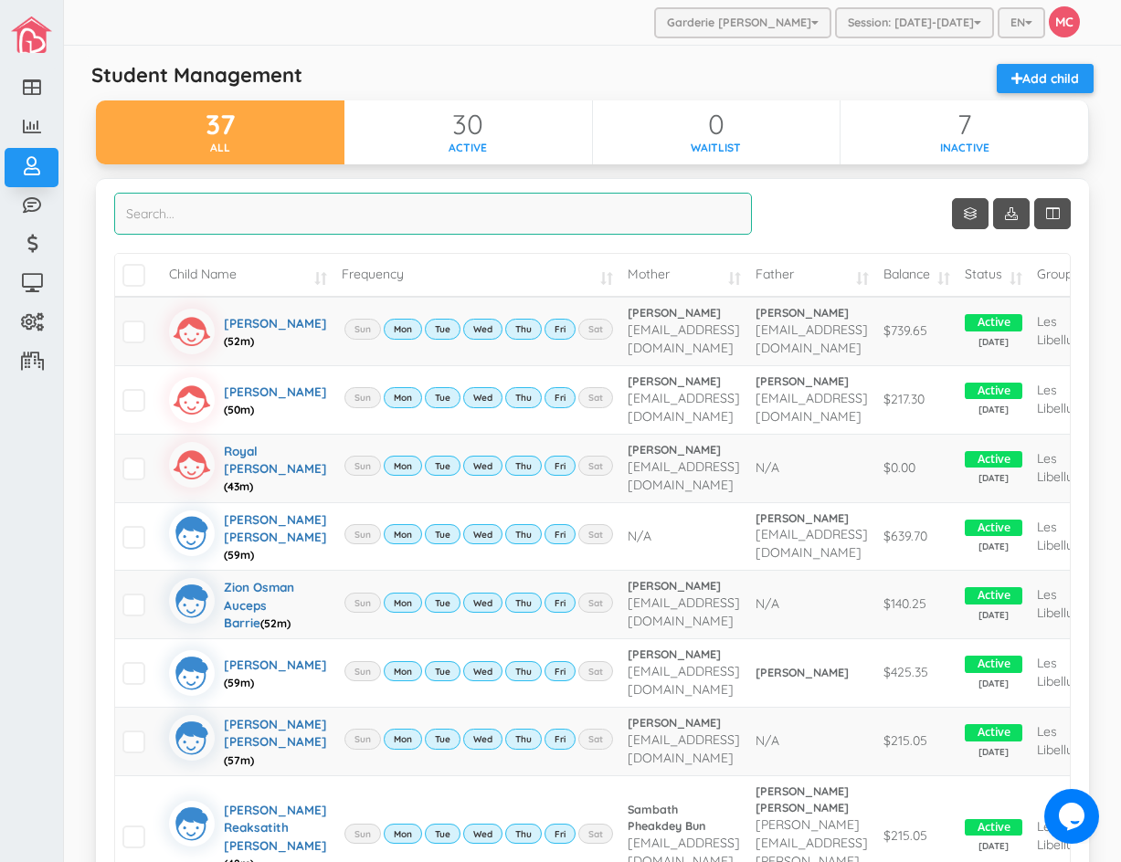
click at [133, 218] on input "search" at bounding box center [433, 214] width 638 height 42
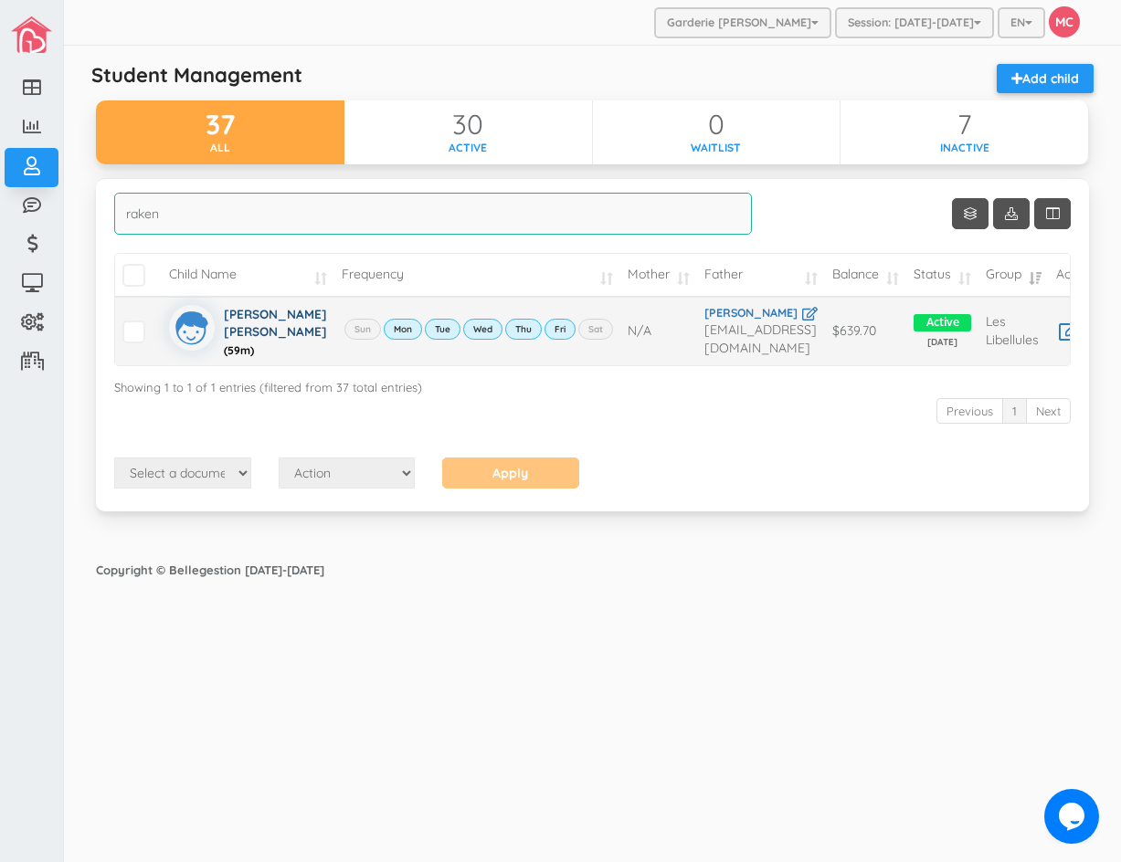
type input "raken"
click at [244, 331] on div "[PERSON_NAME] [PERSON_NAME] (59m)" at bounding box center [275, 331] width 103 height 53
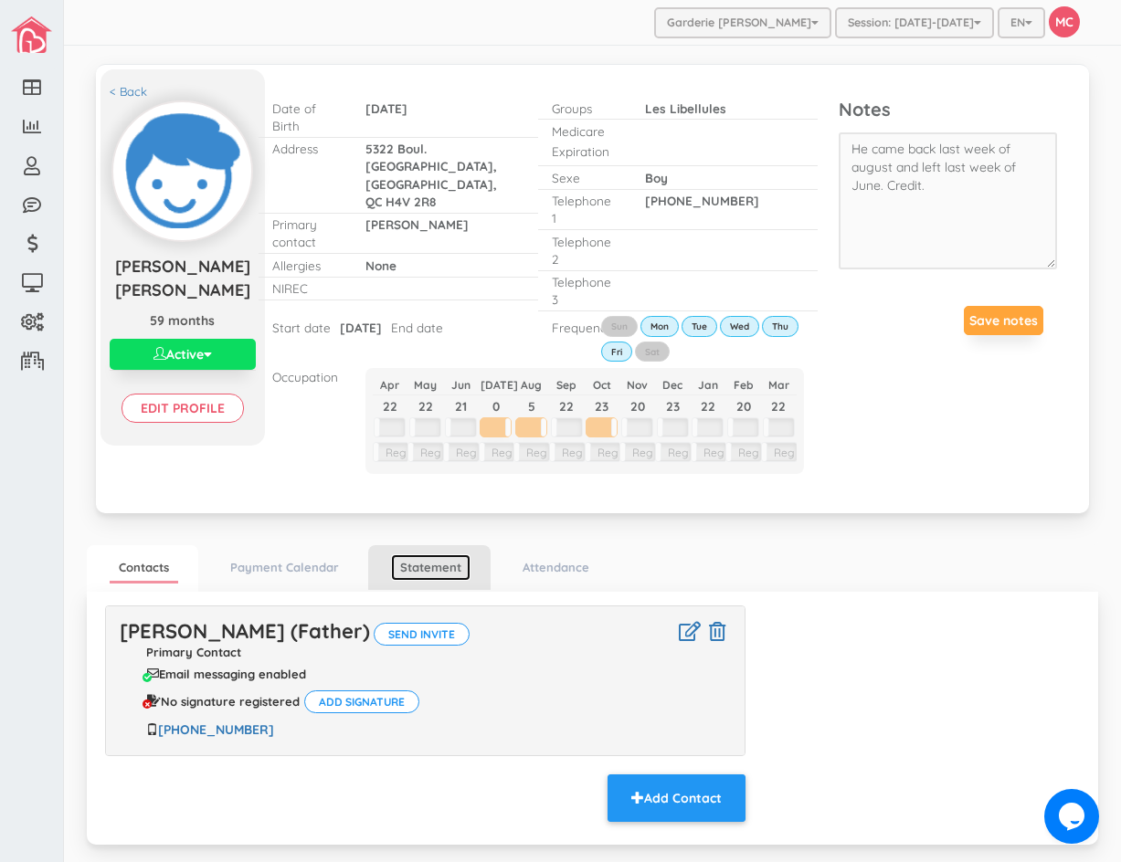
click at [430, 572] on link "Statement" at bounding box center [430, 567] width 79 height 26
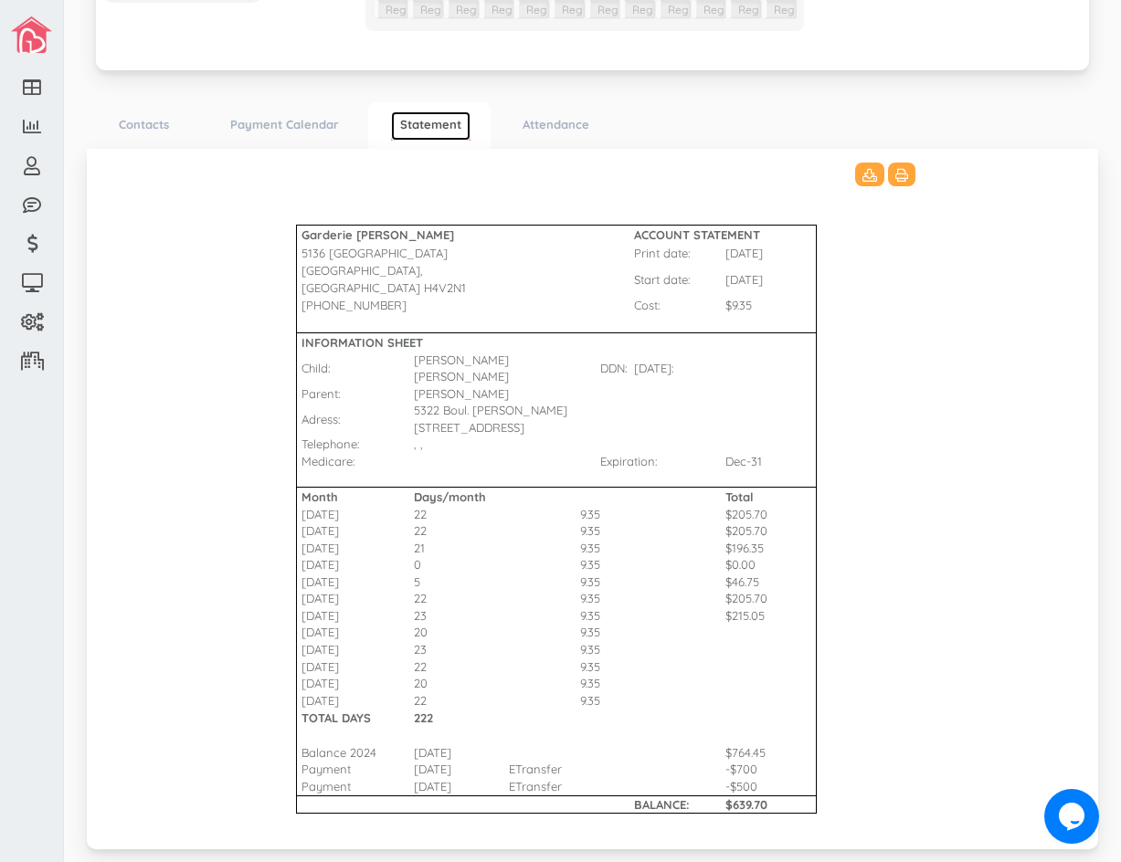
scroll to position [481, 0]
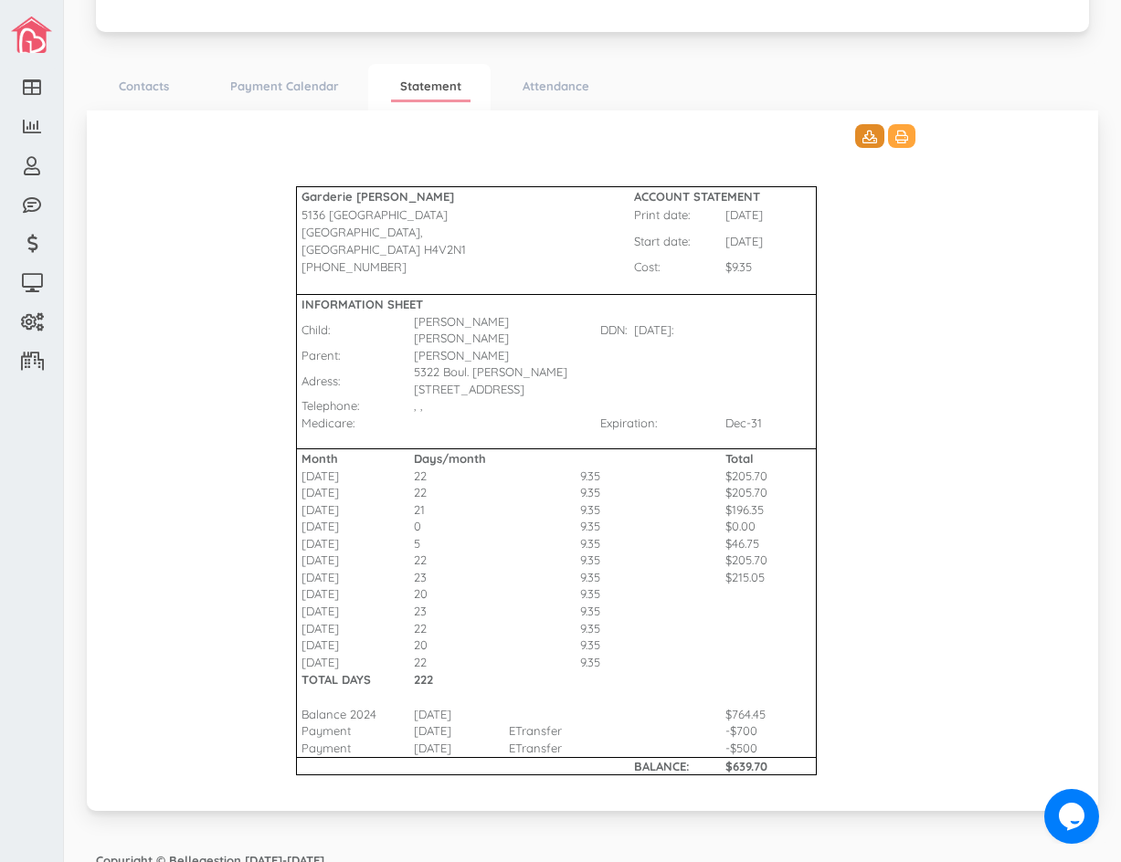
click at [863, 139] on icon at bounding box center [869, 137] width 15 height 13
click at [863, 142] on icon at bounding box center [869, 137] width 15 height 13
